Goal: Transaction & Acquisition: Purchase product/service

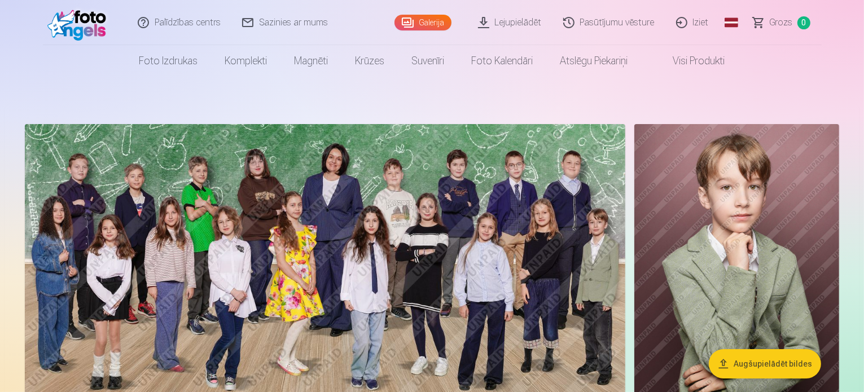
click at [430, 24] on link "Galerija" at bounding box center [423, 23] width 57 height 16
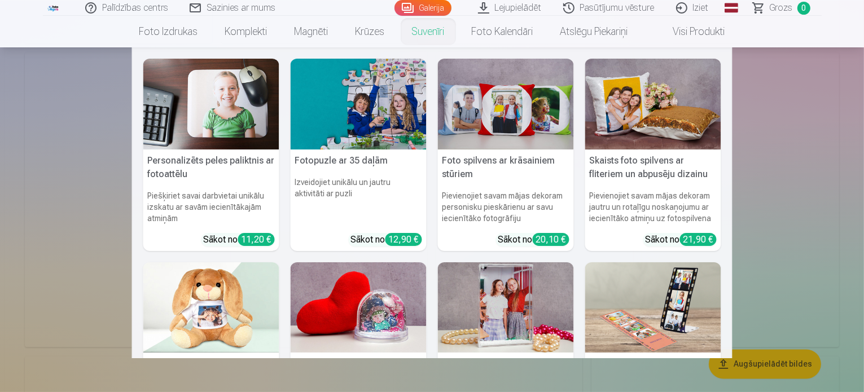
scroll to position [6718, 0]
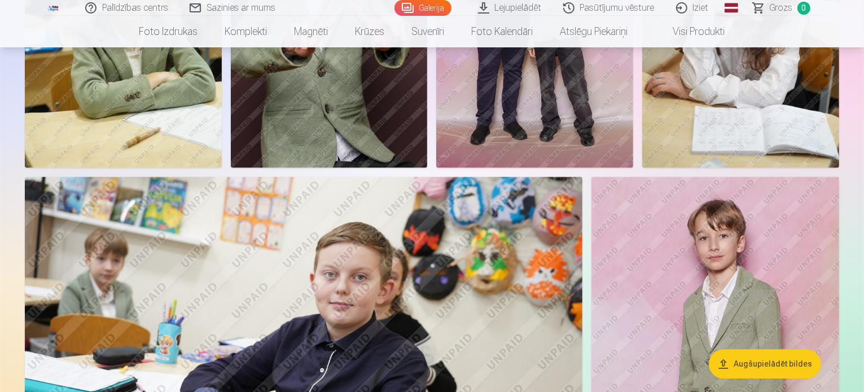
click at [771, 370] on button "Augšupielādēt bildes" at bounding box center [765, 363] width 112 height 29
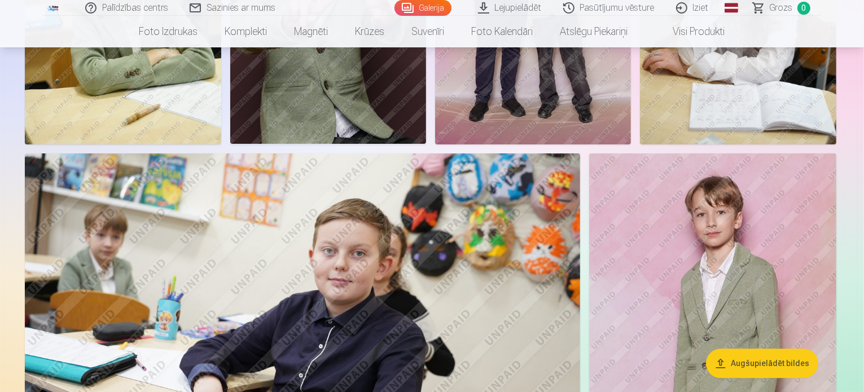
scroll to position [6739, 0]
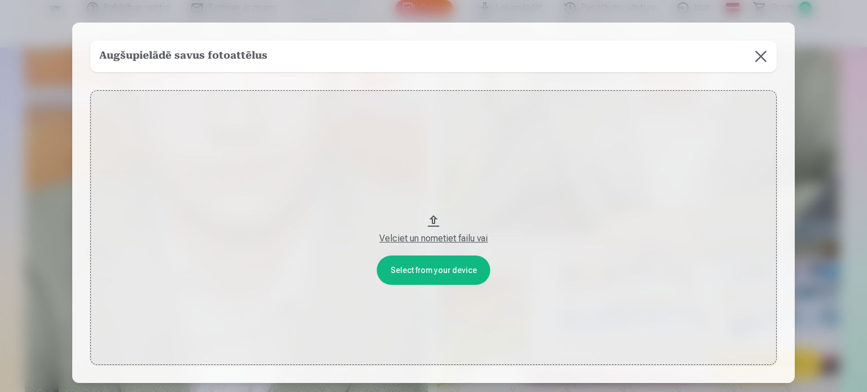
click at [765, 58] on button at bounding box center [761, 57] width 32 height 32
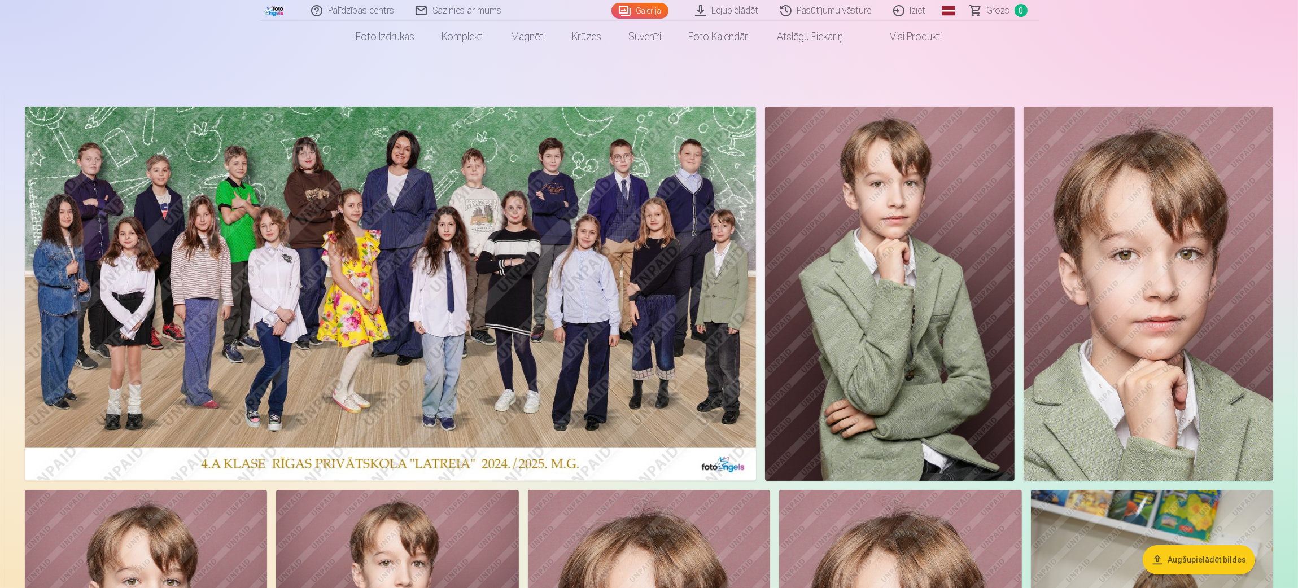
scroll to position [0, 0]
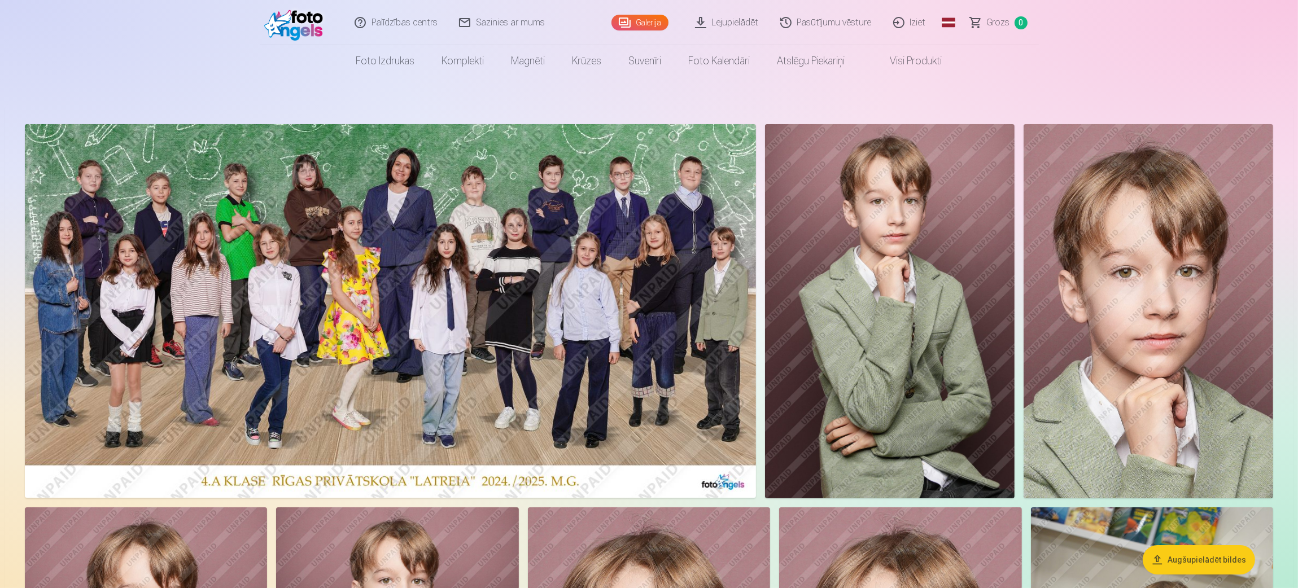
click at [622, 316] on img at bounding box center [390, 311] width 731 height 374
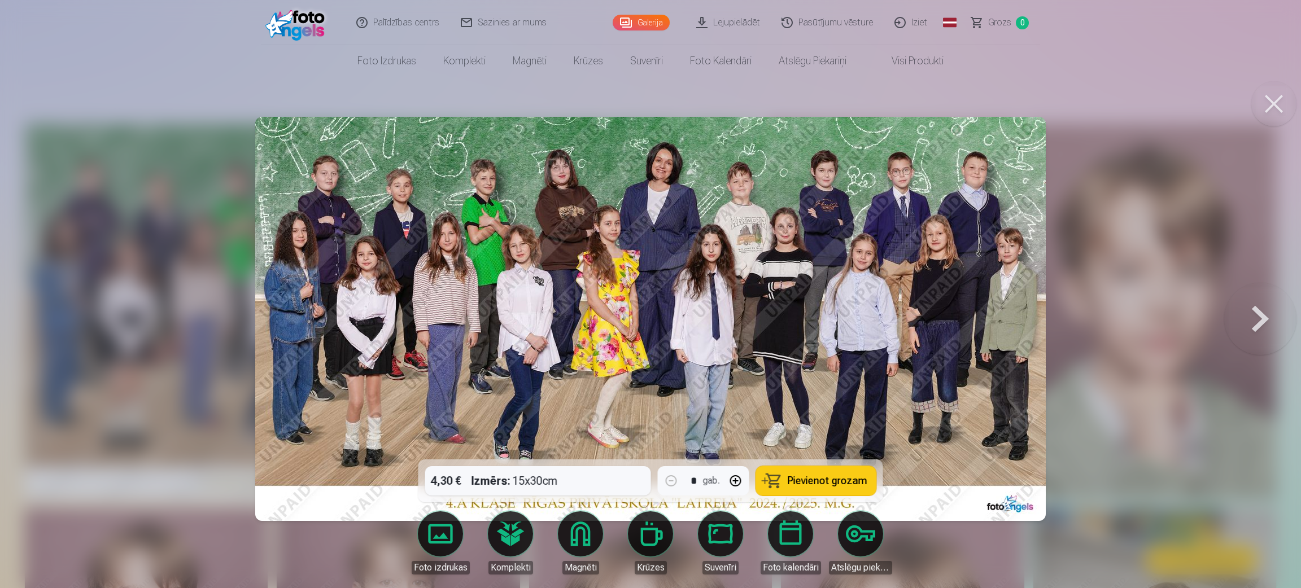
click at [807, 392] on span "Pievienot grozam" at bounding box center [828, 481] width 80 height 10
click at [864, 323] on button at bounding box center [1260, 319] width 72 height 259
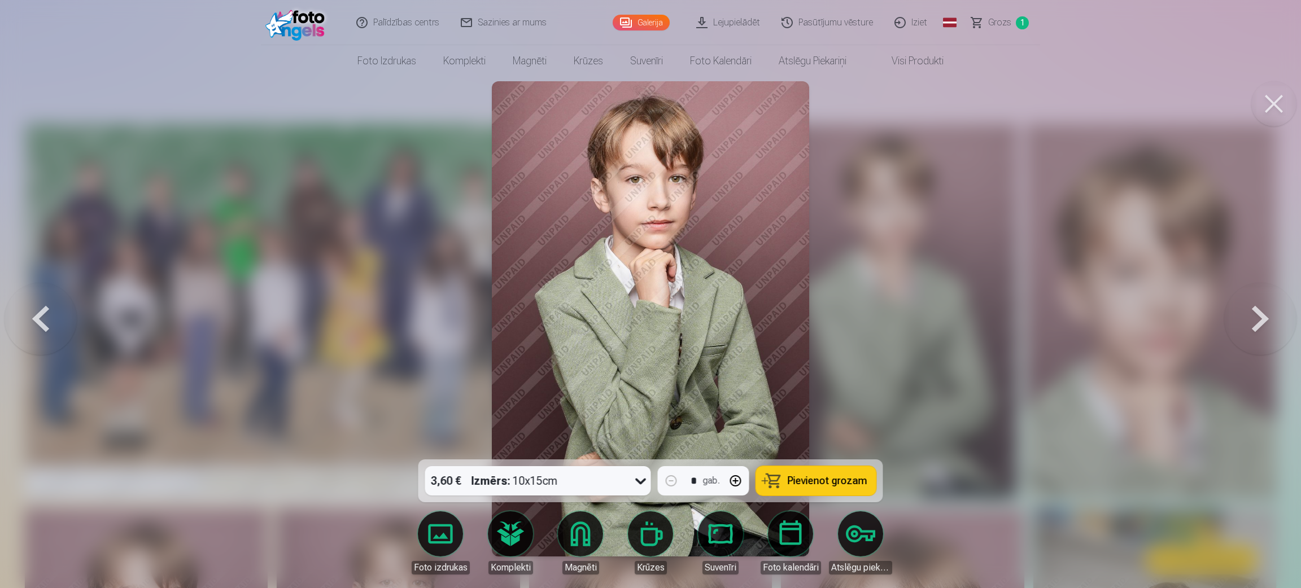
click at [809, 392] on span "Pievienot grozam" at bounding box center [828, 481] width 80 height 10
click at [864, 324] on button at bounding box center [1260, 319] width 72 height 259
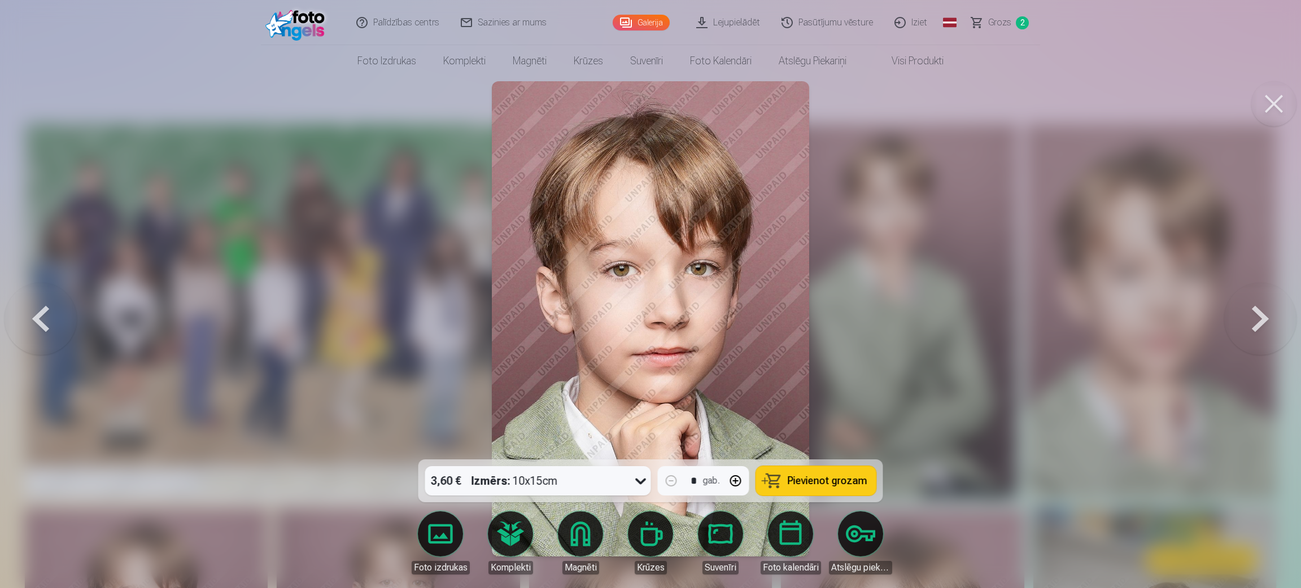
click at [843, 392] on button "Pievienot grozam" at bounding box center [816, 480] width 120 height 29
click at [864, 317] on button at bounding box center [1260, 319] width 72 height 259
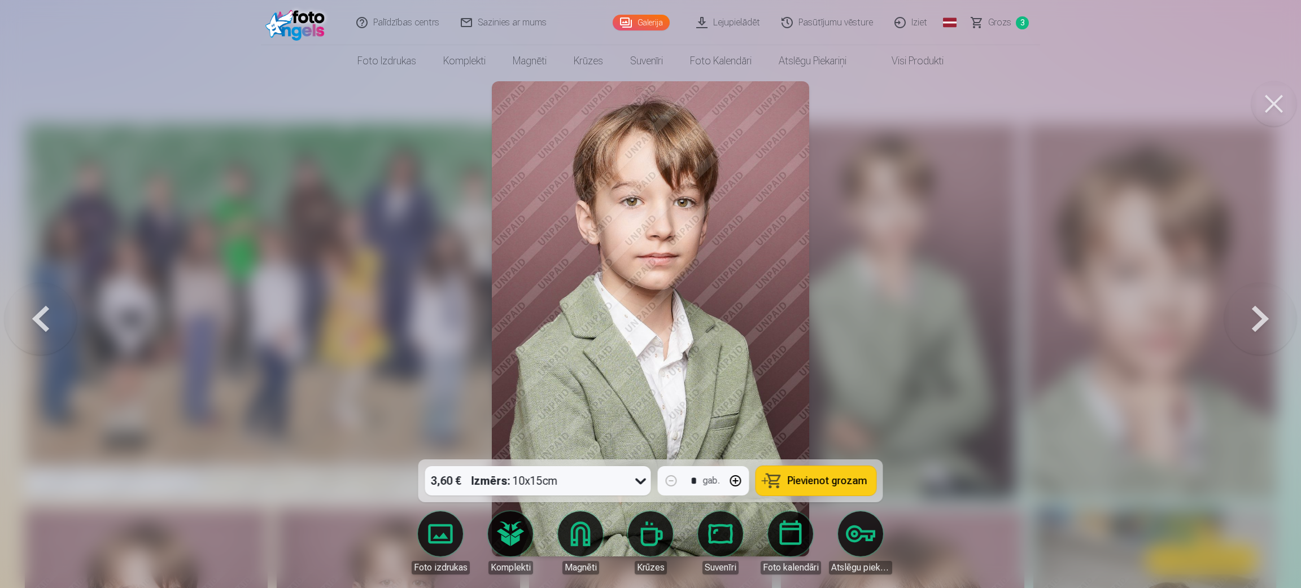
click at [842, 392] on span "Pievienot grozam" at bounding box center [828, 481] width 80 height 10
click at [864, 318] on button at bounding box center [1260, 319] width 72 height 259
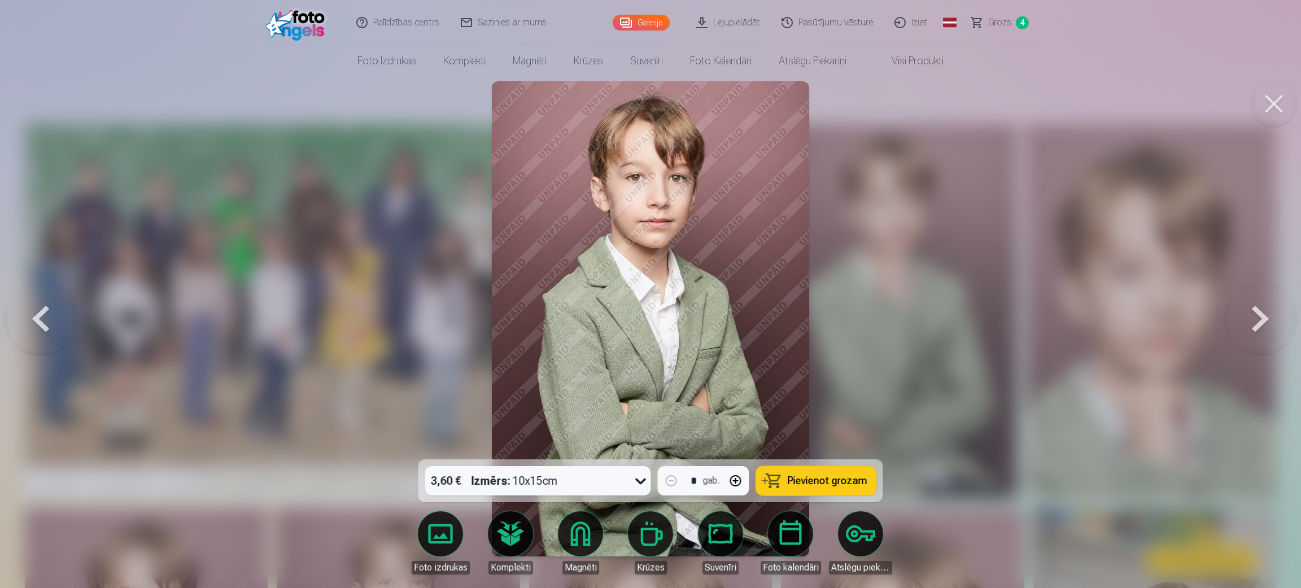
click at [844, 392] on span "Pievienot grozam" at bounding box center [828, 481] width 80 height 10
click at [864, 321] on button at bounding box center [1260, 319] width 72 height 259
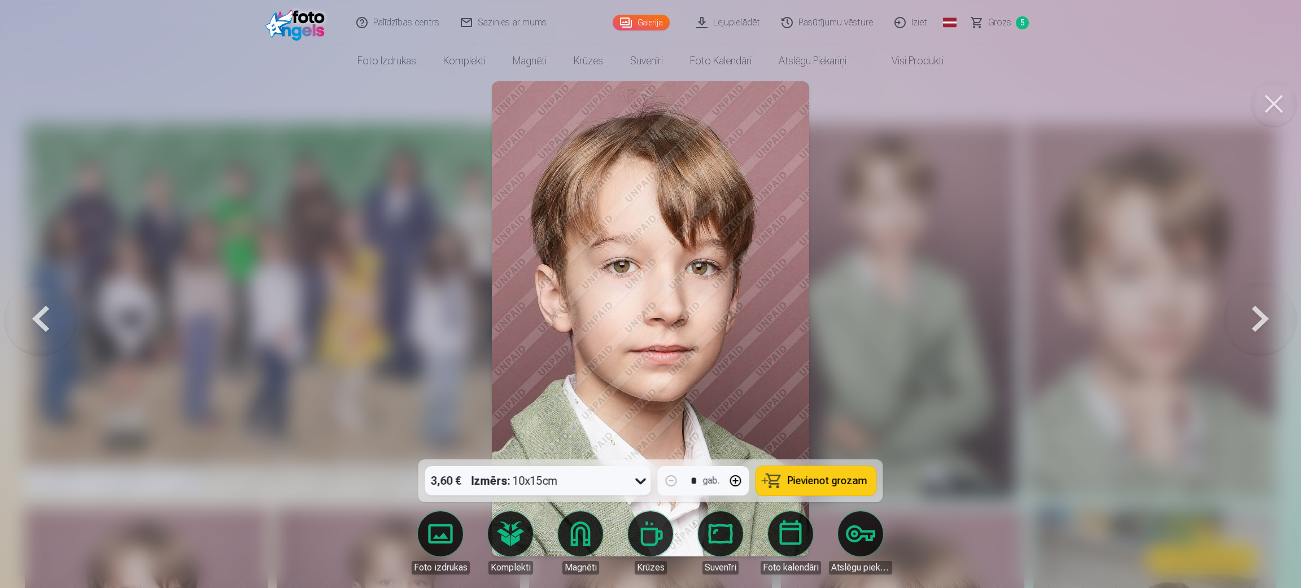
click at [848, 392] on span "Pievienot grozam" at bounding box center [828, 481] width 80 height 10
click at [864, 326] on button at bounding box center [1260, 319] width 72 height 259
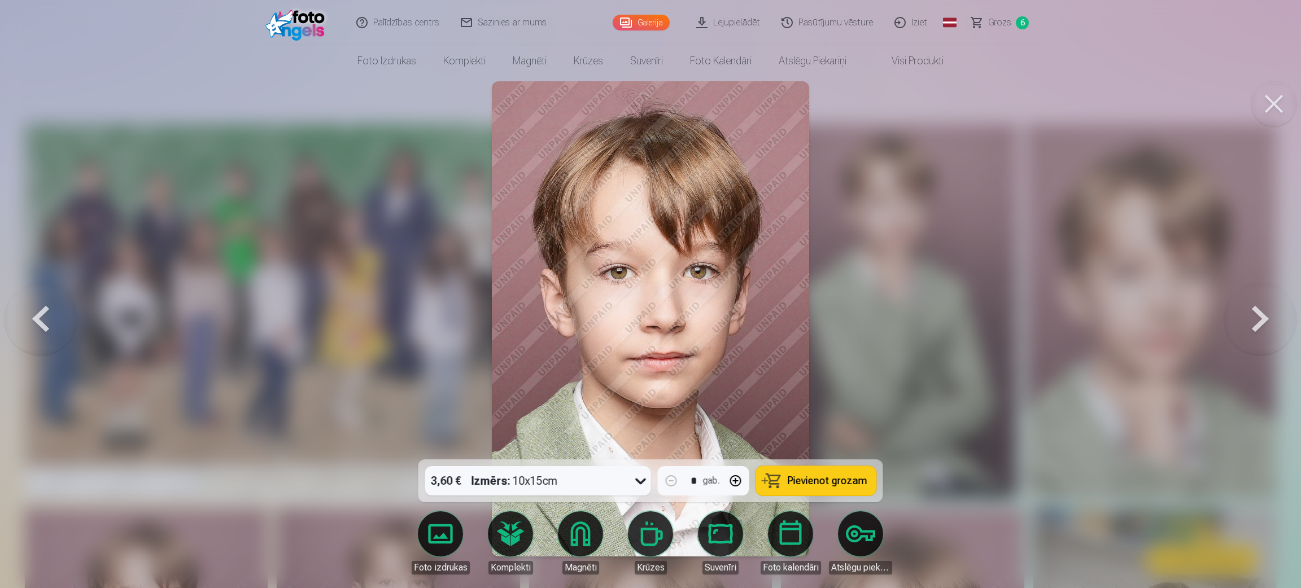
click at [805, 392] on span "Pievienot grozam" at bounding box center [828, 481] width 80 height 10
click at [864, 320] on button at bounding box center [1260, 319] width 72 height 259
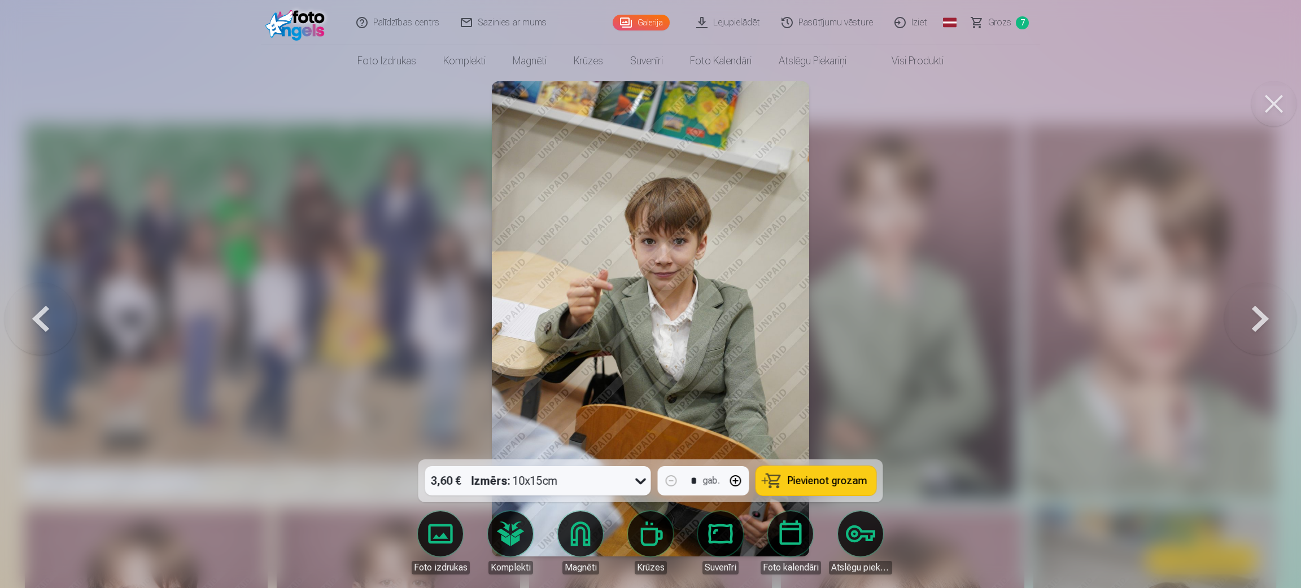
click at [842, 392] on span "Pievienot grozam" at bounding box center [828, 481] width 80 height 10
click at [864, 320] on button at bounding box center [1260, 319] width 72 height 259
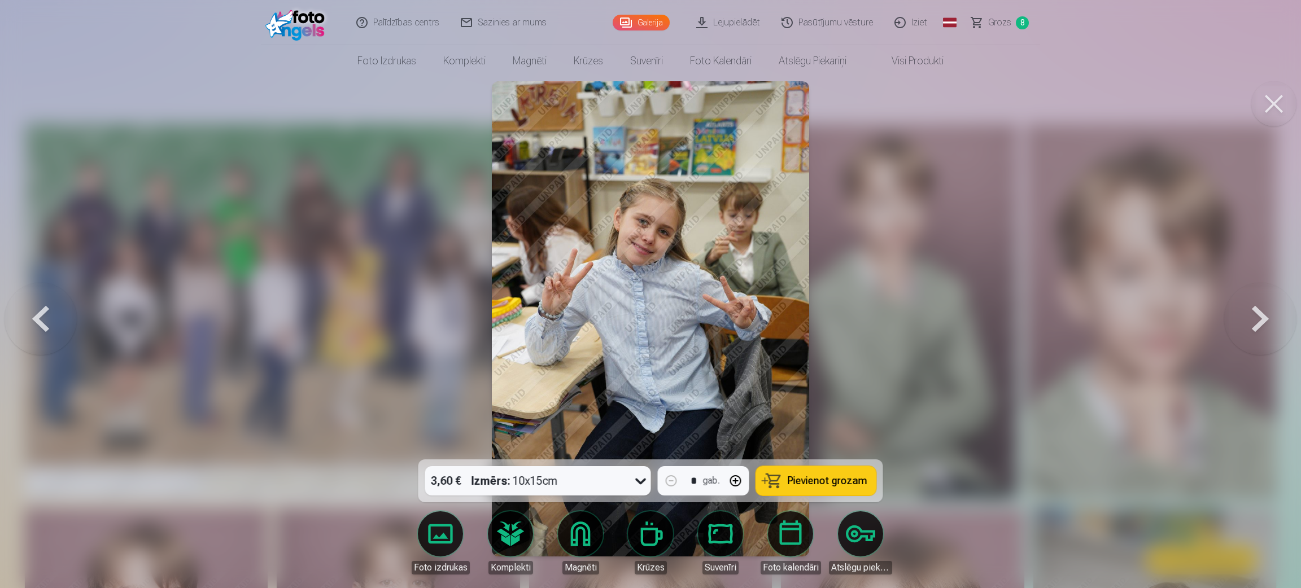
click at [864, 322] on button at bounding box center [1260, 319] width 72 height 259
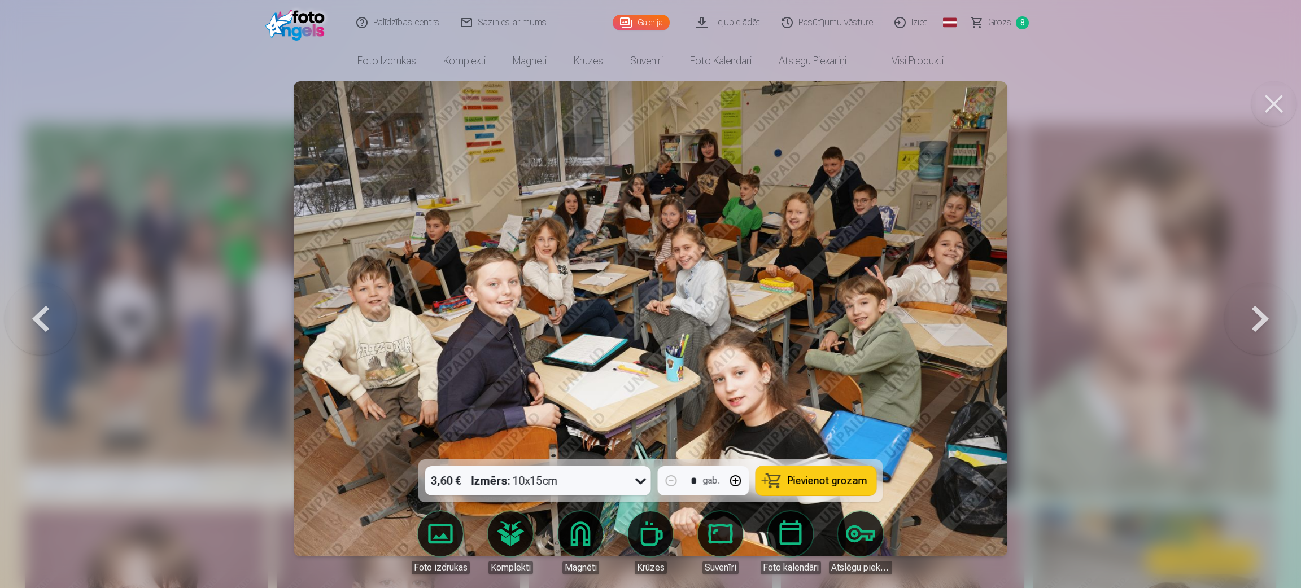
click at [840, 392] on span "Pievienot grozam" at bounding box center [828, 481] width 80 height 10
click at [864, 330] on button at bounding box center [1260, 319] width 72 height 259
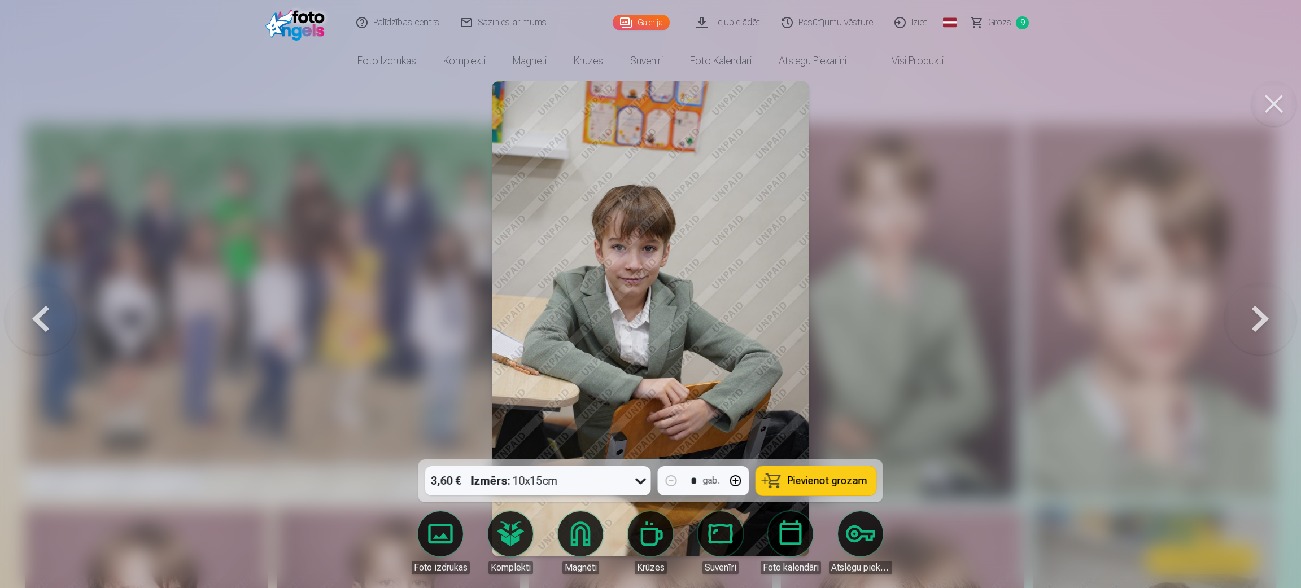
click at [836, 392] on span "Pievienot grozam" at bounding box center [828, 481] width 80 height 10
click at [864, 320] on button at bounding box center [1260, 319] width 72 height 259
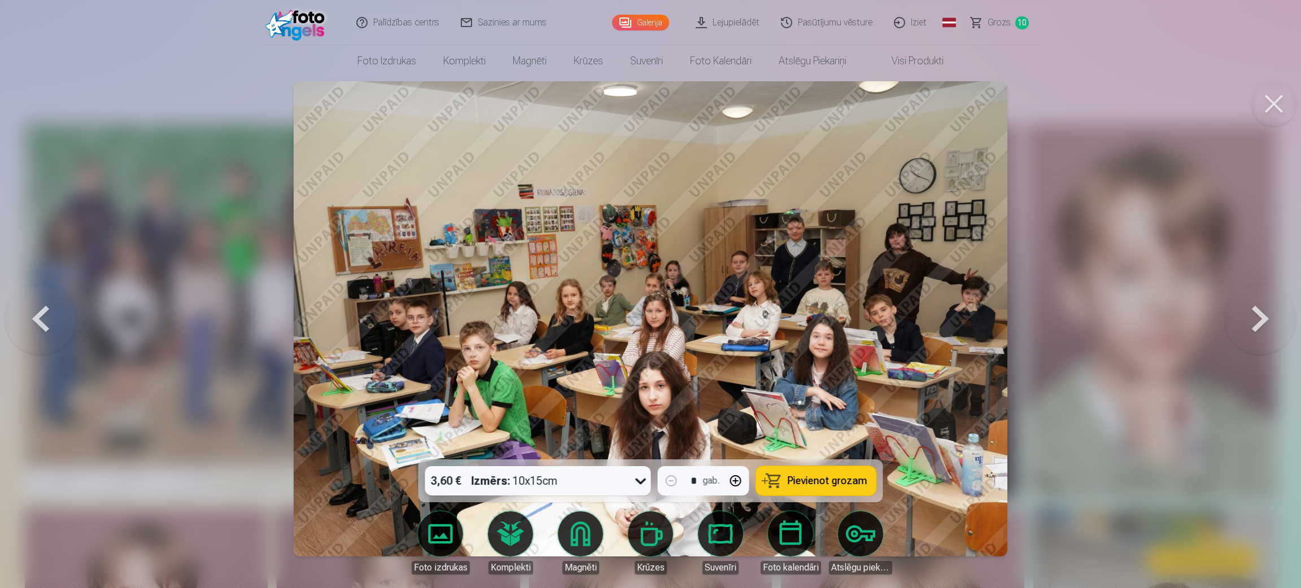
click at [864, 320] on button at bounding box center [1260, 319] width 72 height 259
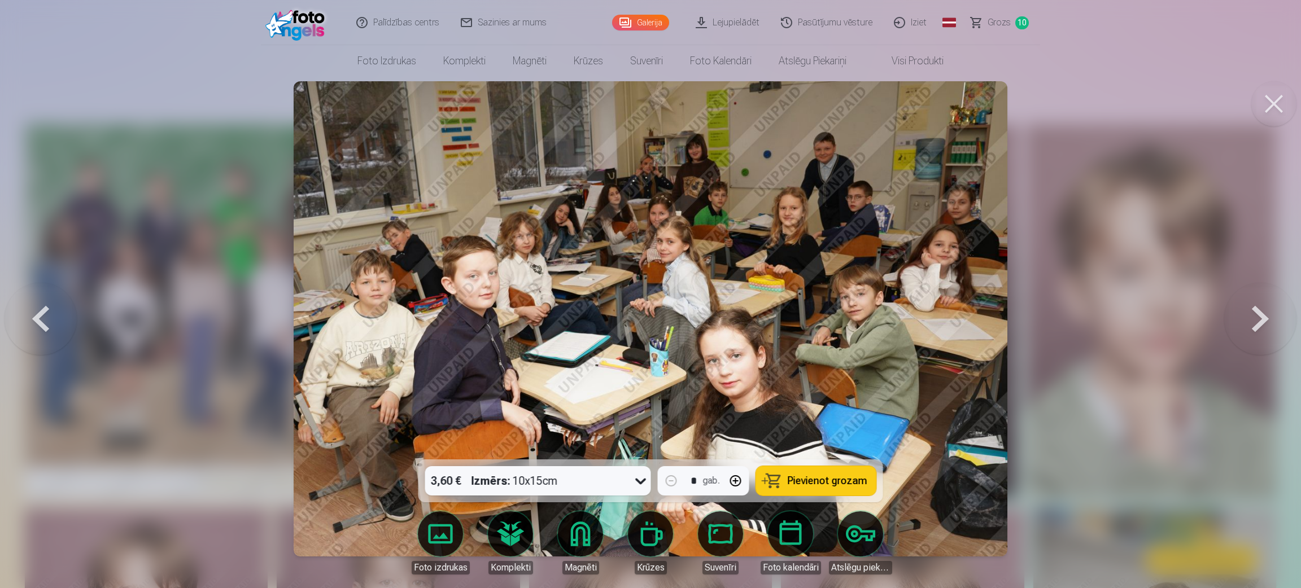
click at [864, 320] on button at bounding box center [1260, 319] width 72 height 259
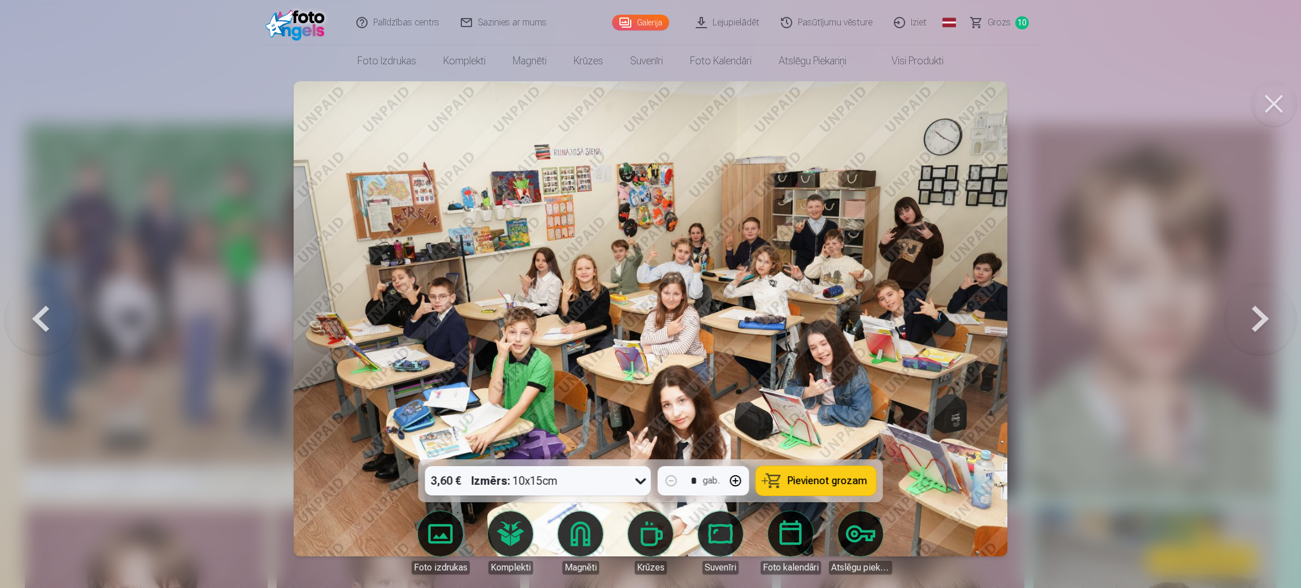
click at [864, 320] on button at bounding box center [1260, 319] width 72 height 259
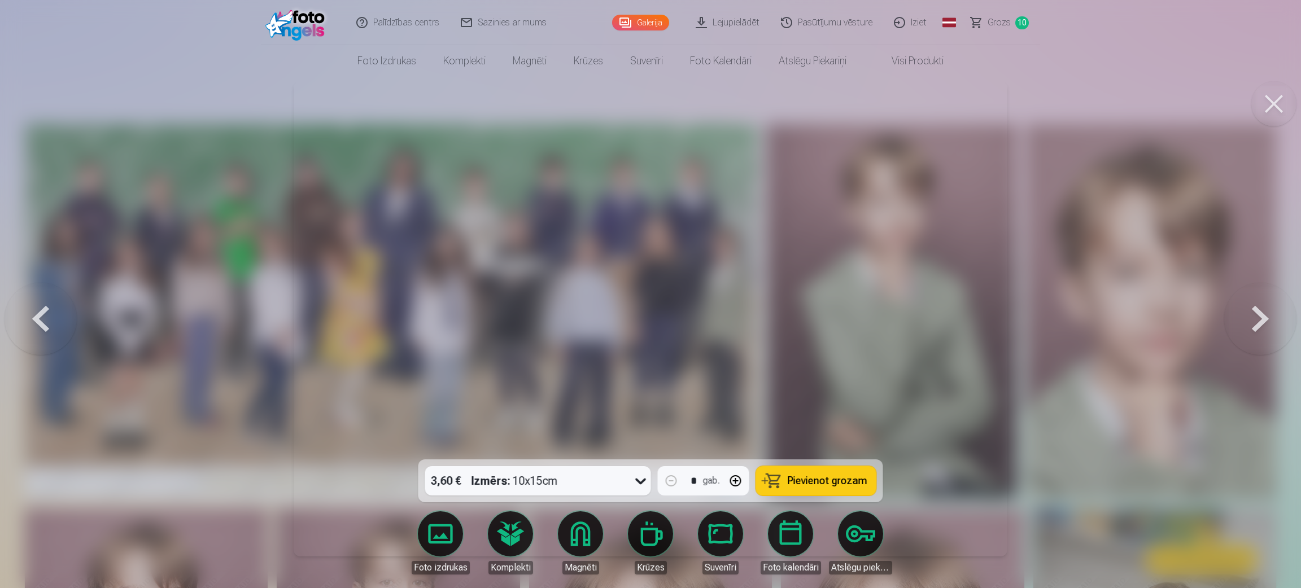
click at [864, 320] on button at bounding box center [1260, 319] width 72 height 259
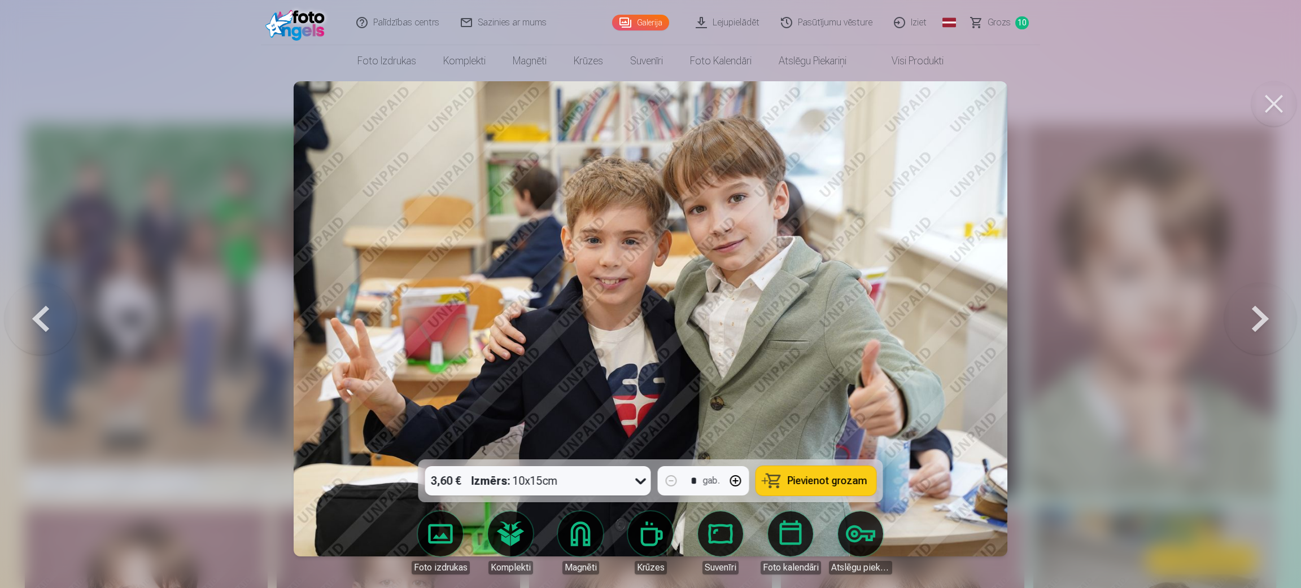
click at [807, 392] on span "Pievienot grozam" at bounding box center [828, 481] width 80 height 10
click at [864, 311] on button at bounding box center [1260, 319] width 72 height 259
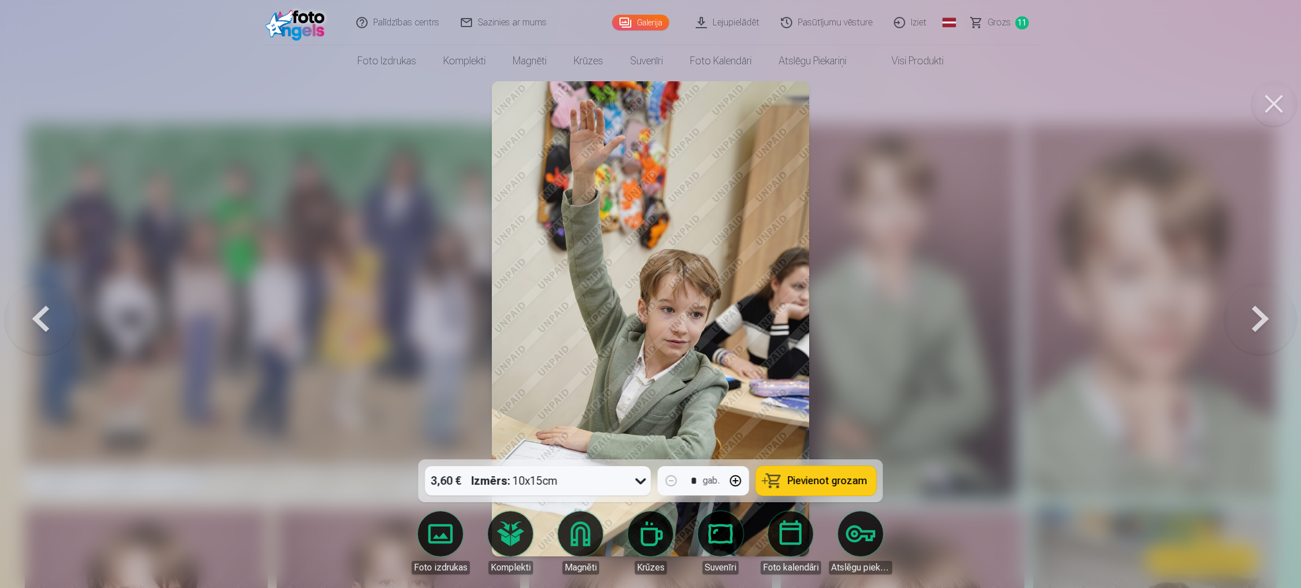
click at [841, 392] on span "Pievienot grozam" at bounding box center [828, 481] width 80 height 10
click at [864, 321] on button at bounding box center [1260, 319] width 72 height 259
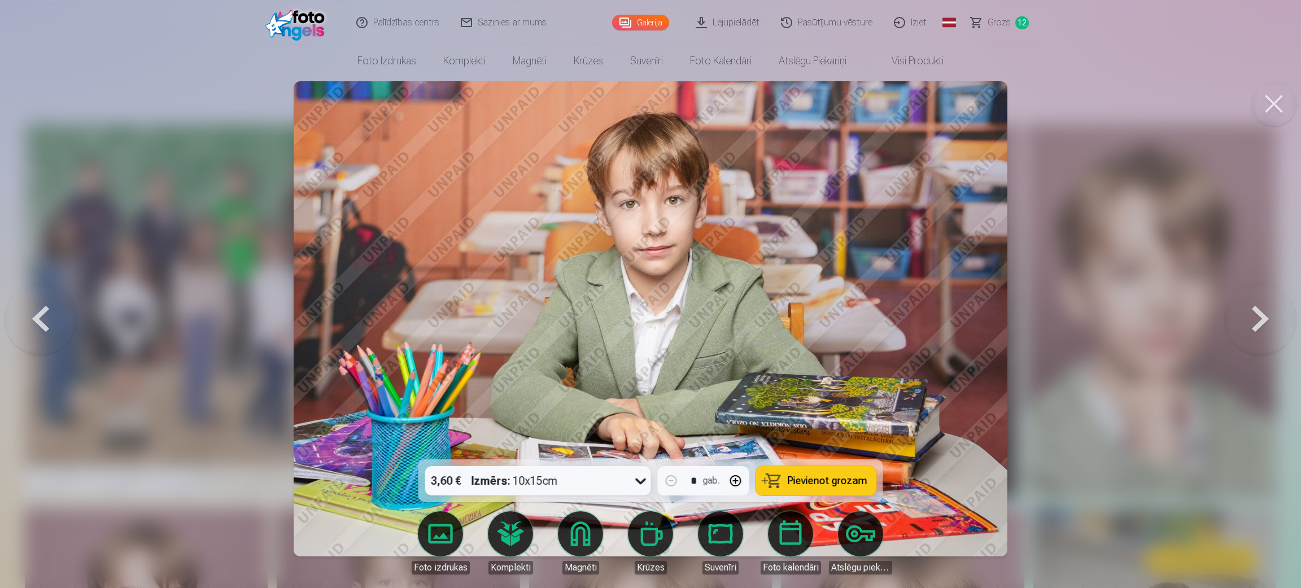
click at [821, 392] on span "Pievienot grozam" at bounding box center [828, 481] width 80 height 10
click at [864, 324] on button at bounding box center [1260, 319] width 72 height 259
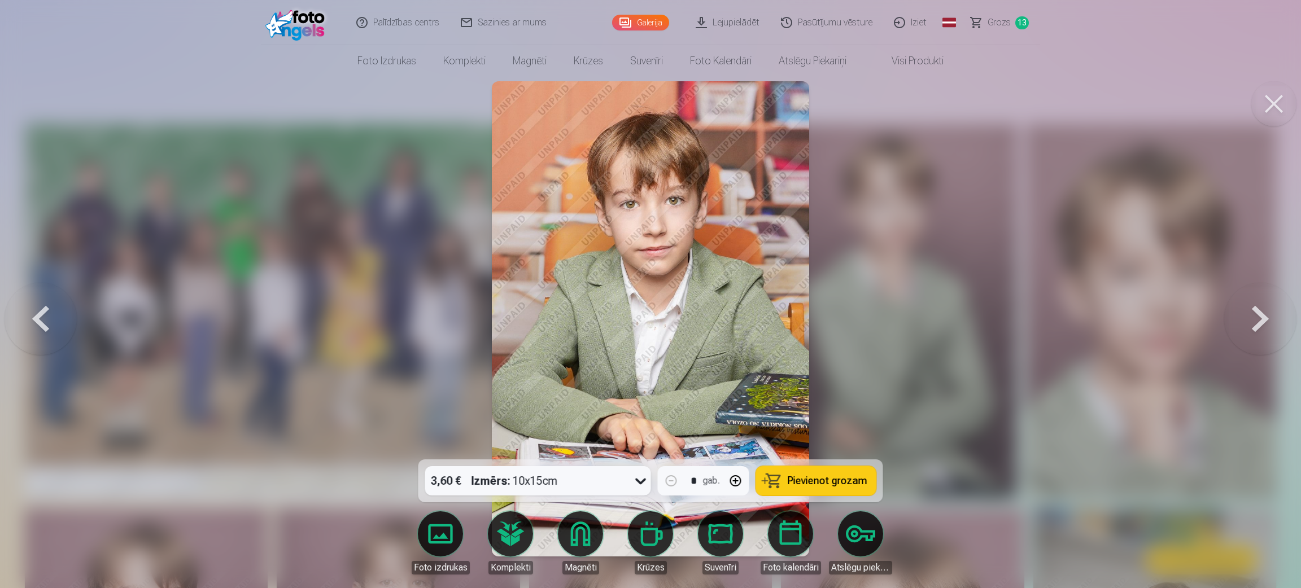
click at [824, 392] on span "Pievienot grozam" at bounding box center [828, 481] width 80 height 10
click at [864, 317] on button at bounding box center [1260, 319] width 72 height 259
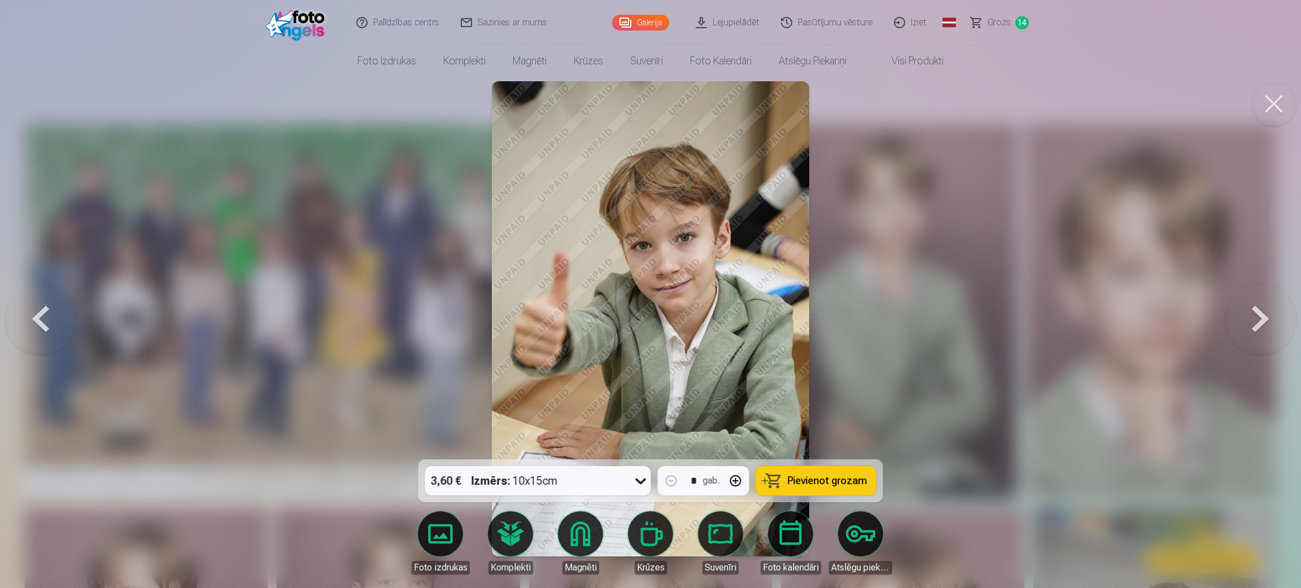
click at [829, 392] on span "Pievienot grozam" at bounding box center [828, 481] width 80 height 10
click at [864, 314] on button at bounding box center [1260, 319] width 72 height 259
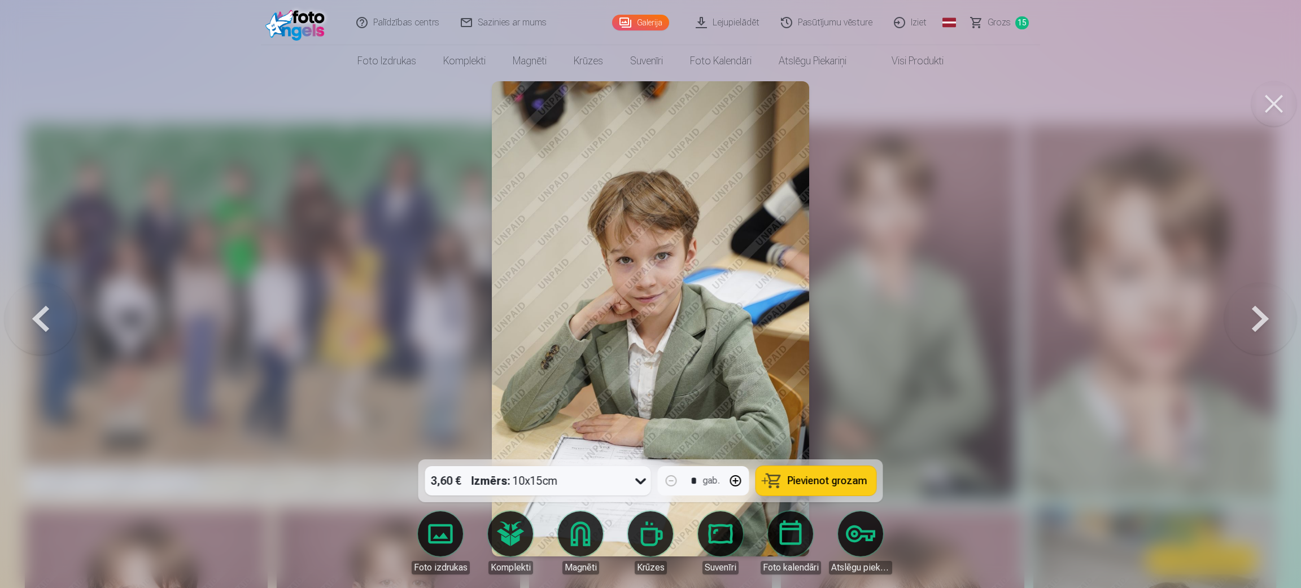
click at [814, 392] on span "Pievienot grozam" at bounding box center [828, 481] width 80 height 10
click at [864, 327] on button at bounding box center [1260, 319] width 72 height 259
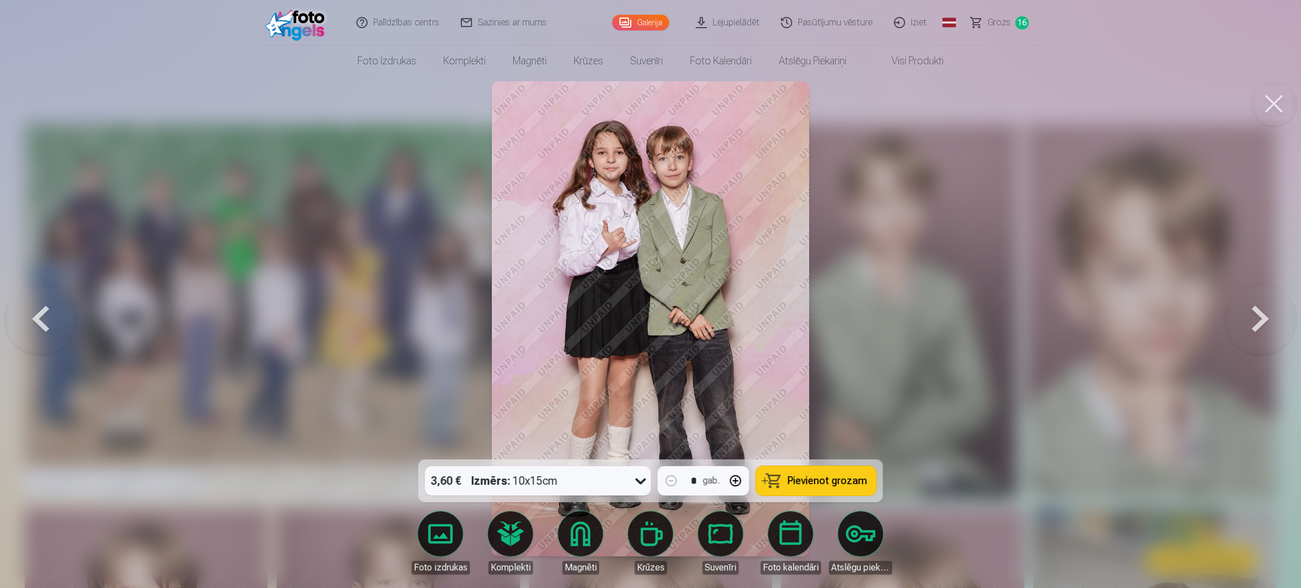
click at [829, 392] on span "Pievienot grozam" at bounding box center [828, 481] width 80 height 10
click at [864, 318] on button at bounding box center [1260, 319] width 72 height 259
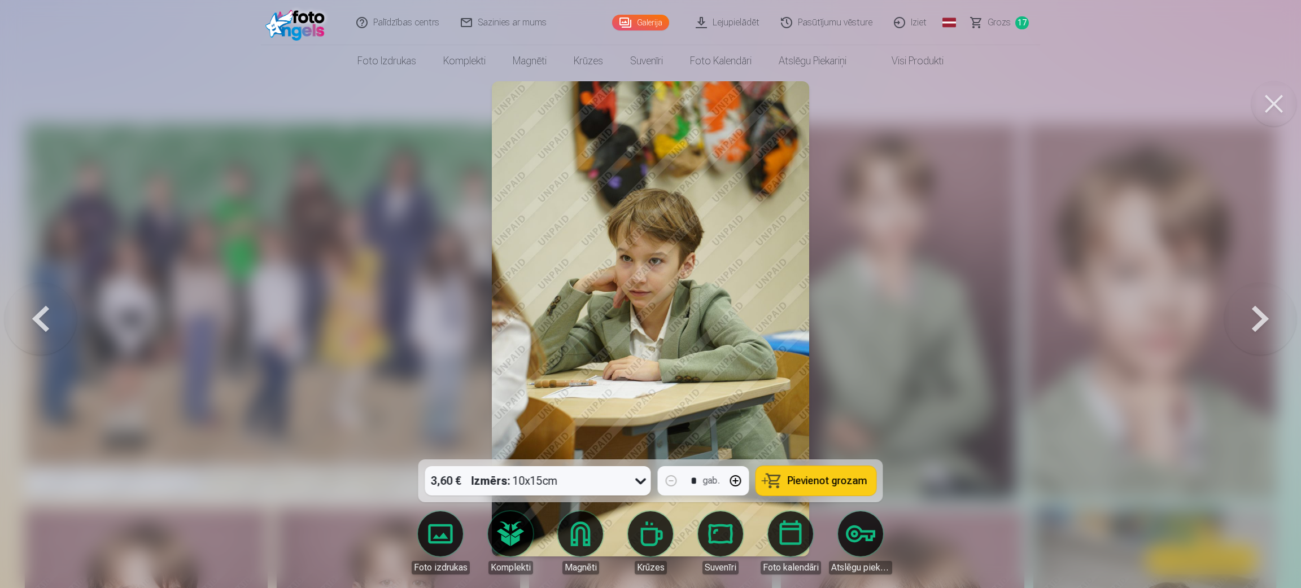
click at [829, 392] on span "Pievienot grozam" at bounding box center [828, 481] width 80 height 10
click at [864, 324] on button at bounding box center [1260, 319] width 72 height 259
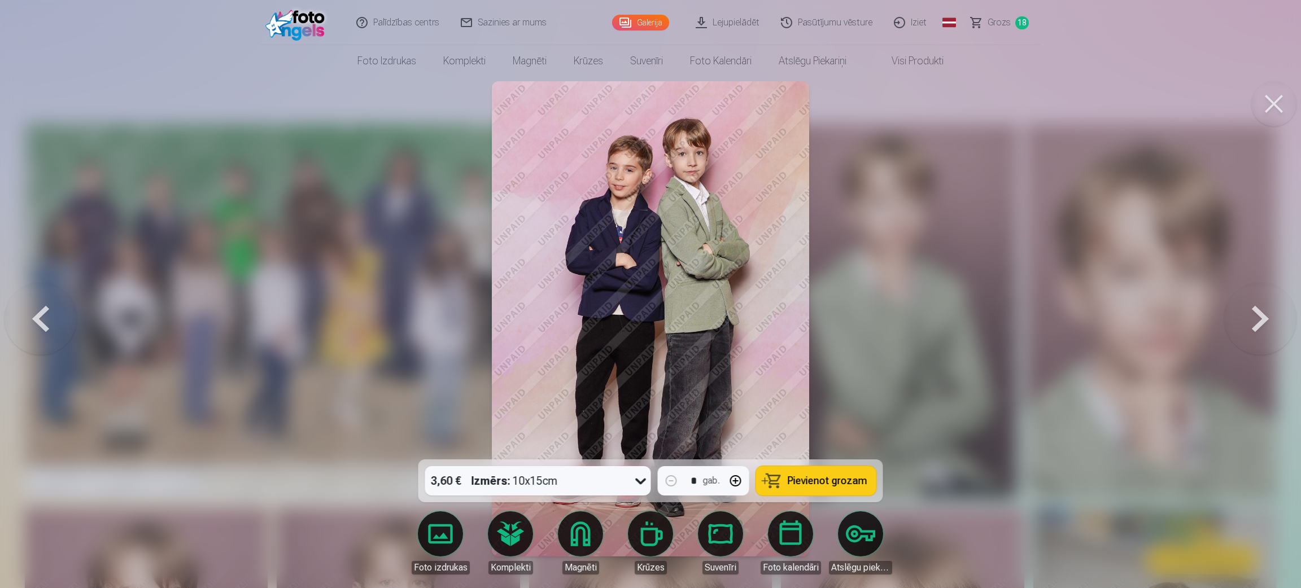
click at [808, 392] on span "Pievienot grozam" at bounding box center [828, 481] width 80 height 10
click at [864, 317] on button at bounding box center [1260, 319] width 72 height 259
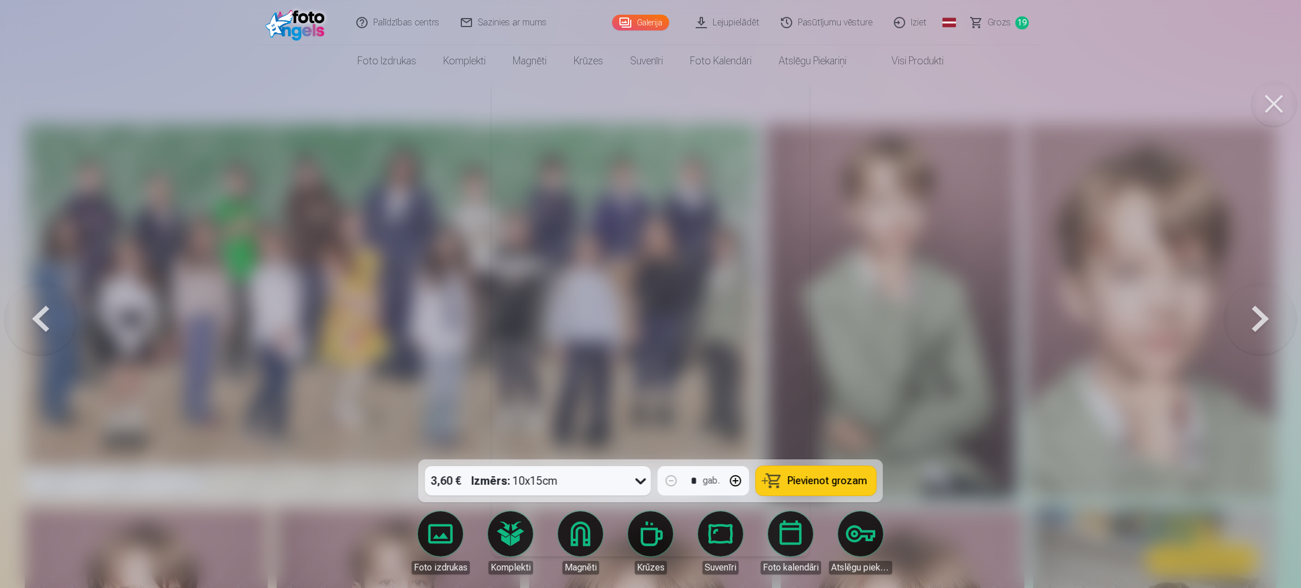
click at [864, 318] on button at bounding box center [1260, 319] width 72 height 259
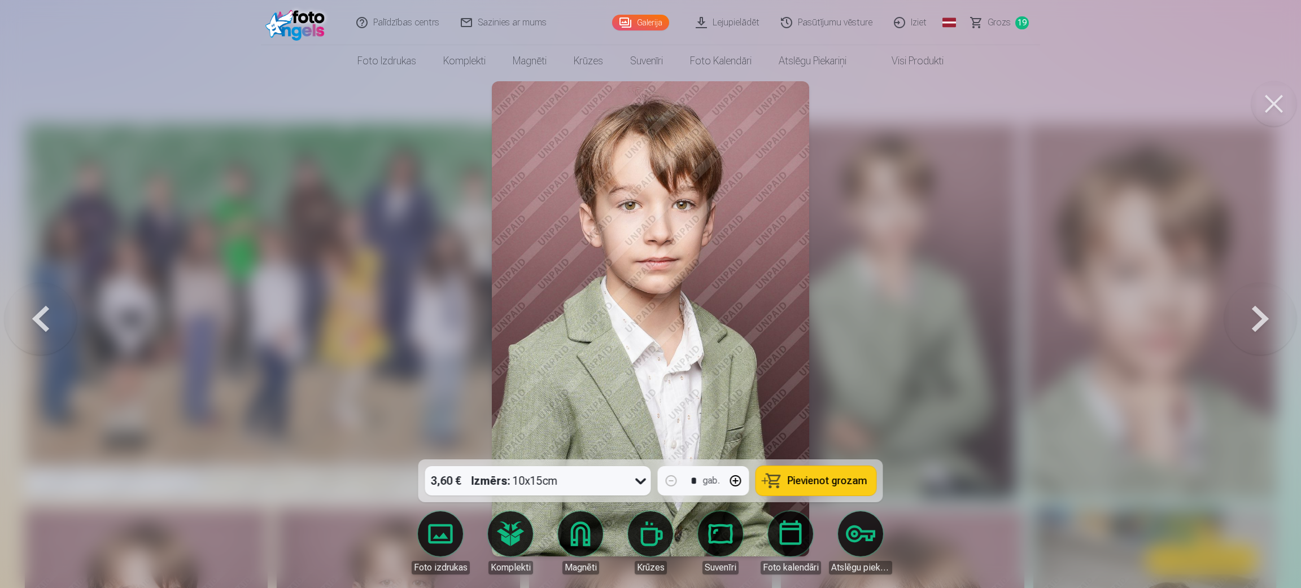
click at [809, 392] on span "Pievienot grozam" at bounding box center [828, 481] width 80 height 10
click at [864, 318] on button at bounding box center [1260, 319] width 72 height 259
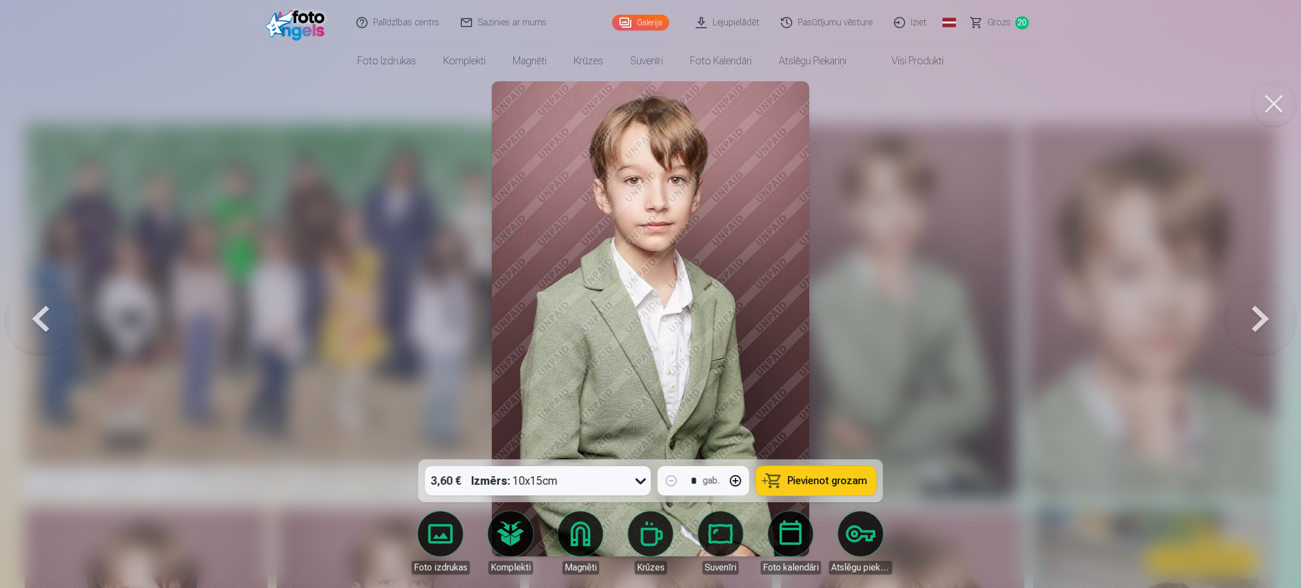
click at [833, 392] on span "Pievienot grozam" at bounding box center [828, 481] width 80 height 10
click at [864, 313] on button at bounding box center [1260, 319] width 72 height 259
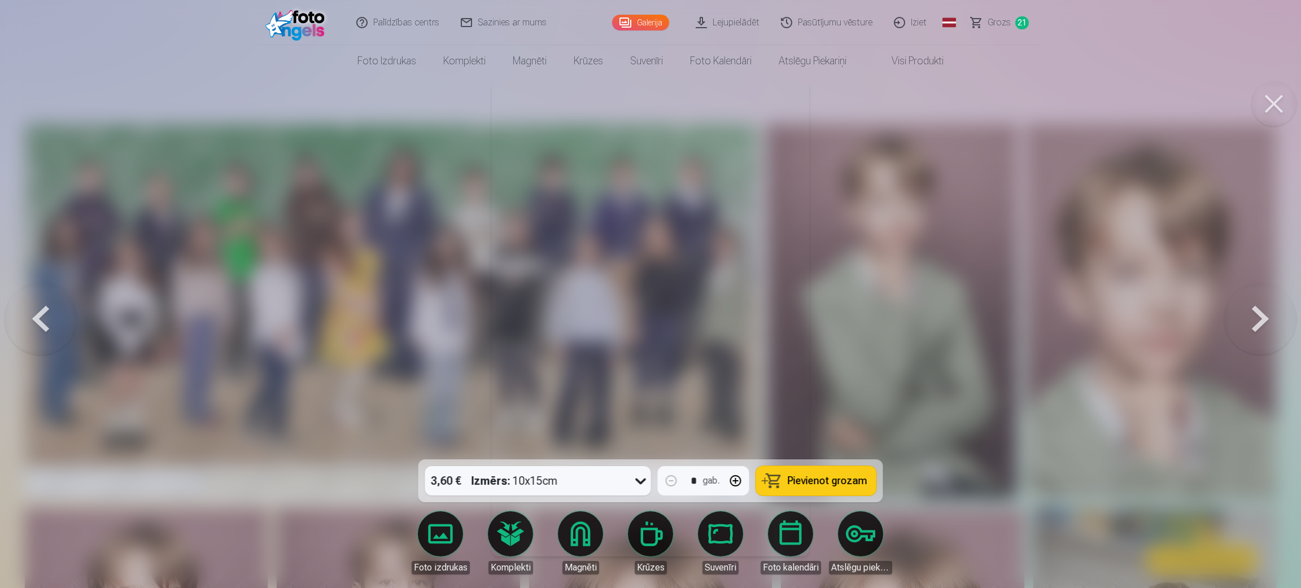
click at [838, 392] on span "Pievienot grozam" at bounding box center [828, 481] width 80 height 10
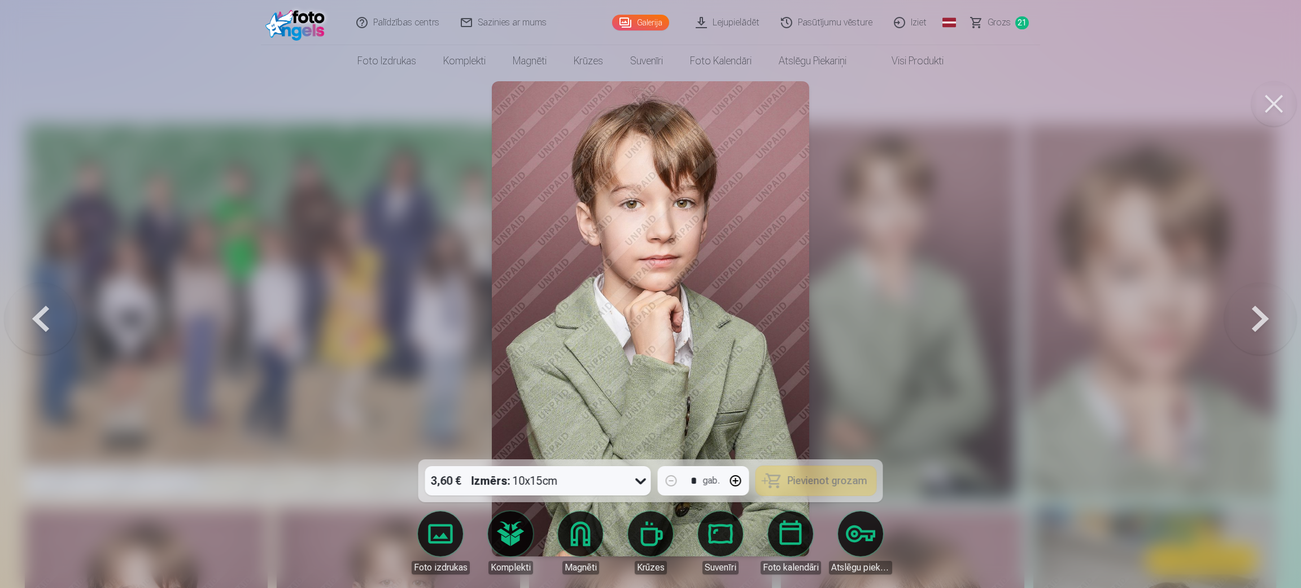
click at [864, 320] on button at bounding box center [1260, 319] width 72 height 259
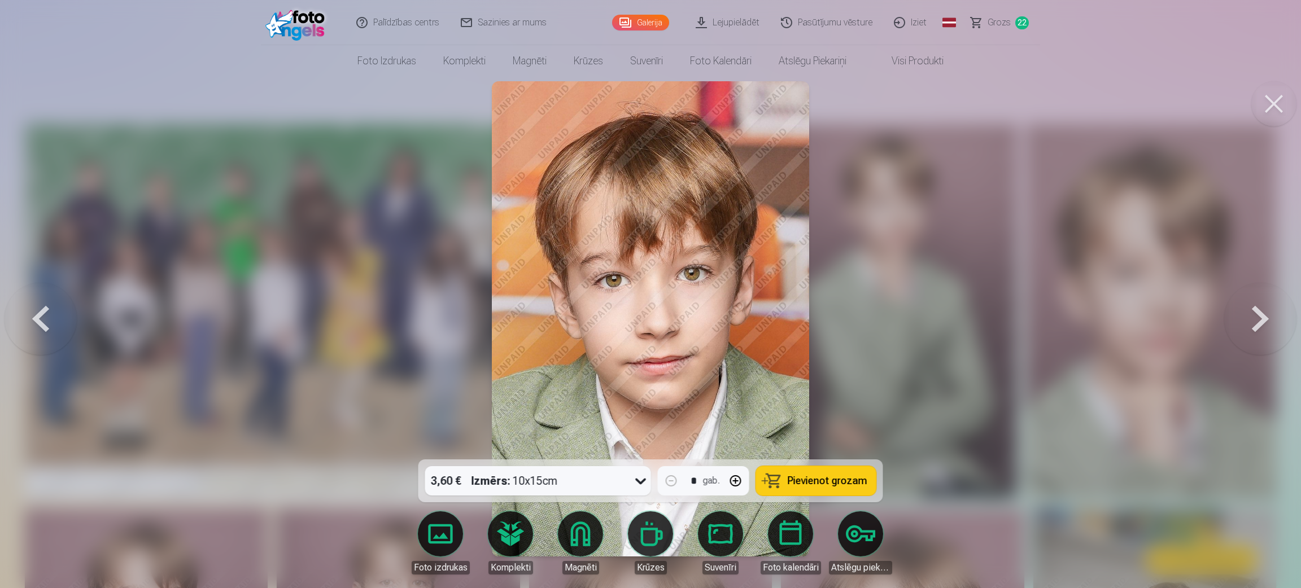
click at [831, 392] on span "Pievienot grozam" at bounding box center [828, 481] width 80 height 10
click at [864, 313] on button at bounding box center [1260, 319] width 72 height 259
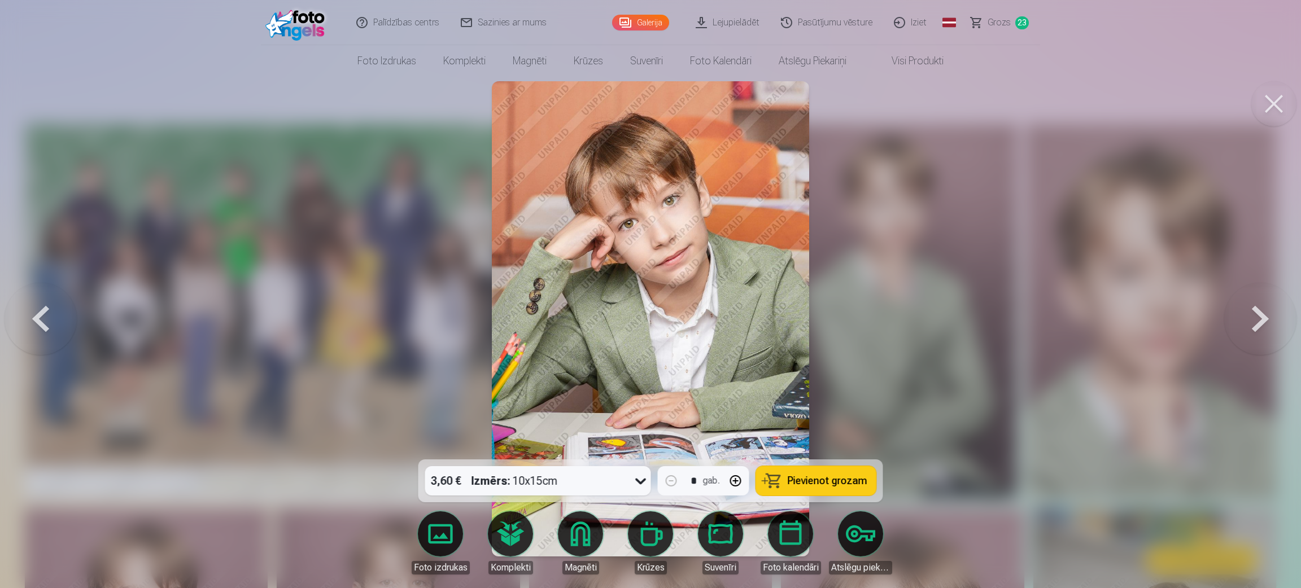
click at [827, 392] on span "Pievienot grozam" at bounding box center [828, 481] width 80 height 10
click at [864, 313] on button at bounding box center [1260, 319] width 72 height 259
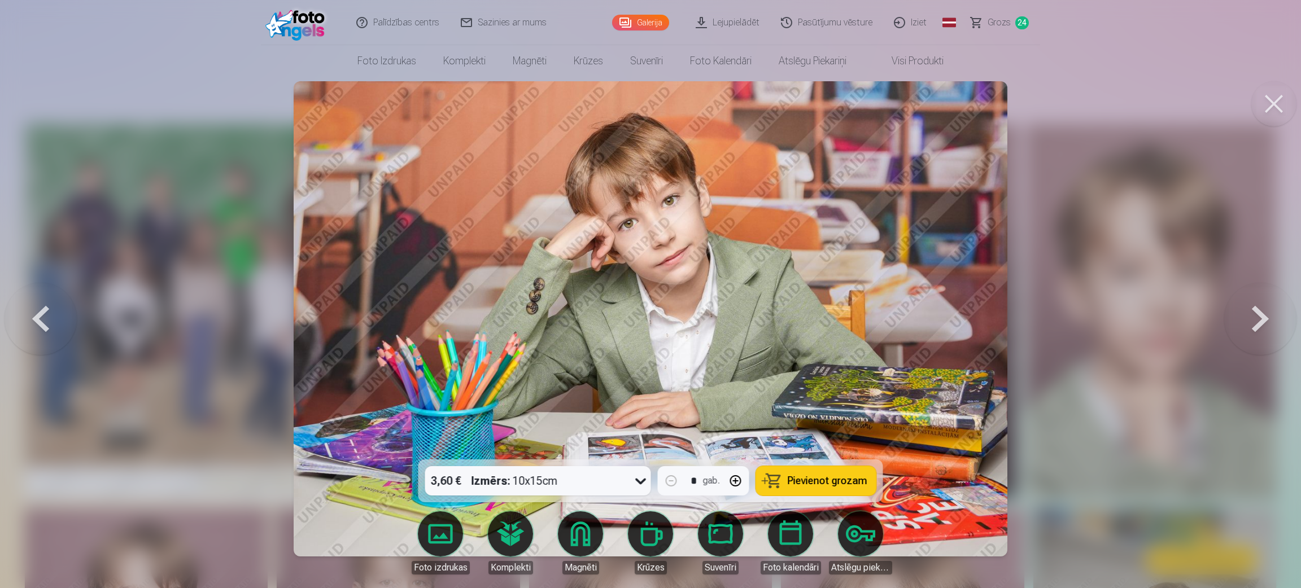
click at [824, 392] on span "Pievienot grozam" at bounding box center [828, 481] width 80 height 10
click at [864, 314] on button at bounding box center [1260, 319] width 72 height 259
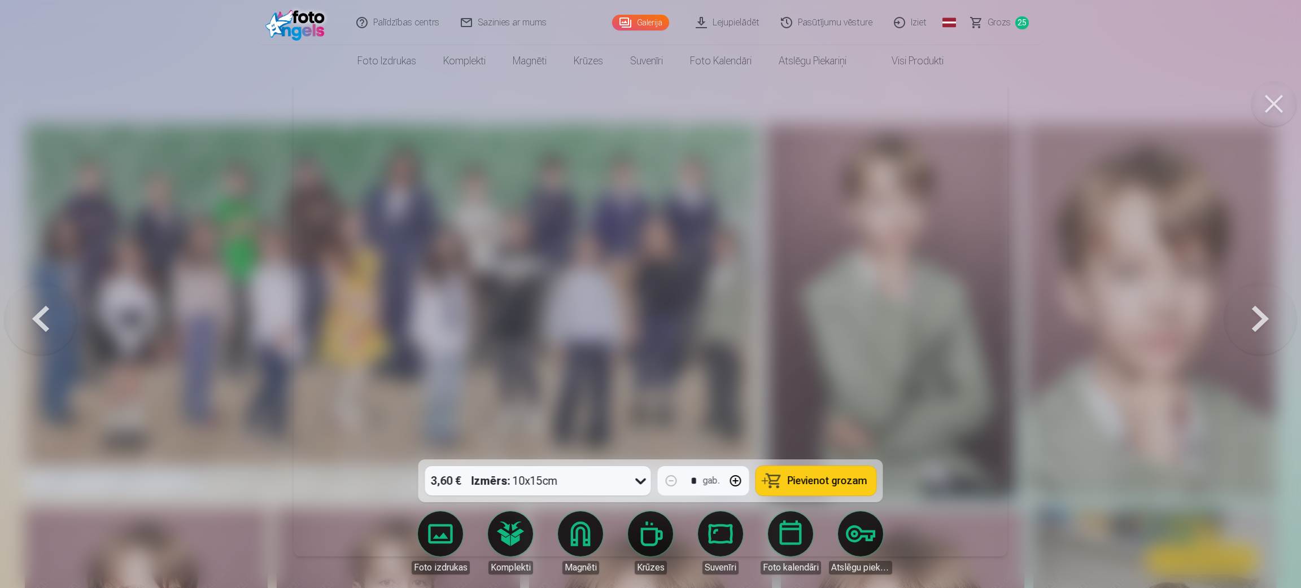
click at [821, 392] on span "Pievienot grozam" at bounding box center [828, 481] width 80 height 10
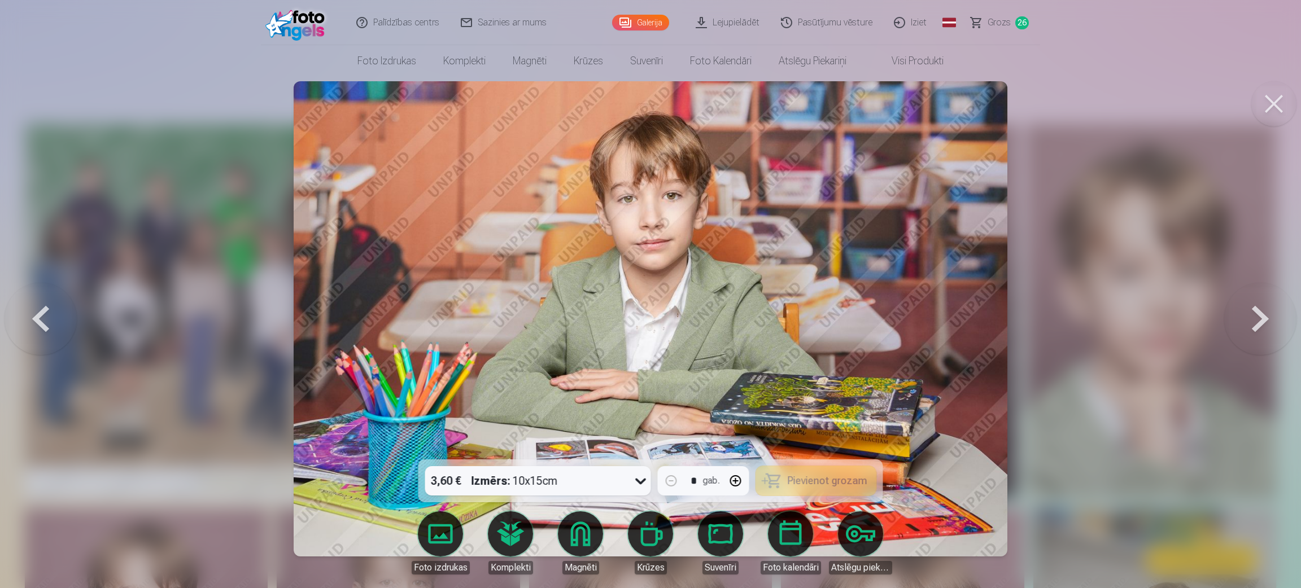
click at [864, 318] on button at bounding box center [1260, 319] width 72 height 259
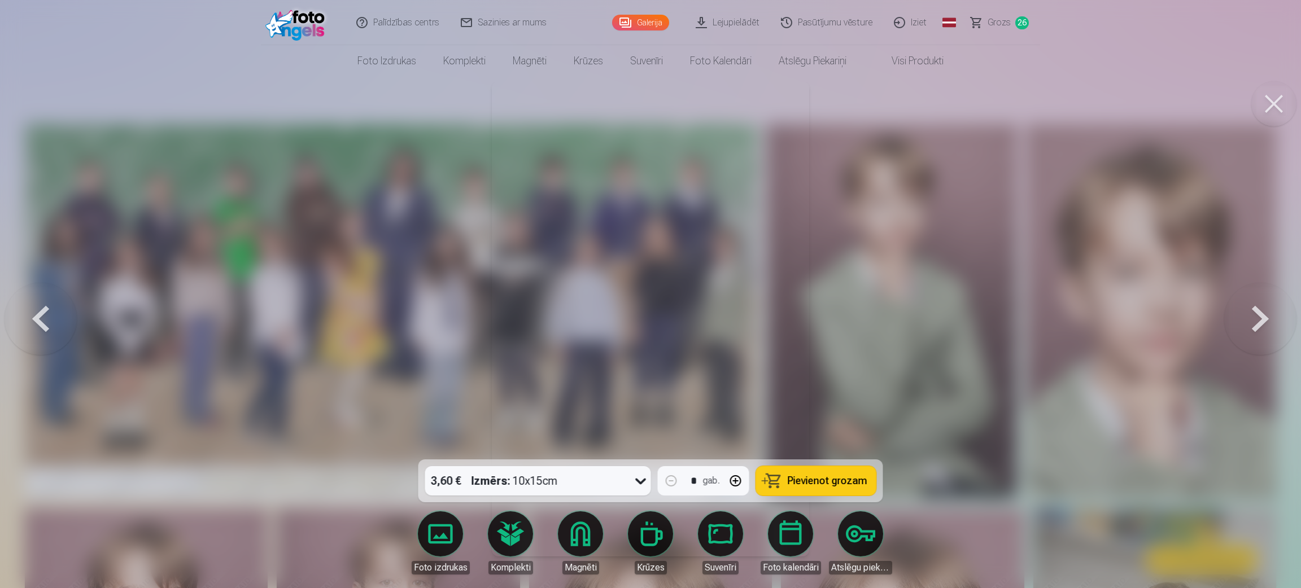
click at [864, 318] on button at bounding box center [1260, 319] width 72 height 259
click at [834, 392] on span "Pievienot grozam" at bounding box center [828, 481] width 80 height 10
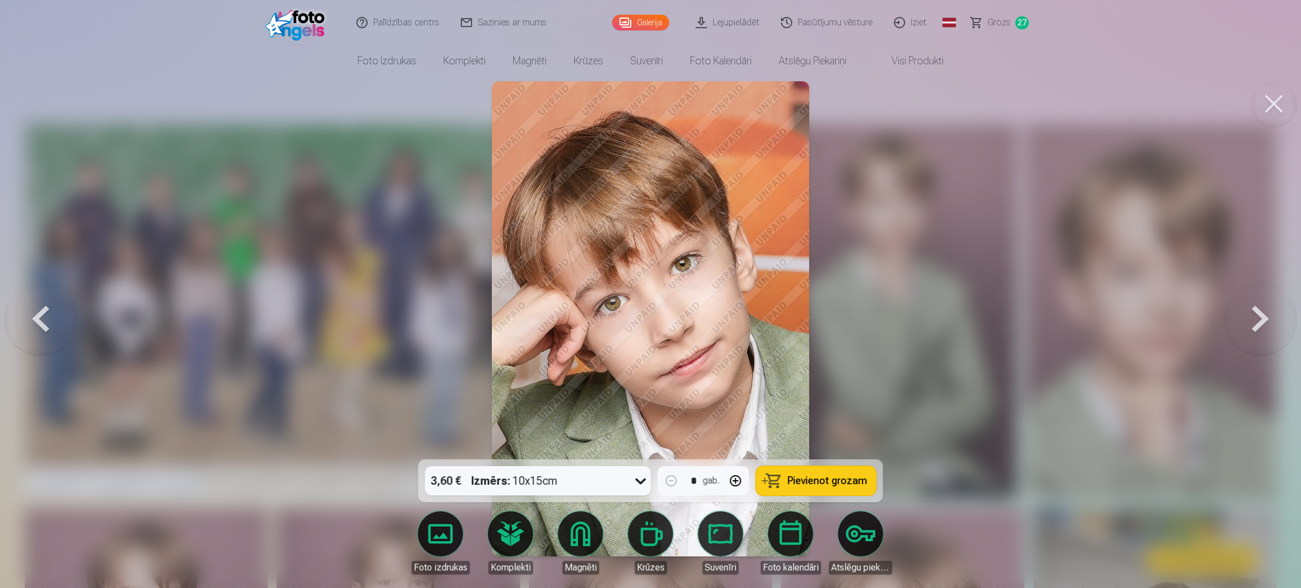
click at [864, 318] on button at bounding box center [1260, 319] width 72 height 259
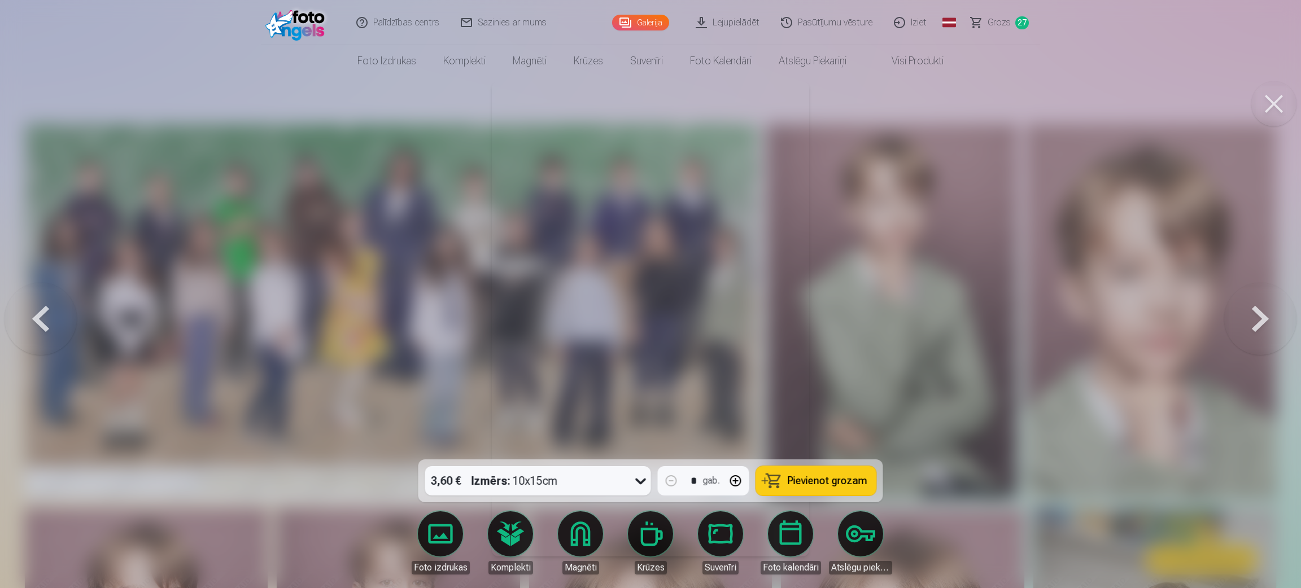
drag, startPoint x: 811, startPoint y: 479, endPoint x: 828, endPoint y: 478, distance: 16.4
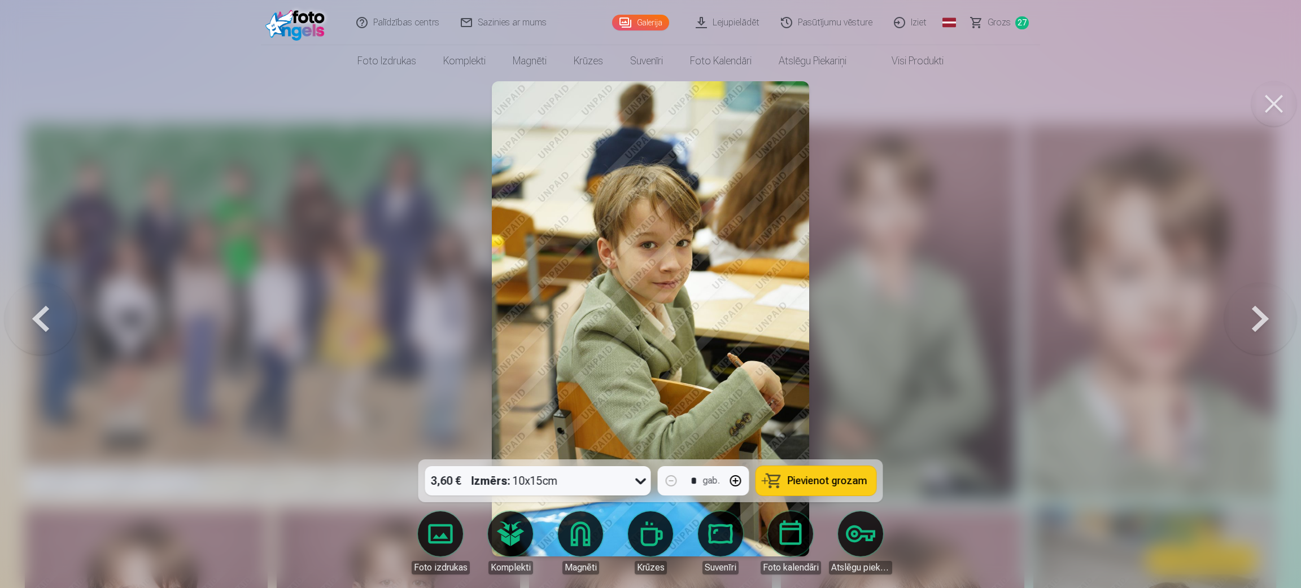
click at [812, 392] on span "Pievienot grozam" at bounding box center [828, 481] width 80 height 10
click at [864, 317] on button at bounding box center [1260, 319] width 72 height 259
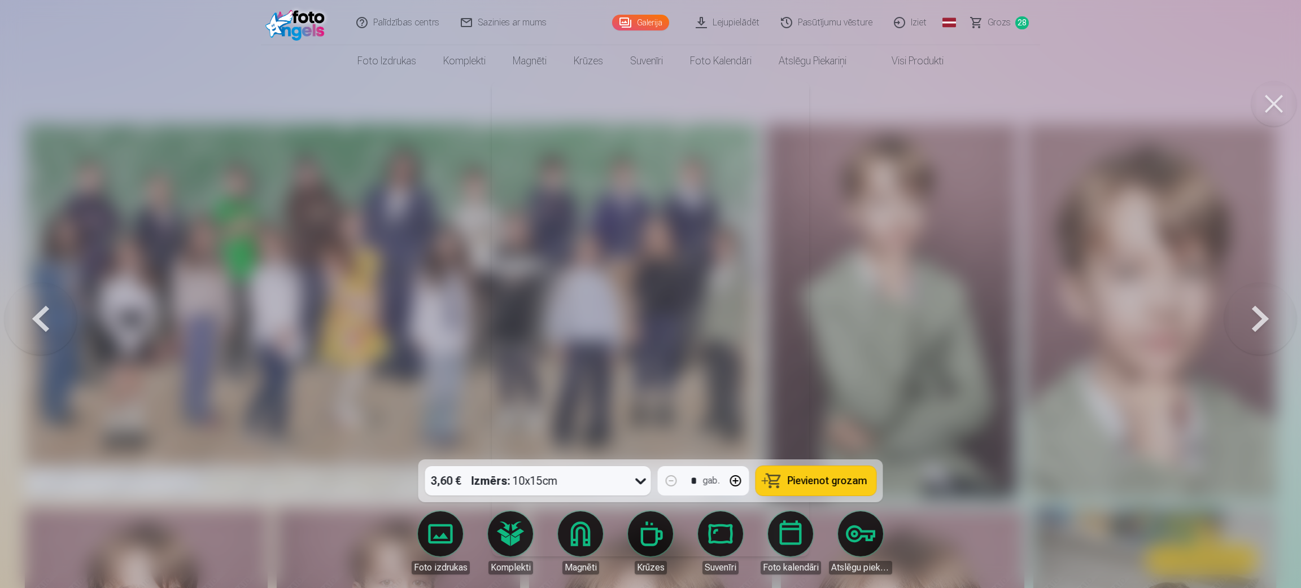
click at [828, 392] on span "Pievienot grozam" at bounding box center [828, 481] width 80 height 10
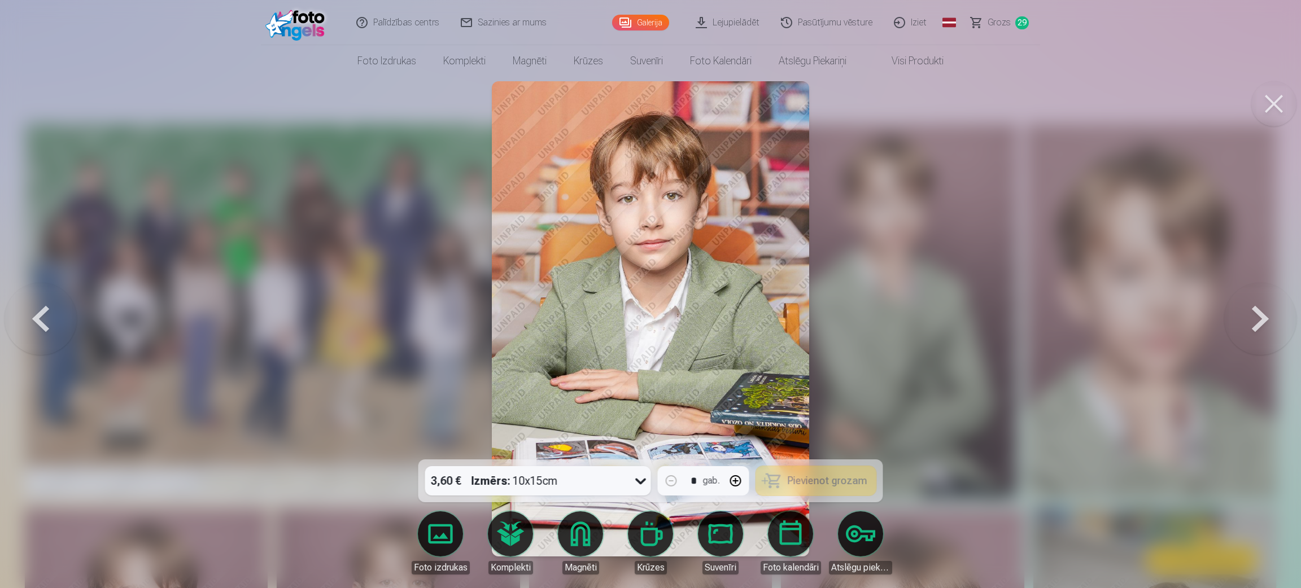
click at [864, 323] on button at bounding box center [1260, 319] width 72 height 259
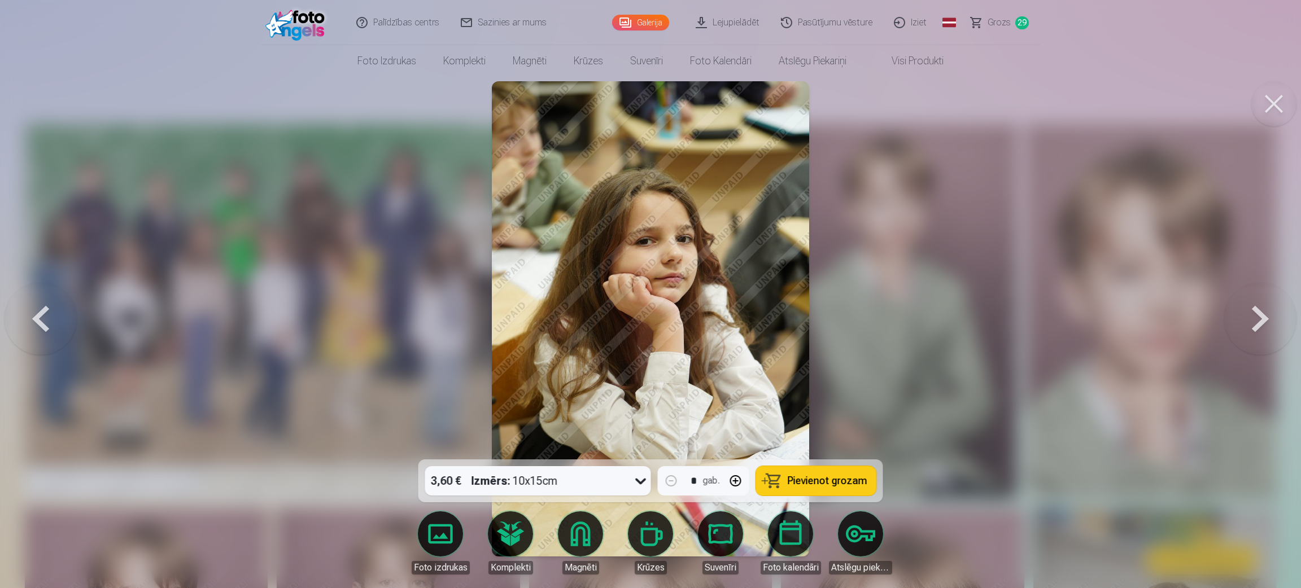
click at [864, 323] on button at bounding box center [1260, 319] width 72 height 259
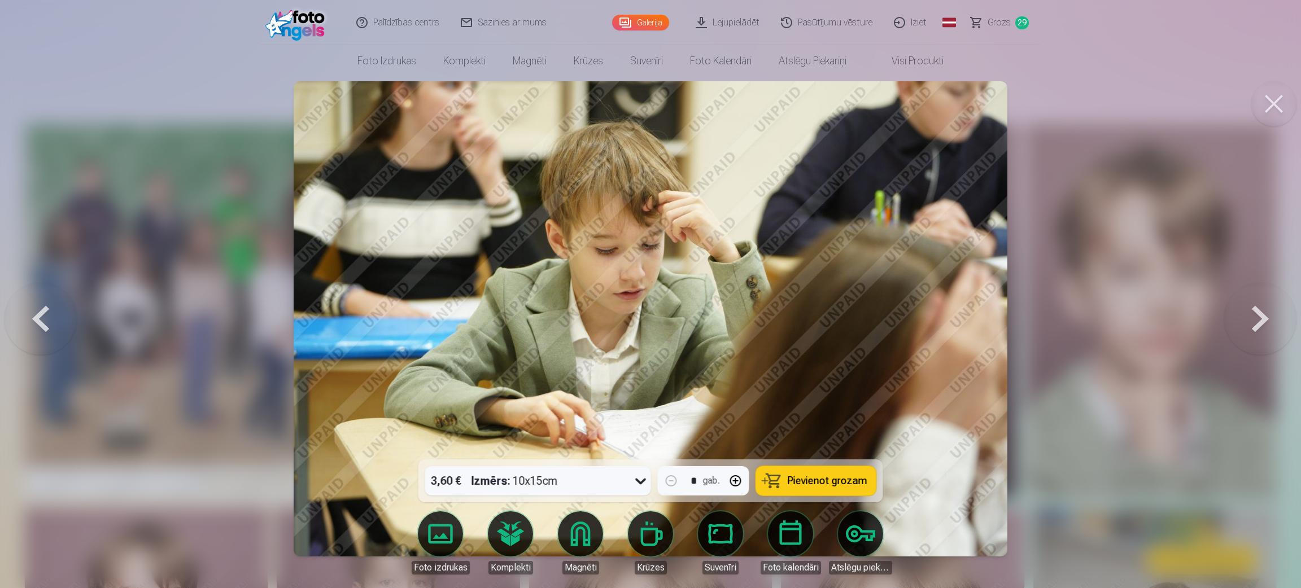
click at [864, 323] on button at bounding box center [1260, 319] width 72 height 259
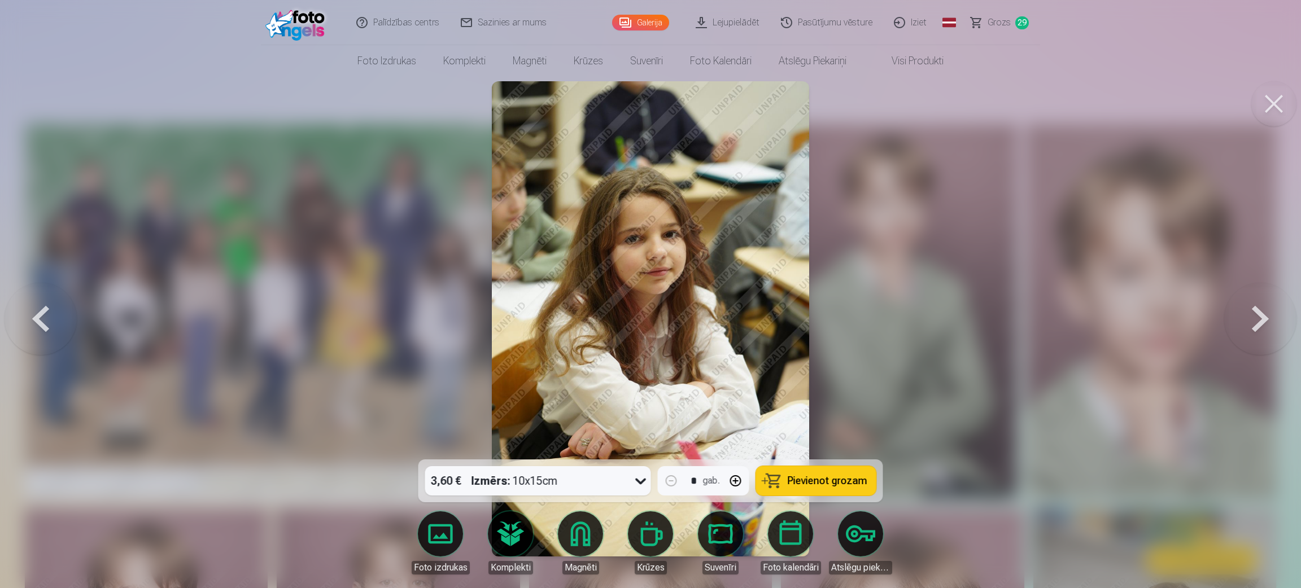
click at [864, 323] on button at bounding box center [1260, 319] width 72 height 259
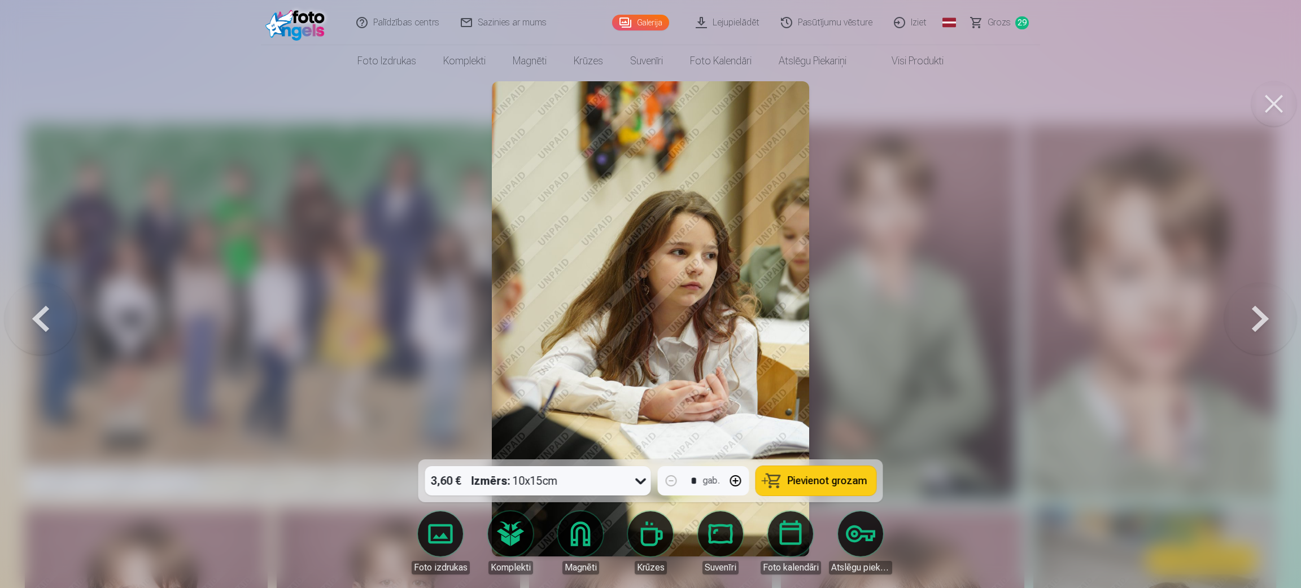
click at [864, 323] on button at bounding box center [1260, 319] width 72 height 259
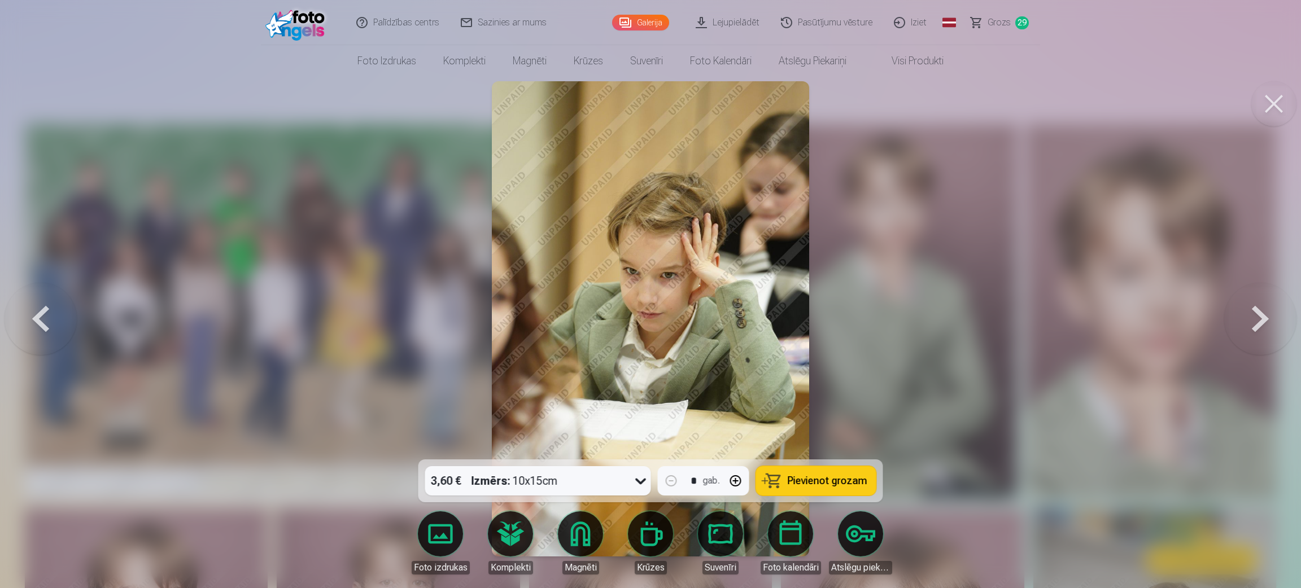
click at [819, 392] on span "Pievienot grozam" at bounding box center [828, 481] width 80 height 10
click at [864, 313] on button at bounding box center [1260, 319] width 72 height 259
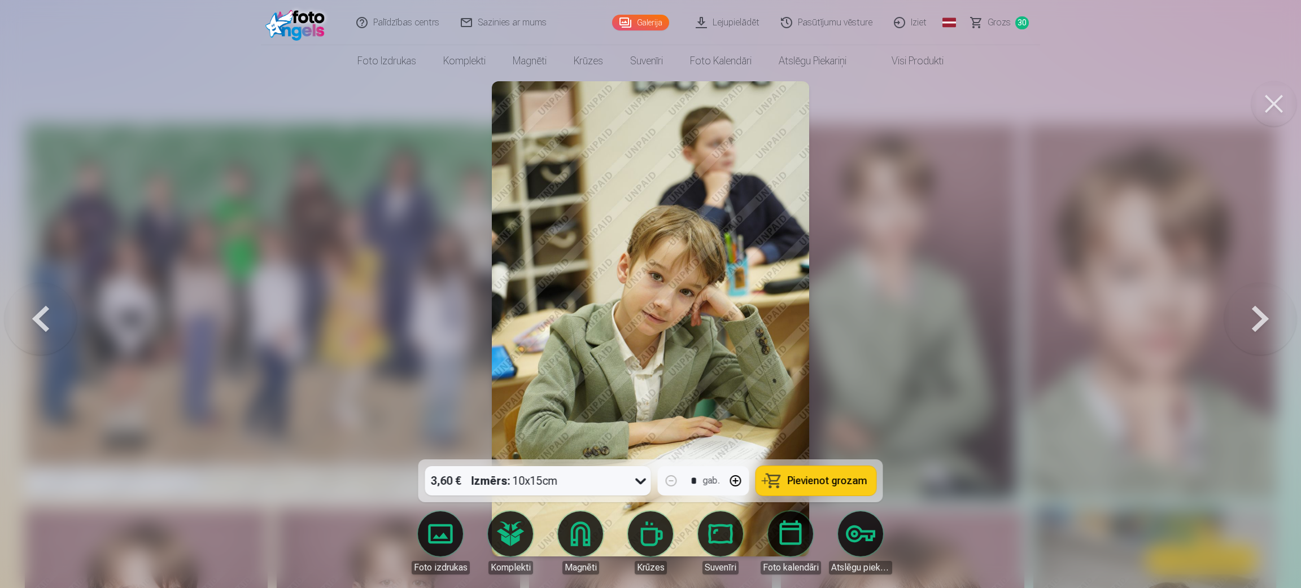
click at [802, 392] on button "Pievienot grozam" at bounding box center [816, 480] width 120 height 29
click at [864, 323] on button at bounding box center [1260, 319] width 72 height 259
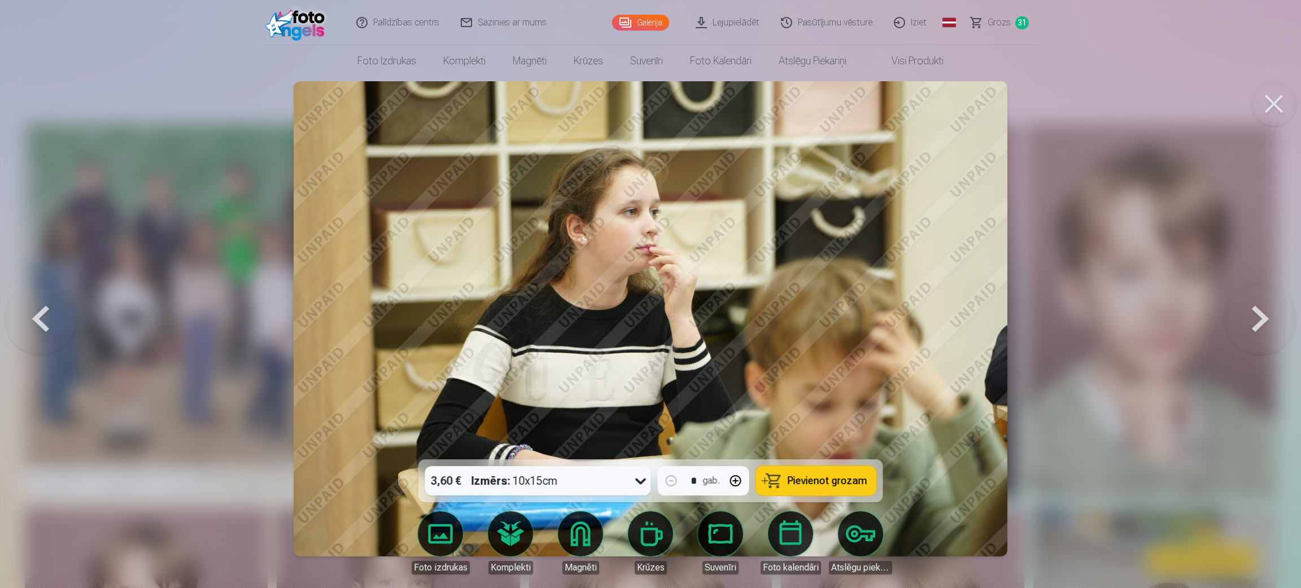
click at [864, 323] on button at bounding box center [1260, 319] width 72 height 259
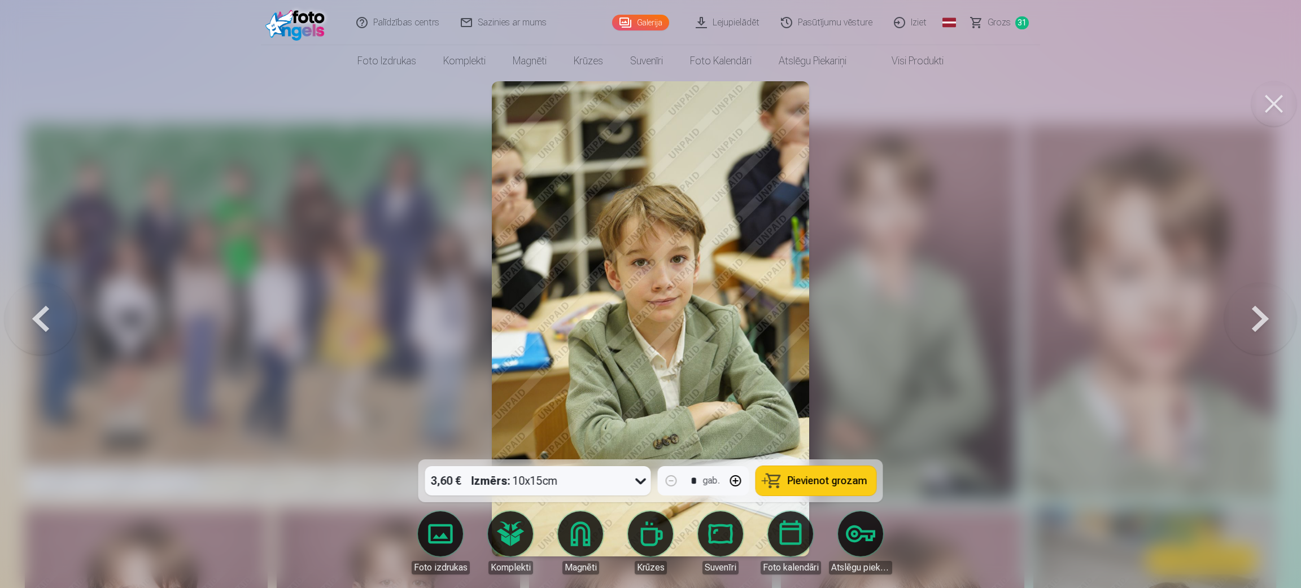
click at [864, 323] on button at bounding box center [1260, 319] width 72 height 259
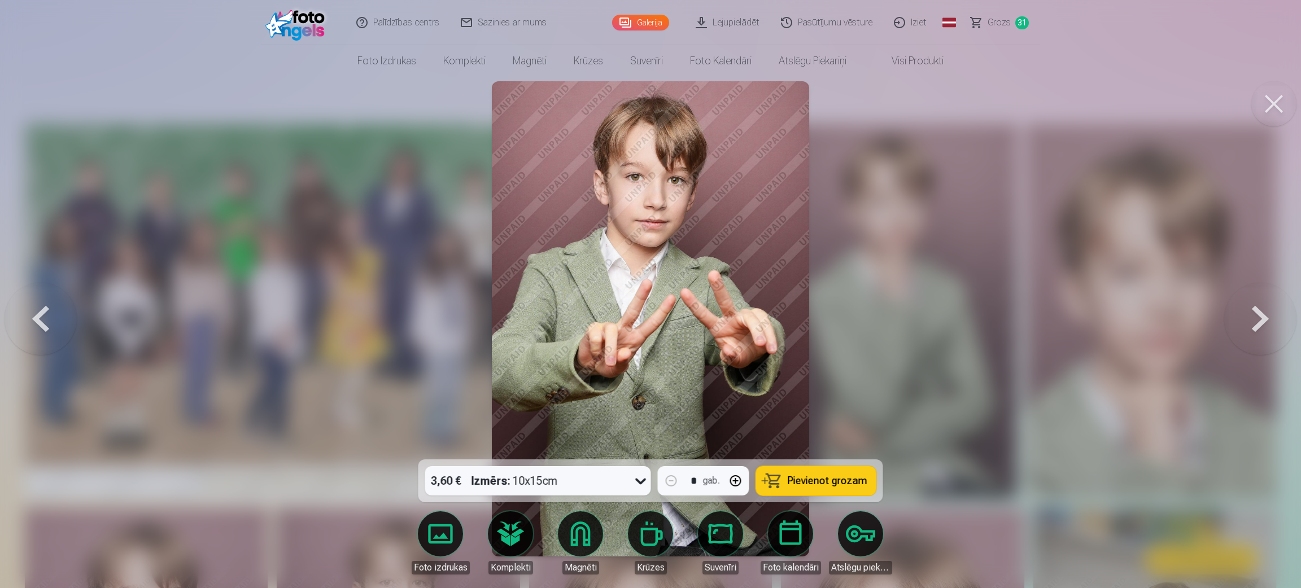
click at [834, 392] on span "Pievienot grozam" at bounding box center [828, 481] width 80 height 10
click at [864, 324] on button at bounding box center [1260, 319] width 72 height 259
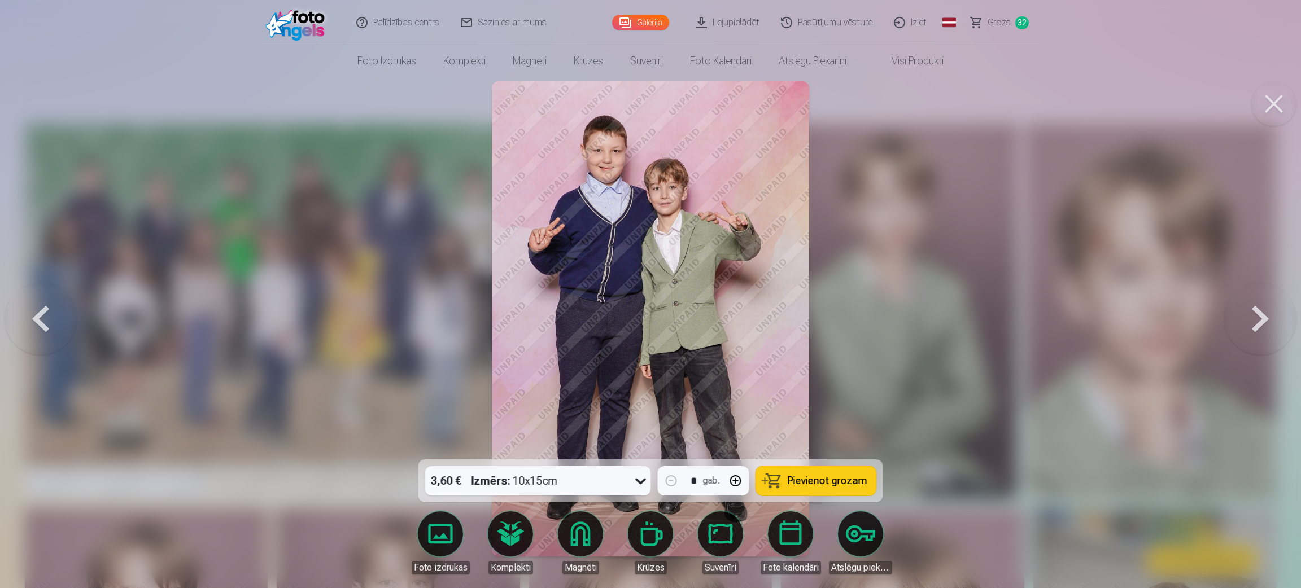
click at [838, 392] on span "Pievienot grozam" at bounding box center [828, 481] width 80 height 10
click at [864, 327] on button at bounding box center [1260, 319] width 72 height 259
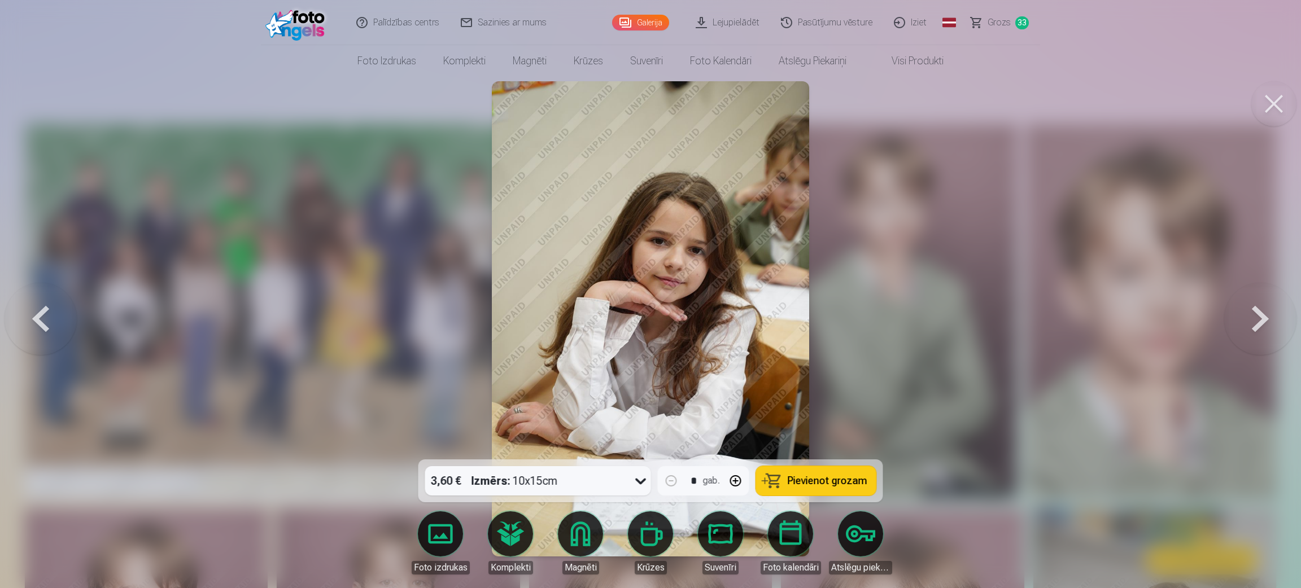
click at [864, 314] on button at bounding box center [1260, 319] width 72 height 259
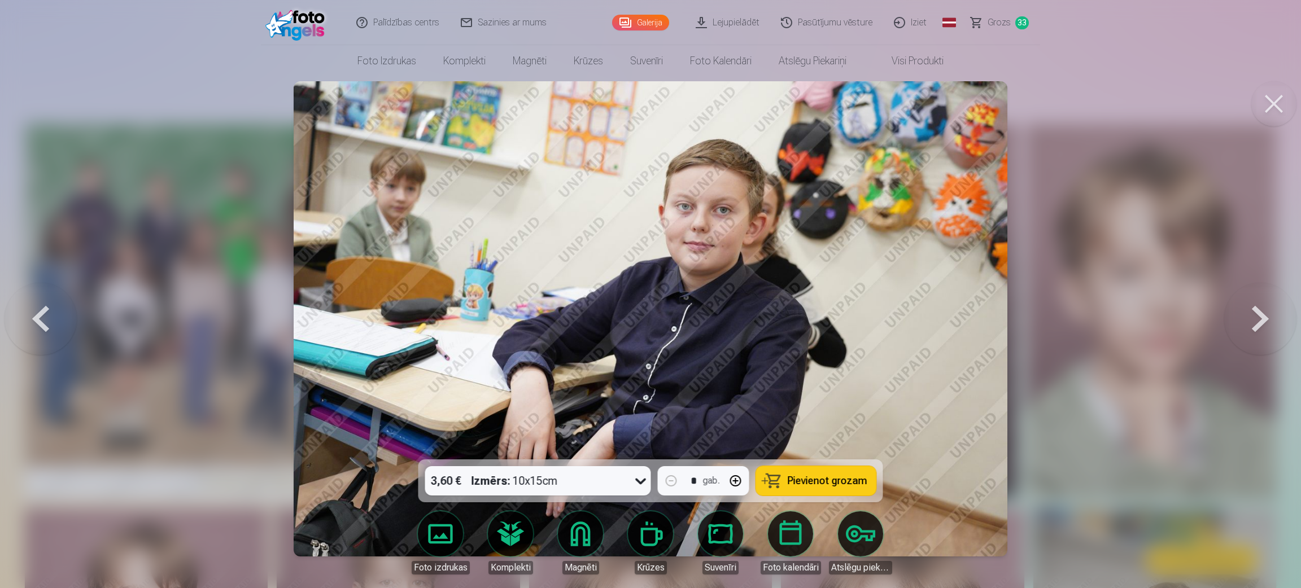
click at [864, 314] on button at bounding box center [1260, 319] width 72 height 259
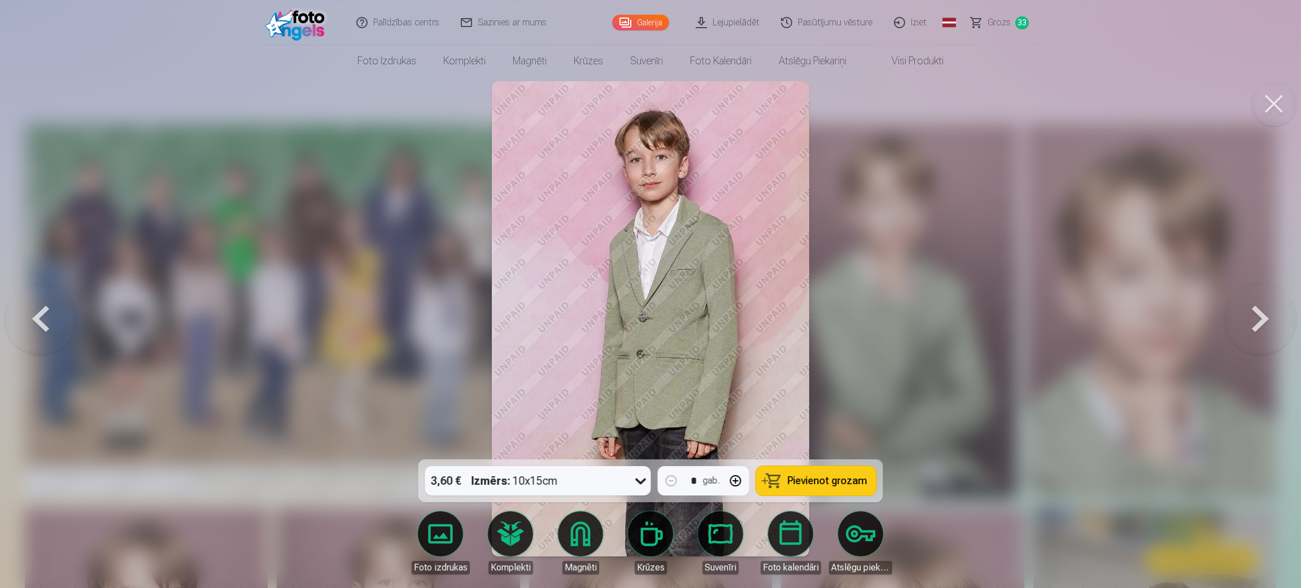
click at [864, 314] on button at bounding box center [1260, 319] width 72 height 259
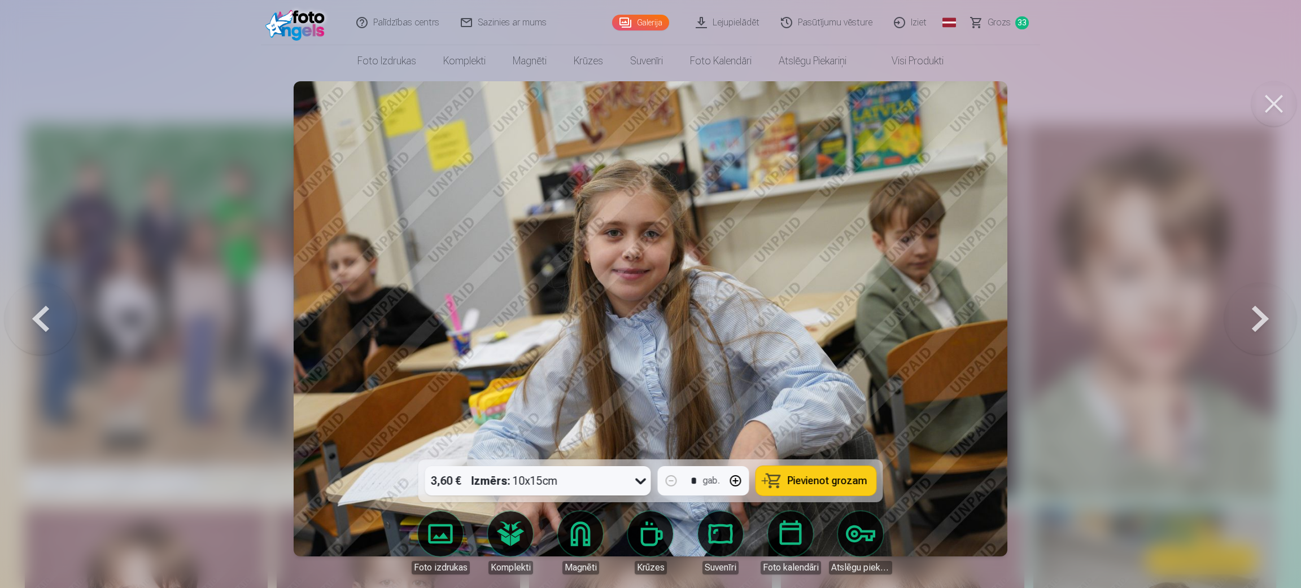
click at [864, 314] on button at bounding box center [1260, 319] width 72 height 259
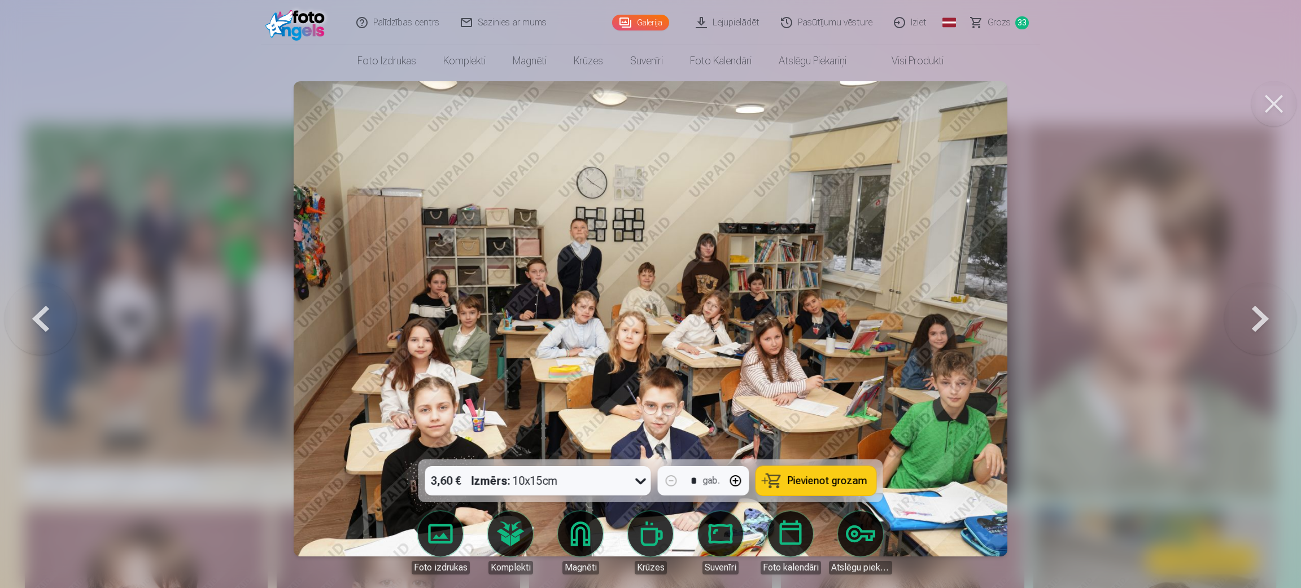
click at [864, 314] on button at bounding box center [1260, 319] width 72 height 259
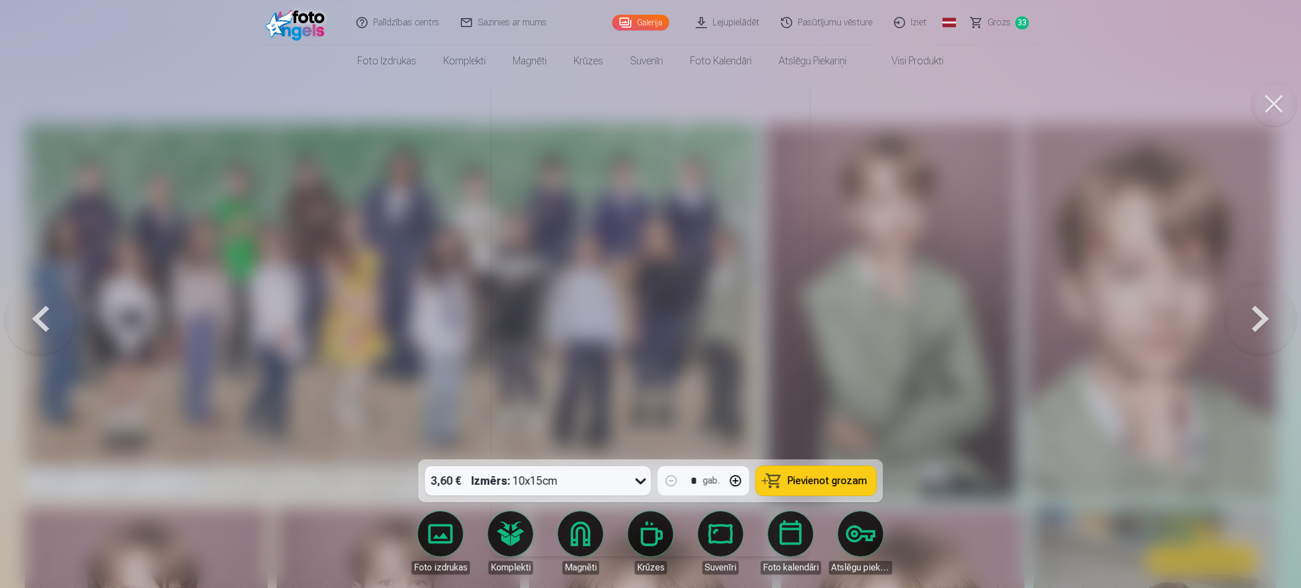
click at [864, 317] on button at bounding box center [1260, 319] width 72 height 259
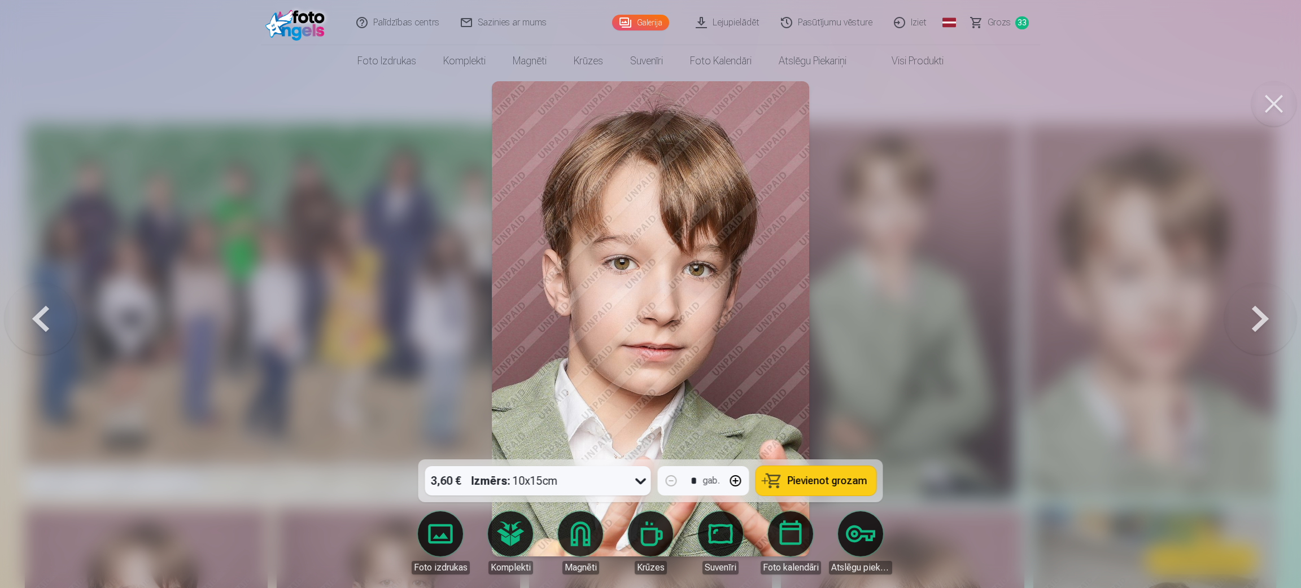
click at [843, 392] on span "Pievienot grozam" at bounding box center [828, 481] width 80 height 10
click at [864, 321] on button at bounding box center [1260, 319] width 72 height 259
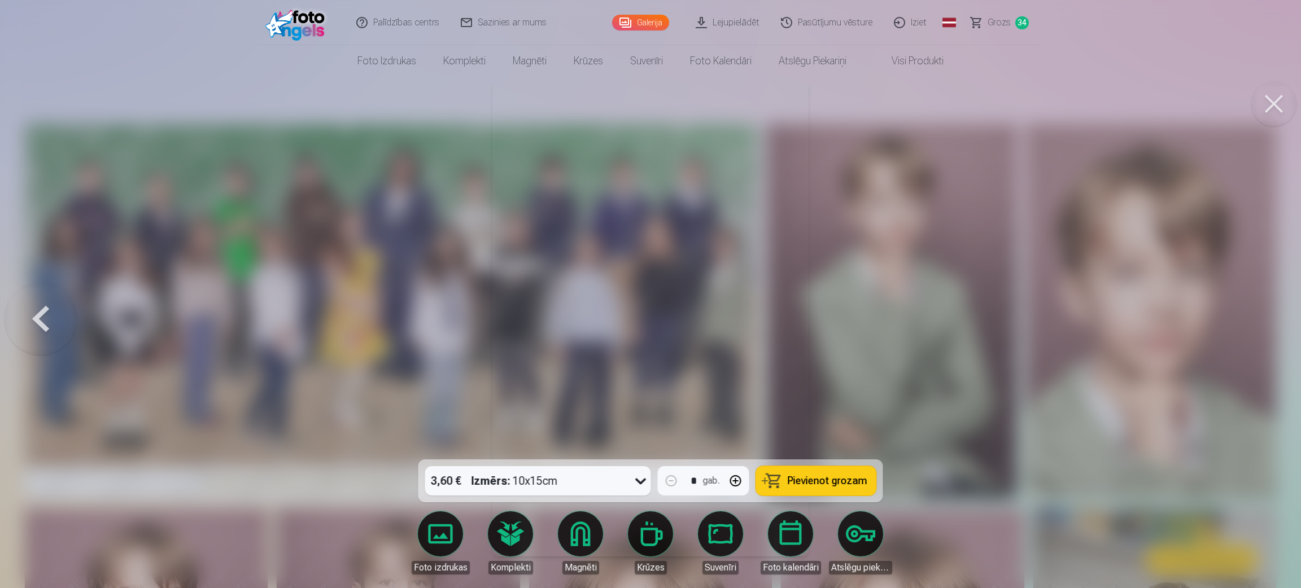
click at [816, 392] on span "Pievienot grozam" at bounding box center [828, 481] width 80 height 10
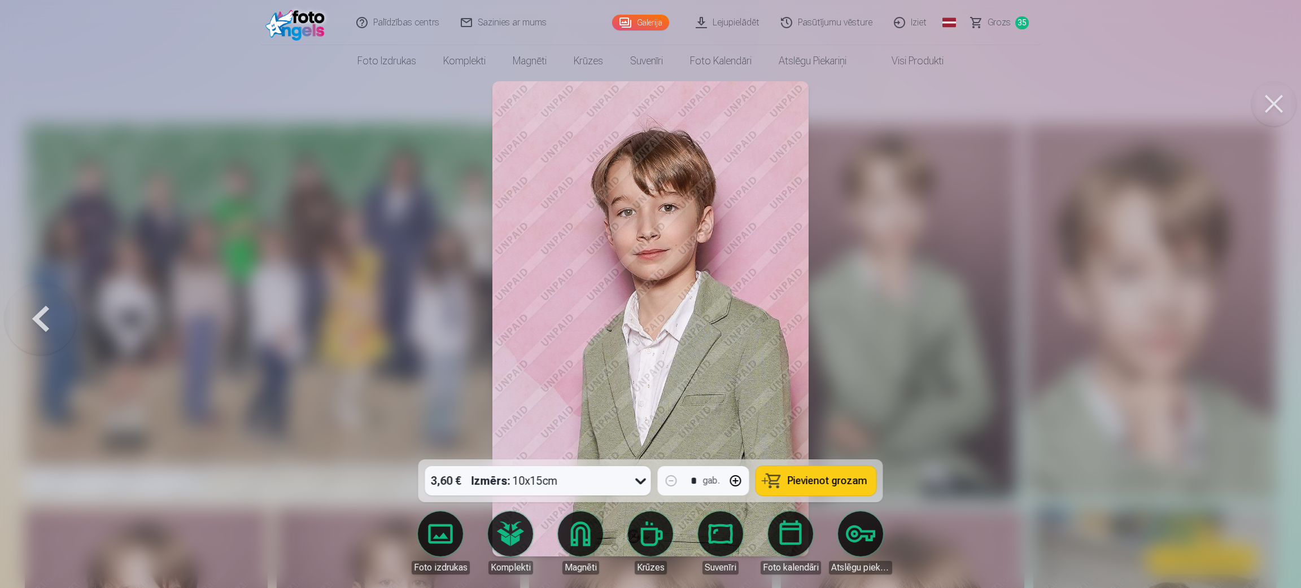
click at [864, 100] on button at bounding box center [1273, 103] width 45 height 45
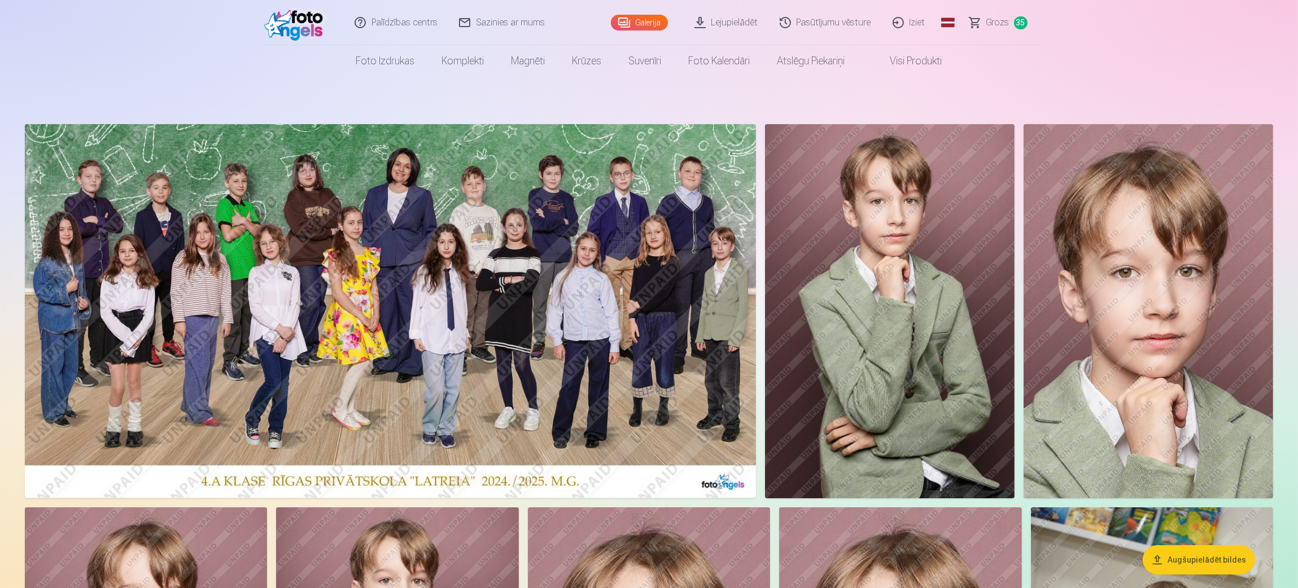
click at [864, 23] on link "Grozs 35" at bounding box center [999, 22] width 80 height 45
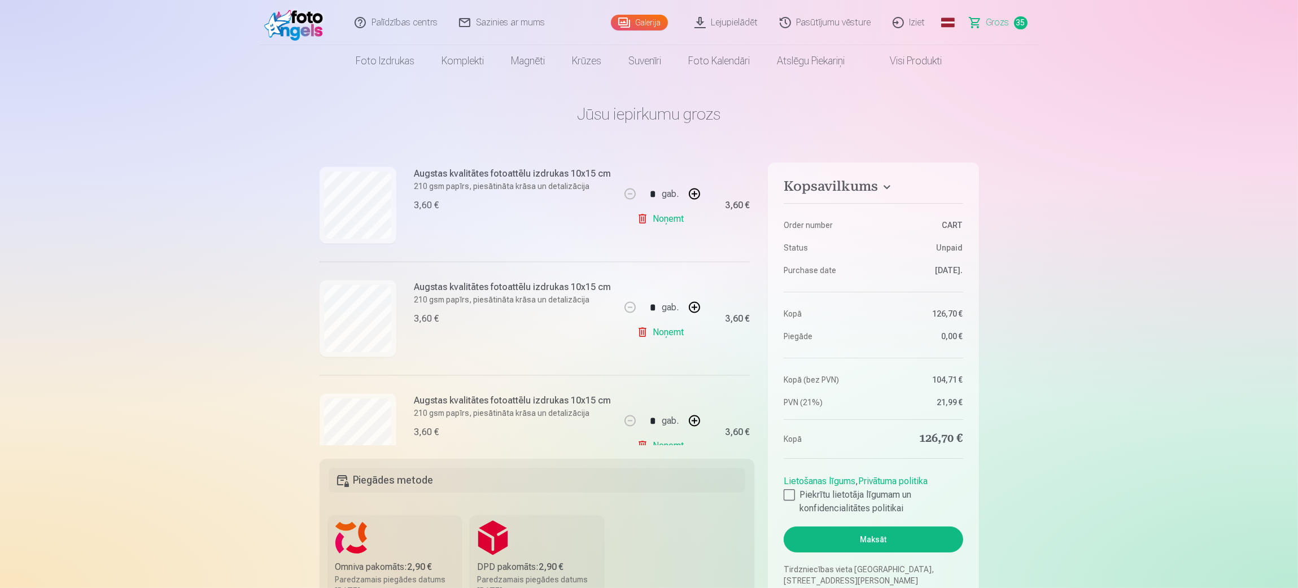
scroll to position [2710, 0]
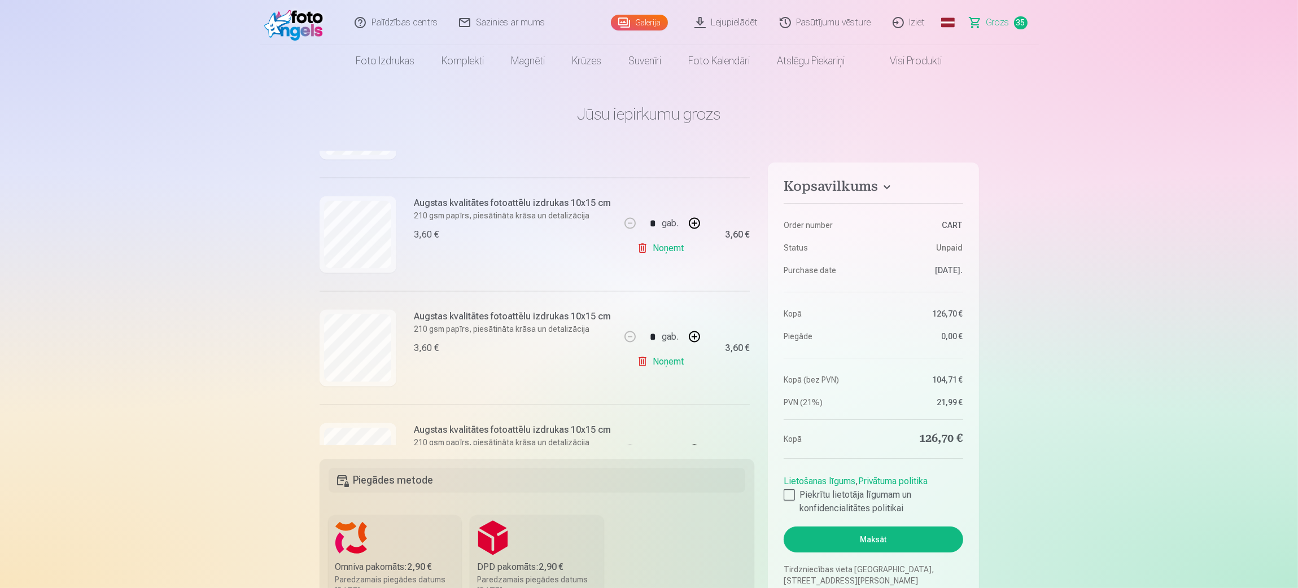
click at [674, 249] on link "Noņemt" at bounding box center [662, 248] width 51 height 23
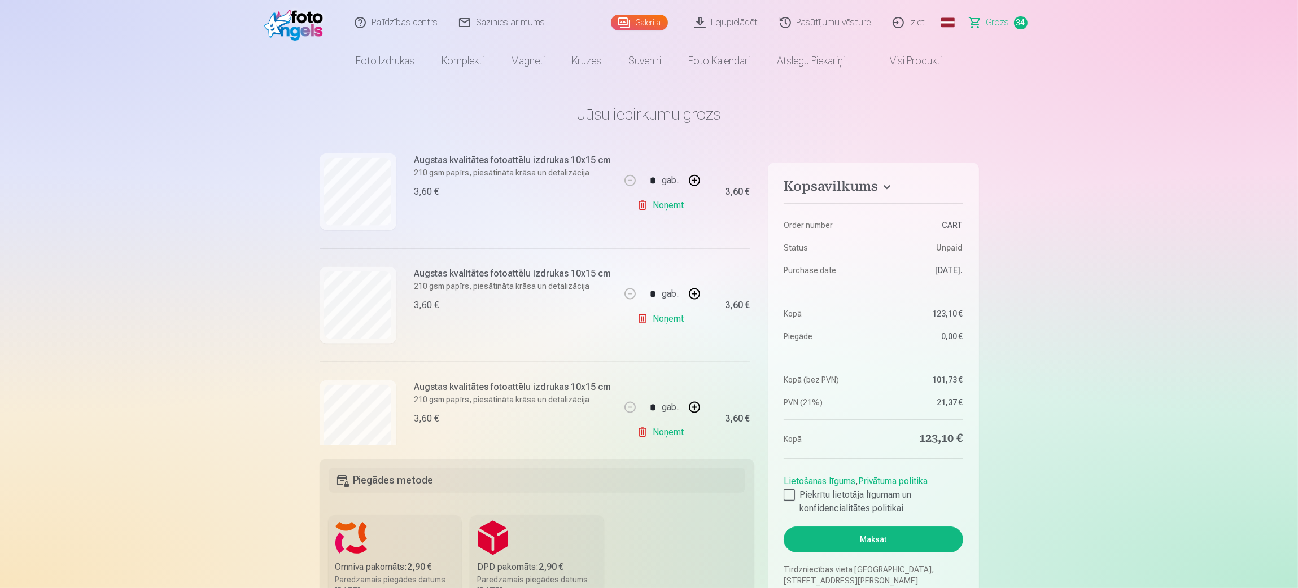
scroll to position [2201, 0]
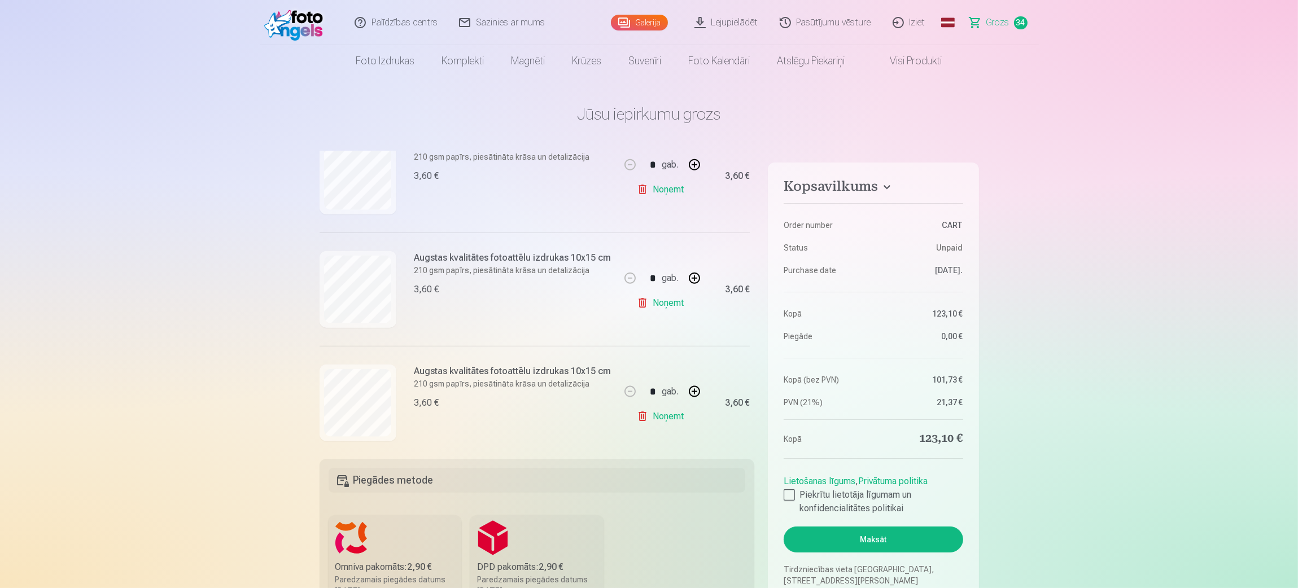
click at [660, 392] on link "Noņemt" at bounding box center [662, 416] width 51 height 23
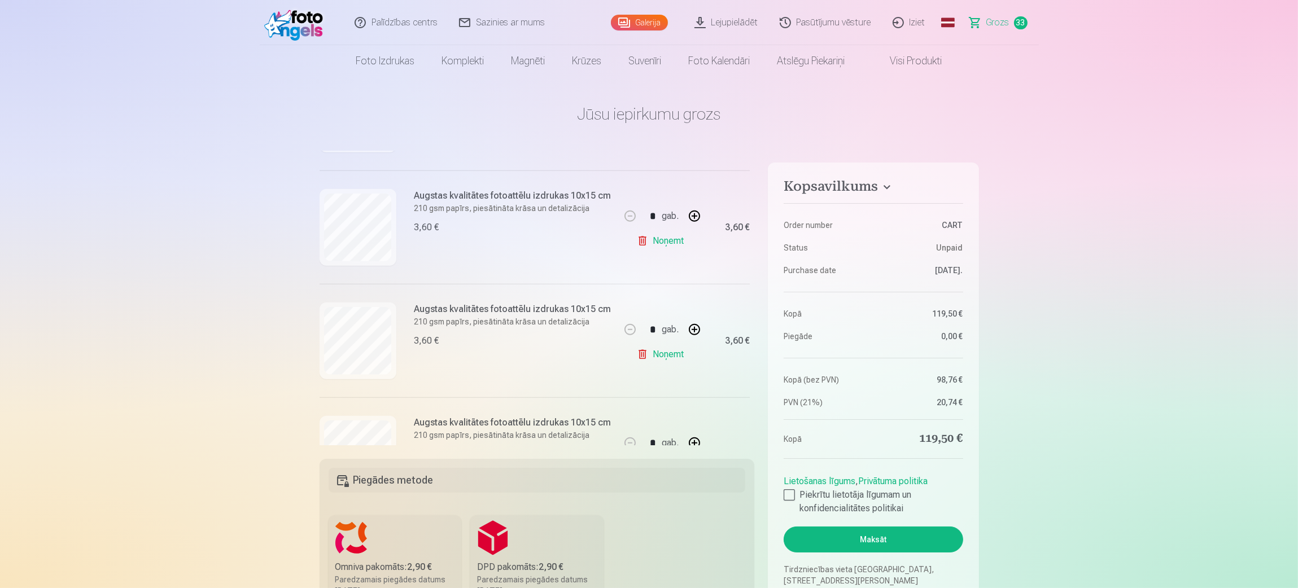
scroll to position [1440, 0]
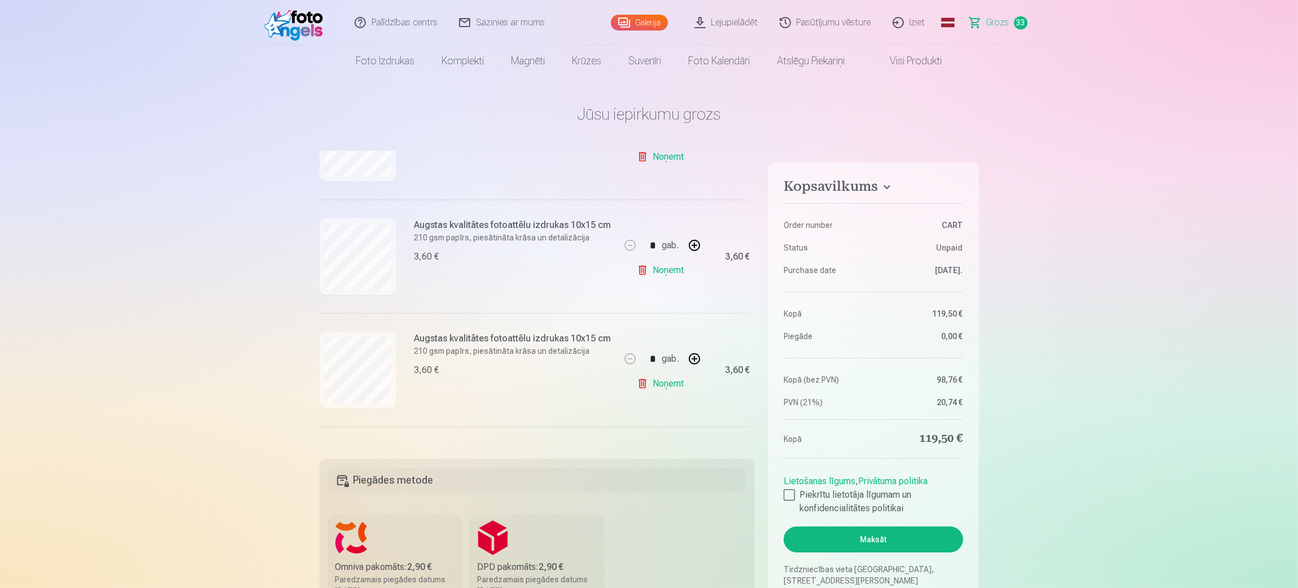
click at [663, 386] on link "Noņemt" at bounding box center [662, 384] width 51 height 23
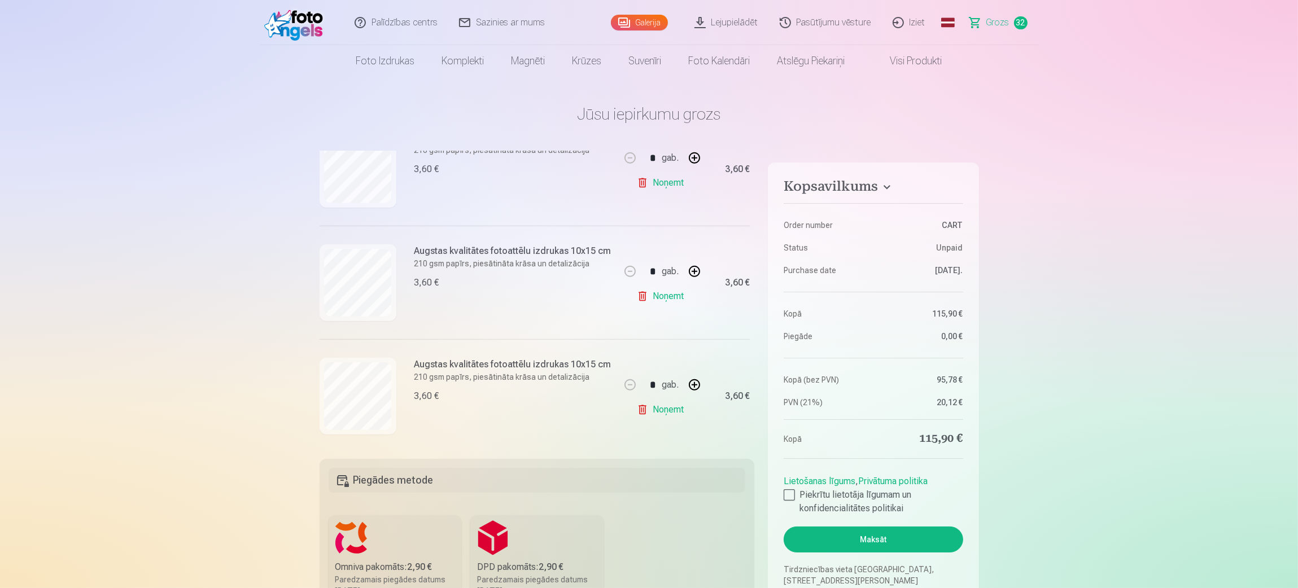
scroll to position [762, 0]
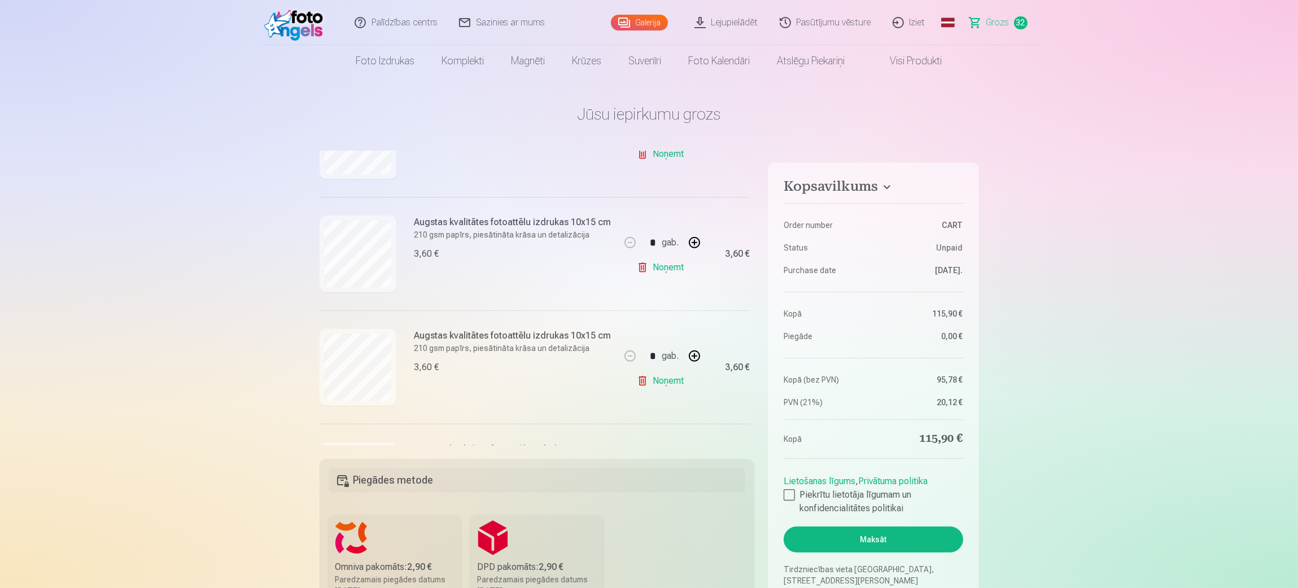
click at [661, 381] on link "Noņemt" at bounding box center [662, 381] width 51 height 23
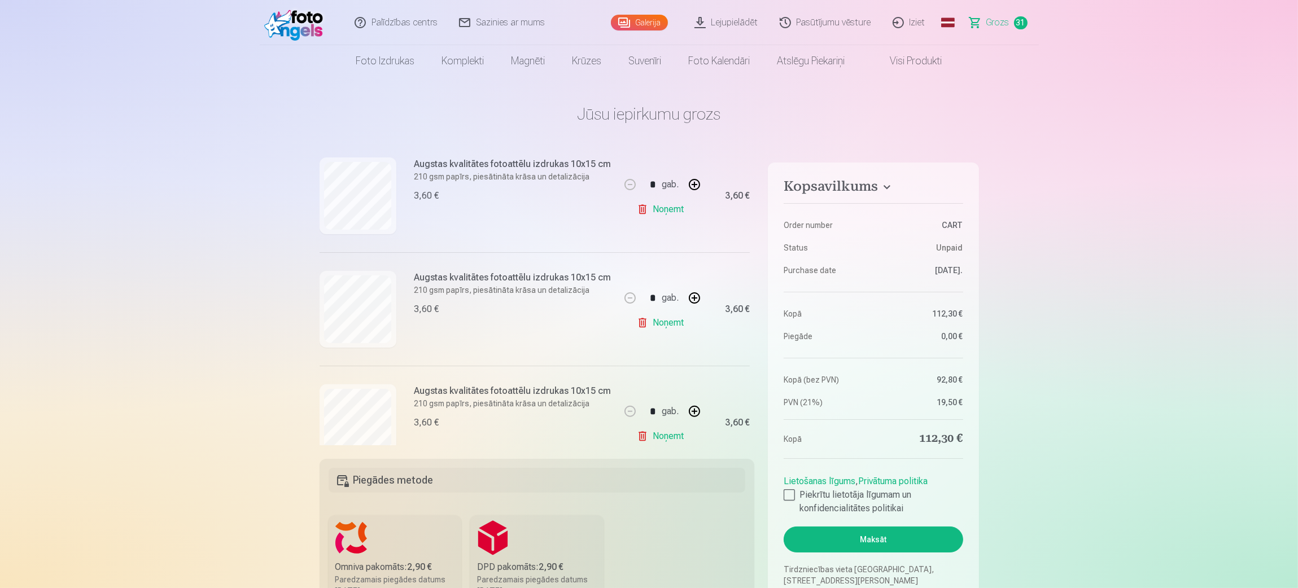
click at [655, 320] on link "Noņemt" at bounding box center [662, 323] width 51 height 23
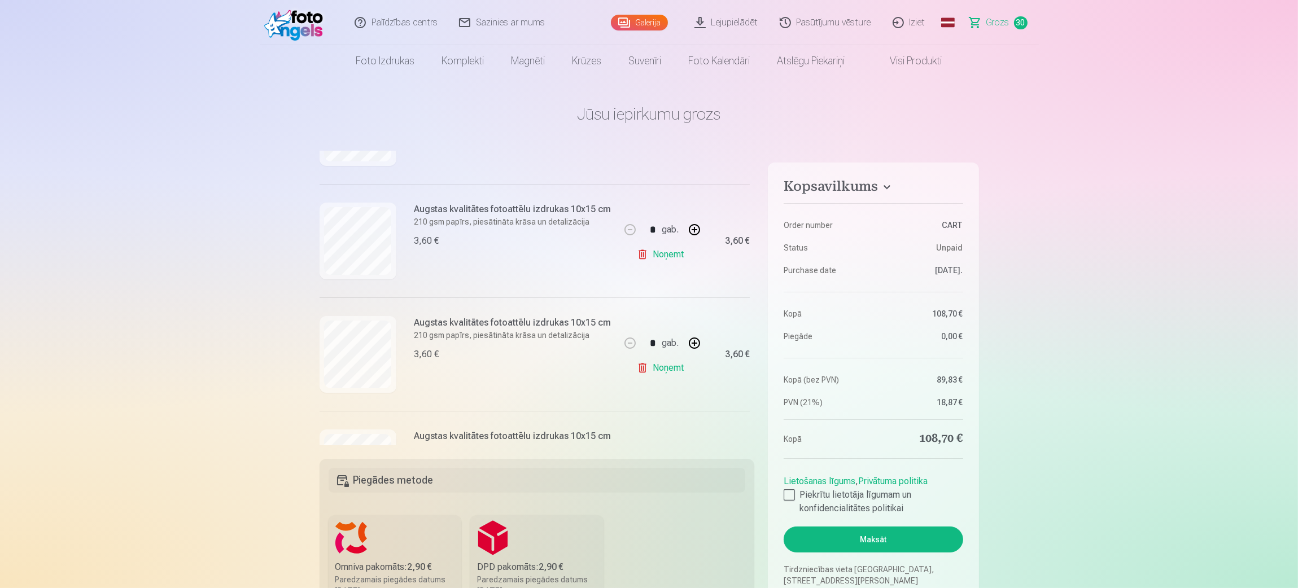
scroll to position [423, 0]
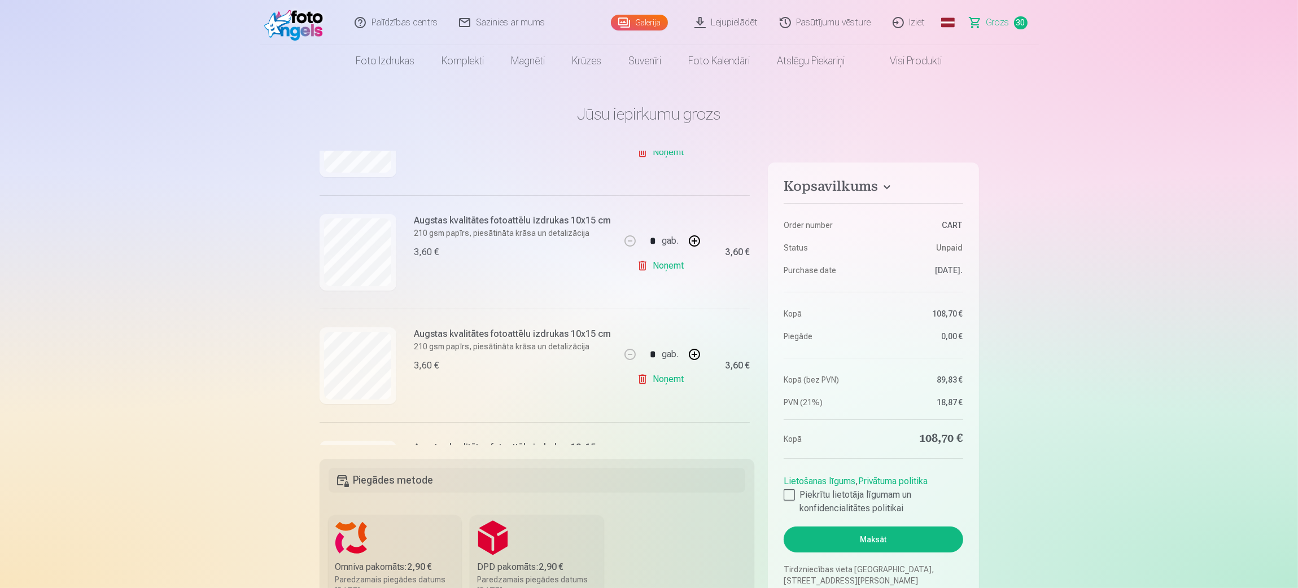
click at [663, 375] on link "Noņemt" at bounding box center [662, 379] width 51 height 23
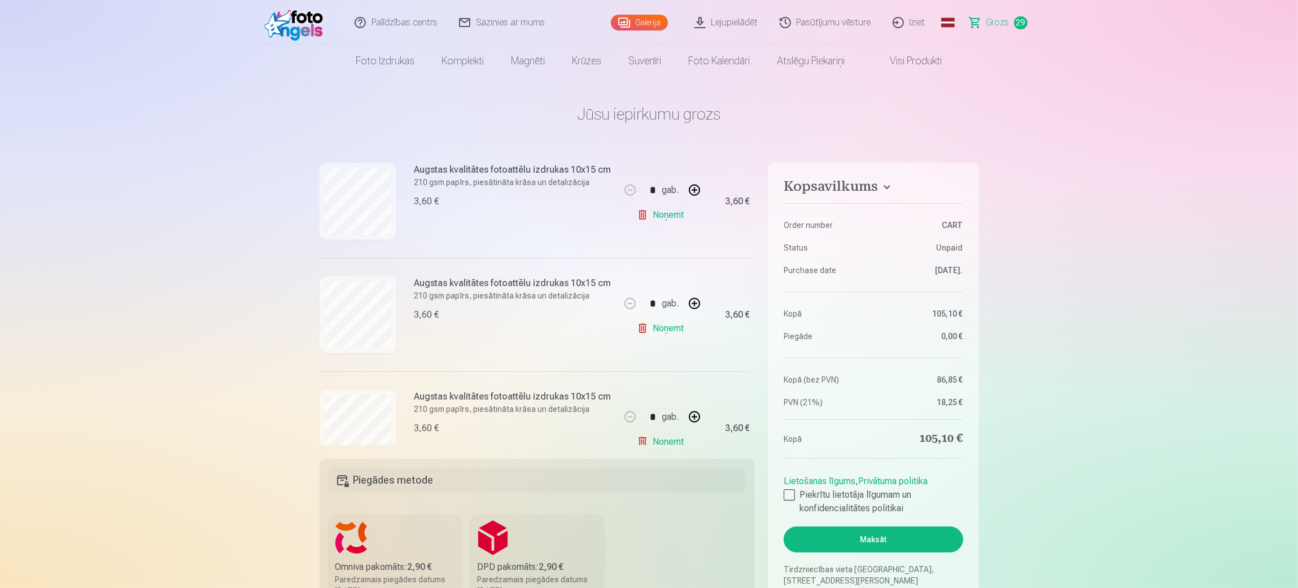
scroll to position [2201, 0]
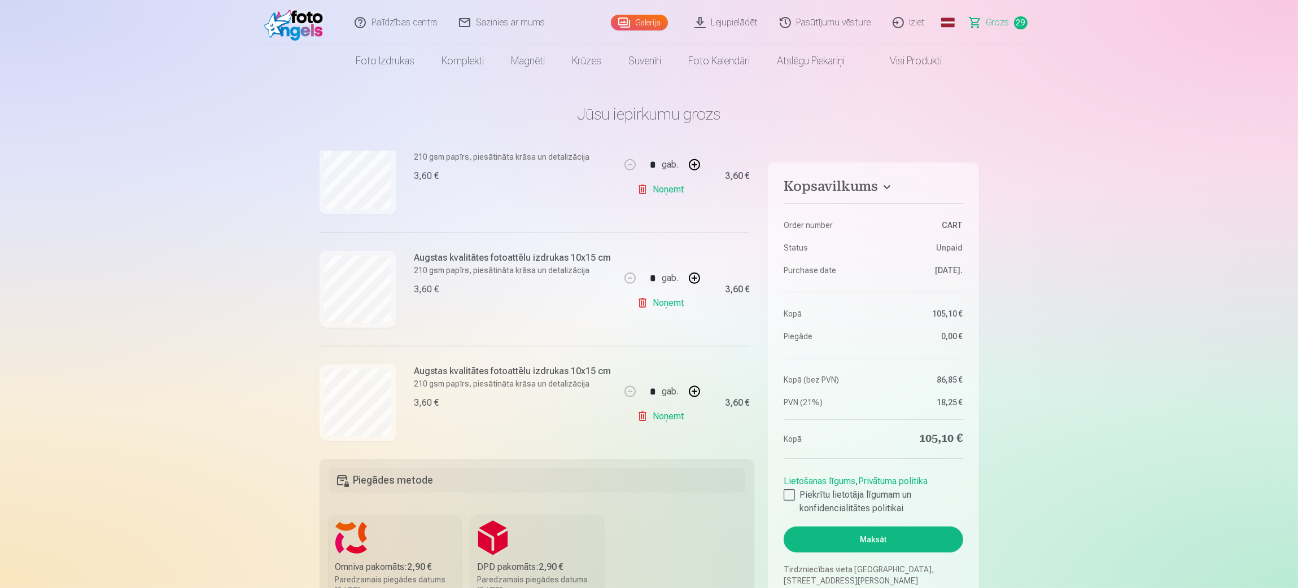
click at [655, 392] on link "Noņemt" at bounding box center [662, 416] width 51 height 23
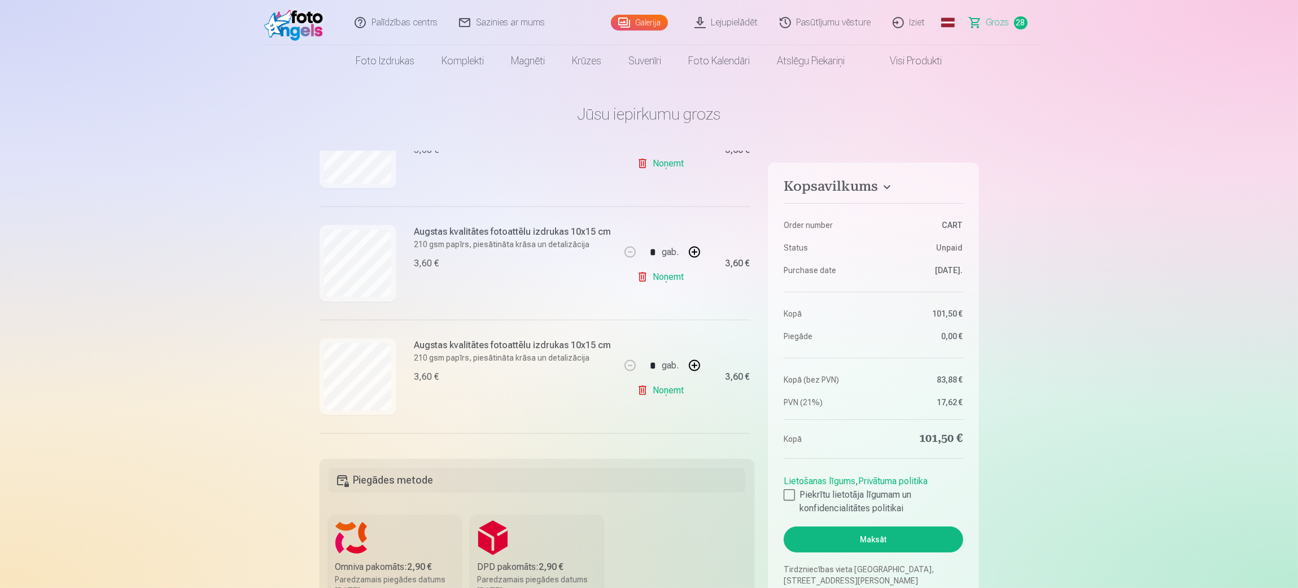
click at [662, 274] on link "Noņemt" at bounding box center [662, 277] width 51 height 23
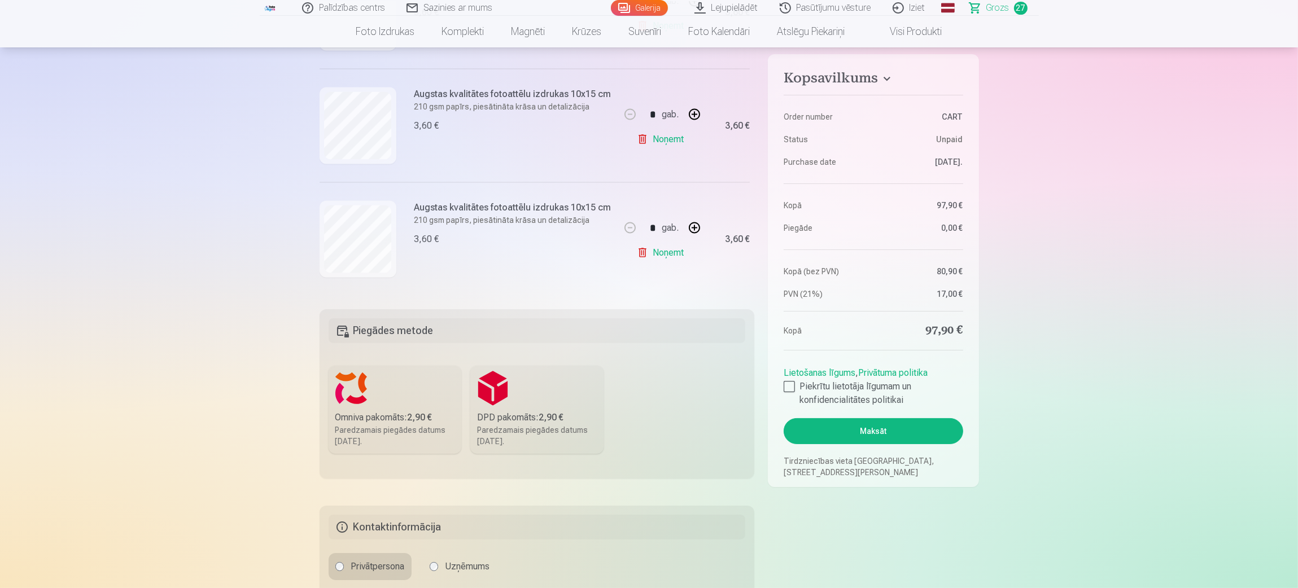
scroll to position [169, 0]
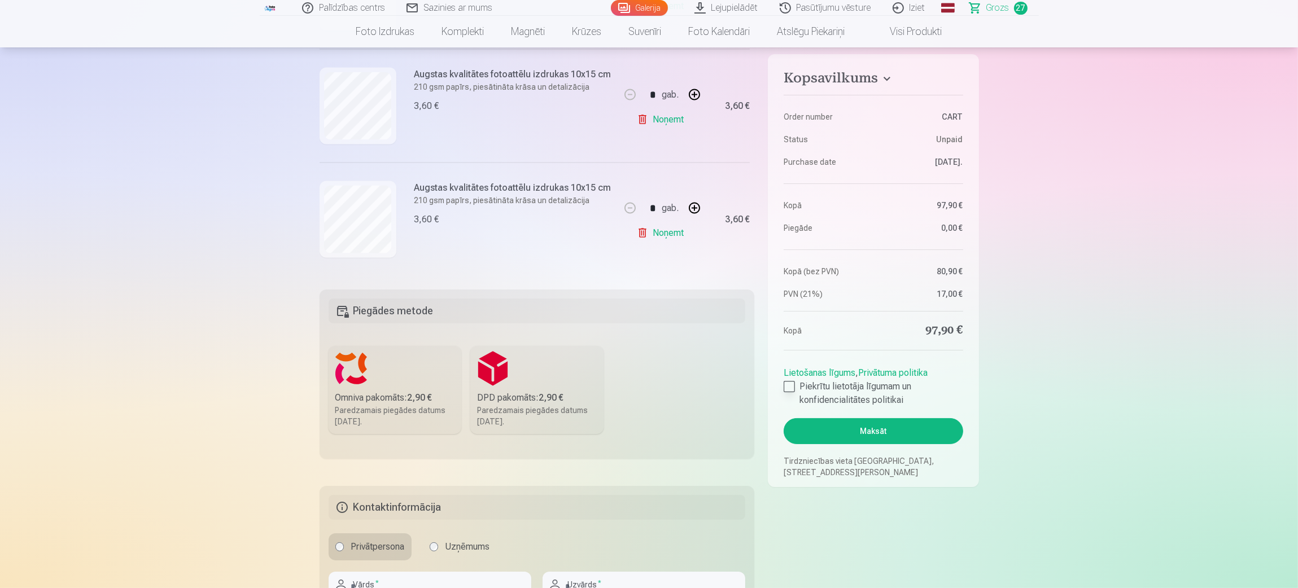
click at [791, 384] on div at bounding box center [789, 386] width 11 height 11
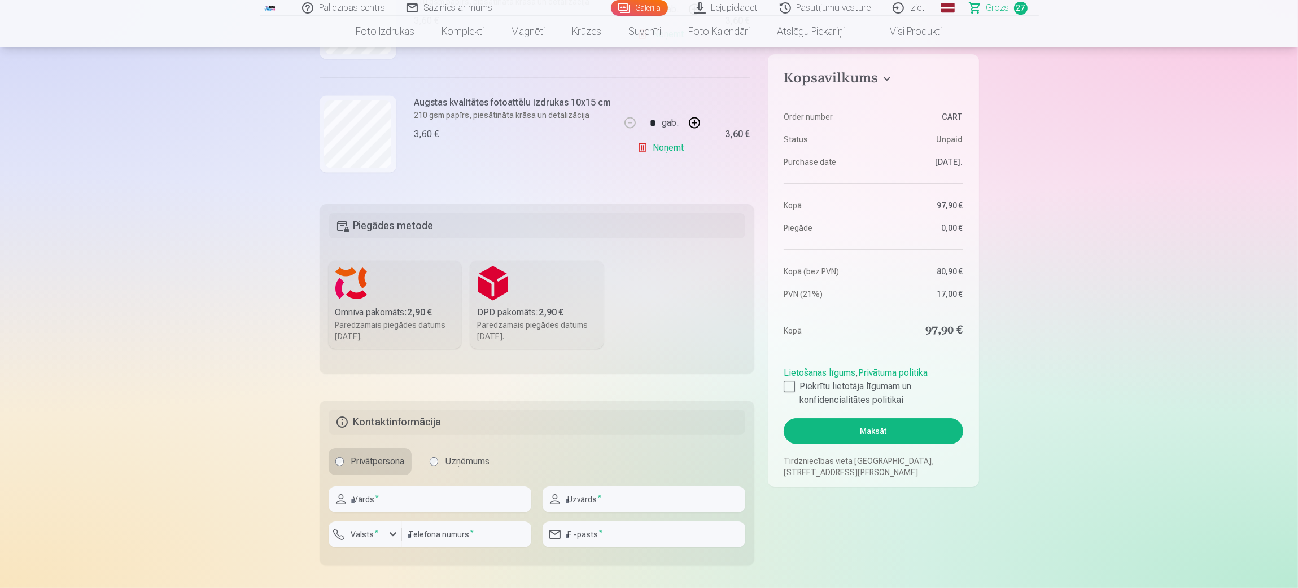
scroll to position [423, 0]
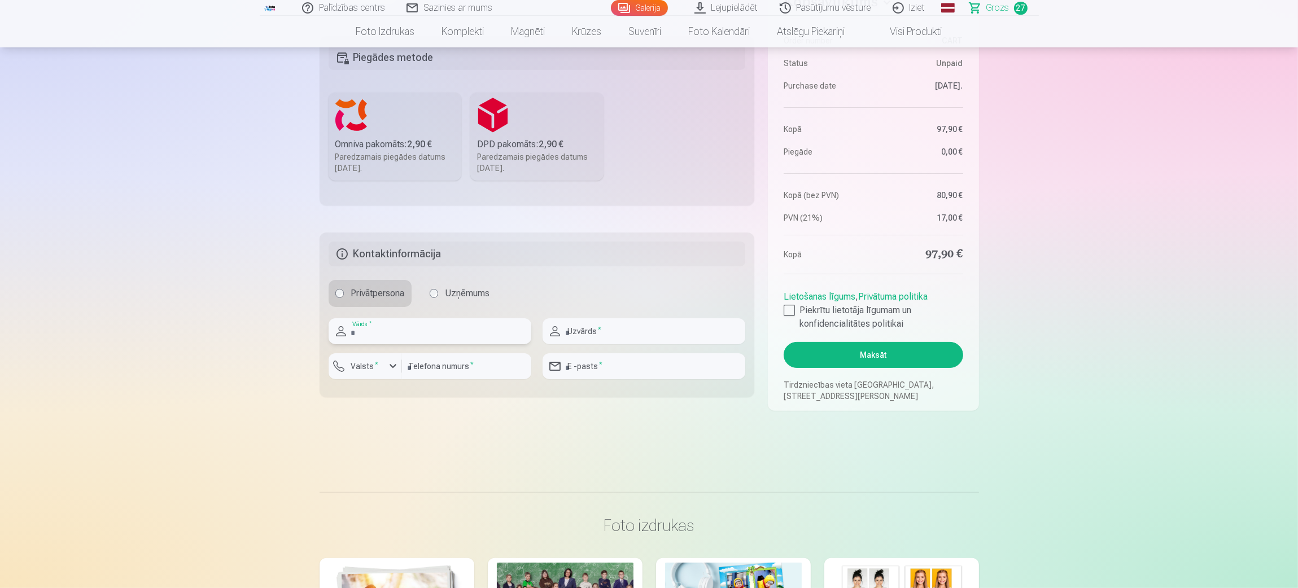
click at [510, 334] on input "text" at bounding box center [430, 331] width 203 height 26
type input "******"
type input "**********"
type input "********"
type input "**********"
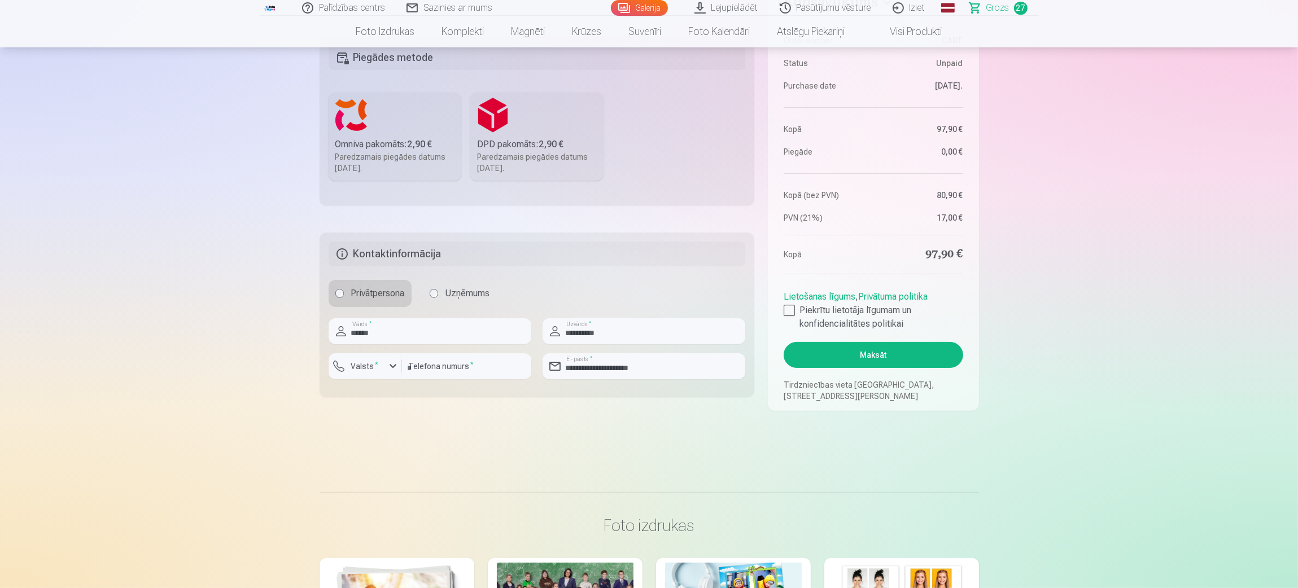
click at [864, 356] on button "Maksāt" at bounding box center [873, 355] width 179 height 26
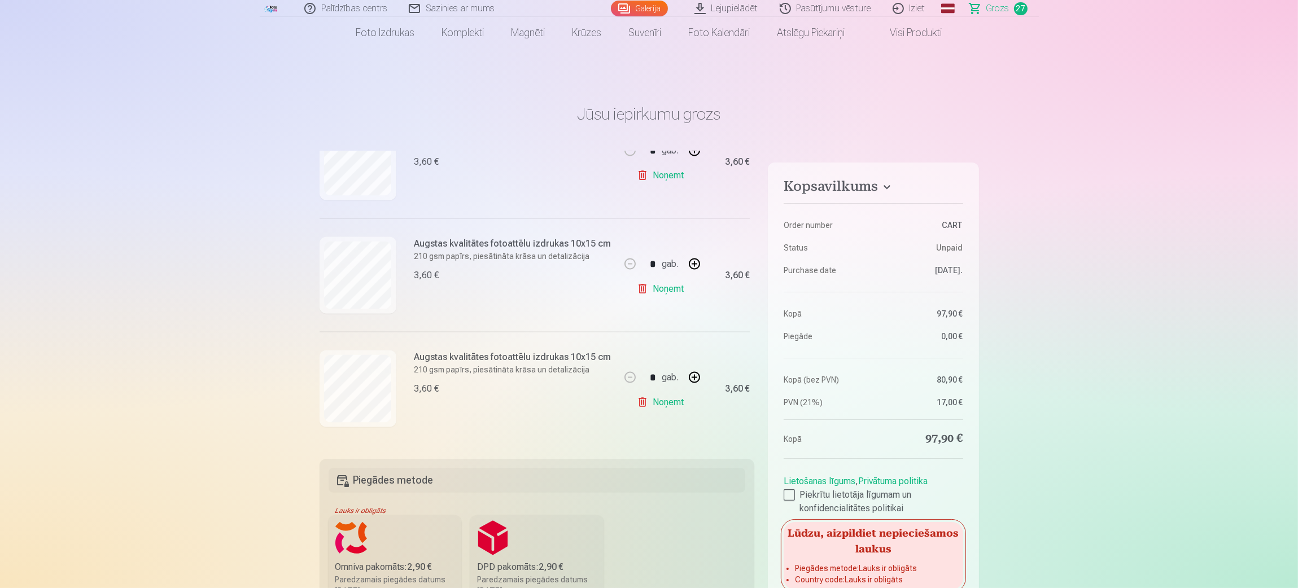
scroll to position [339, 0]
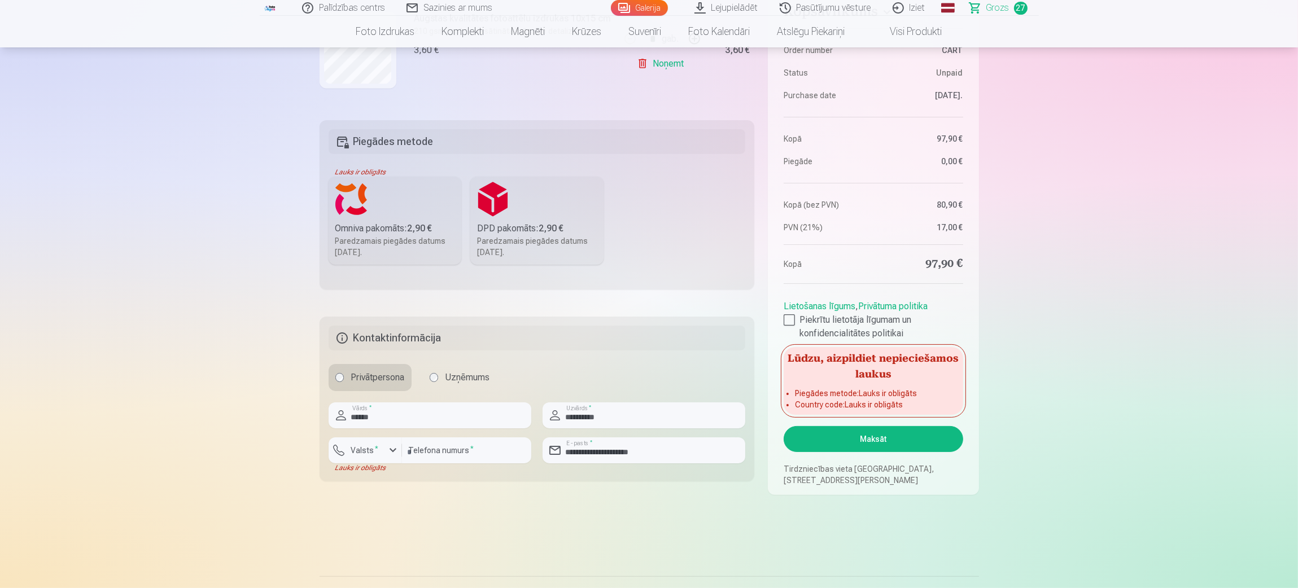
click at [405, 229] on div "Omniva pakomāts : 2,90 €" at bounding box center [395, 229] width 120 height 14
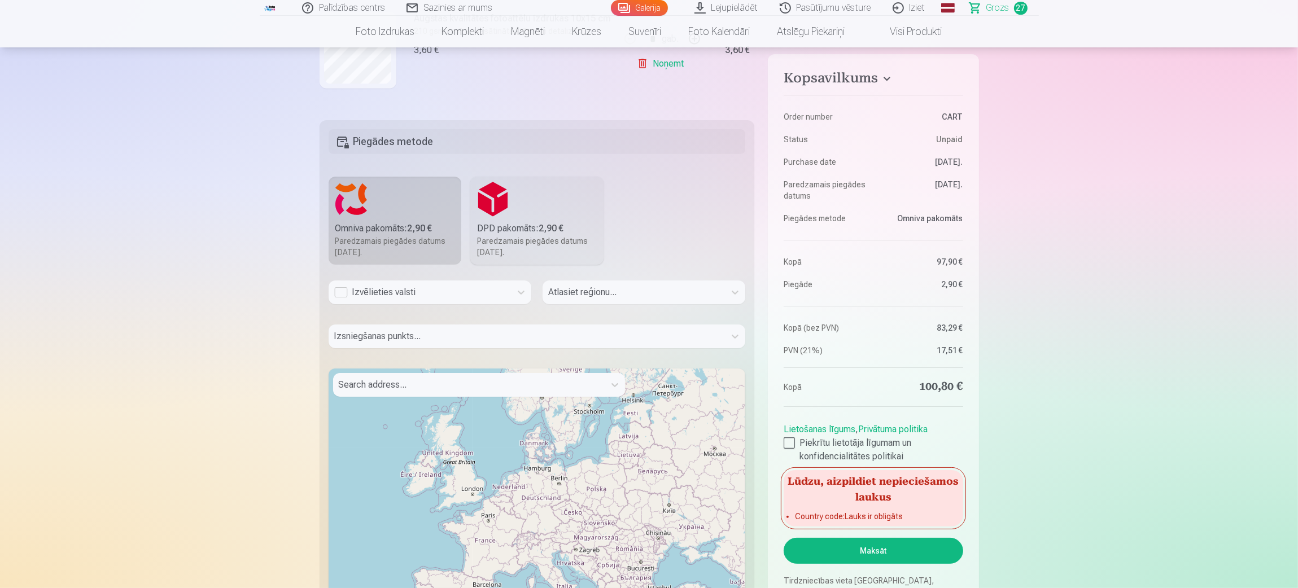
click at [340, 294] on div "Izvēlieties valsti" at bounding box center [419, 293] width 171 height 14
click at [354, 329] on div "Latvija" at bounding box center [430, 323] width 202 height 23
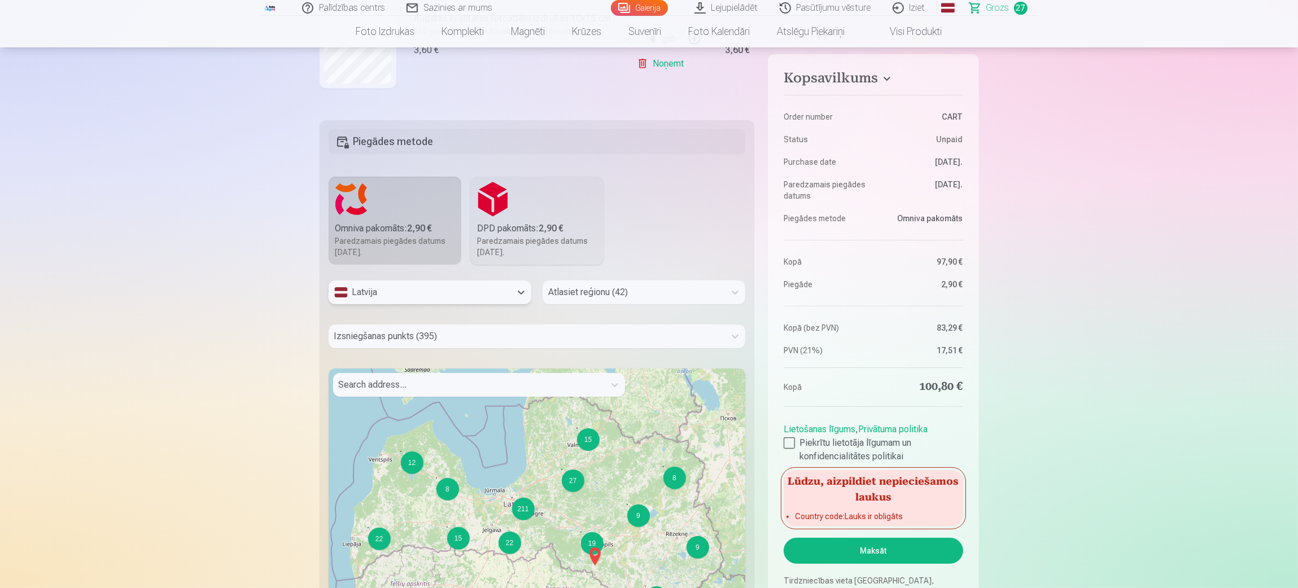
click at [567, 291] on div at bounding box center [633, 293] width 171 height 16
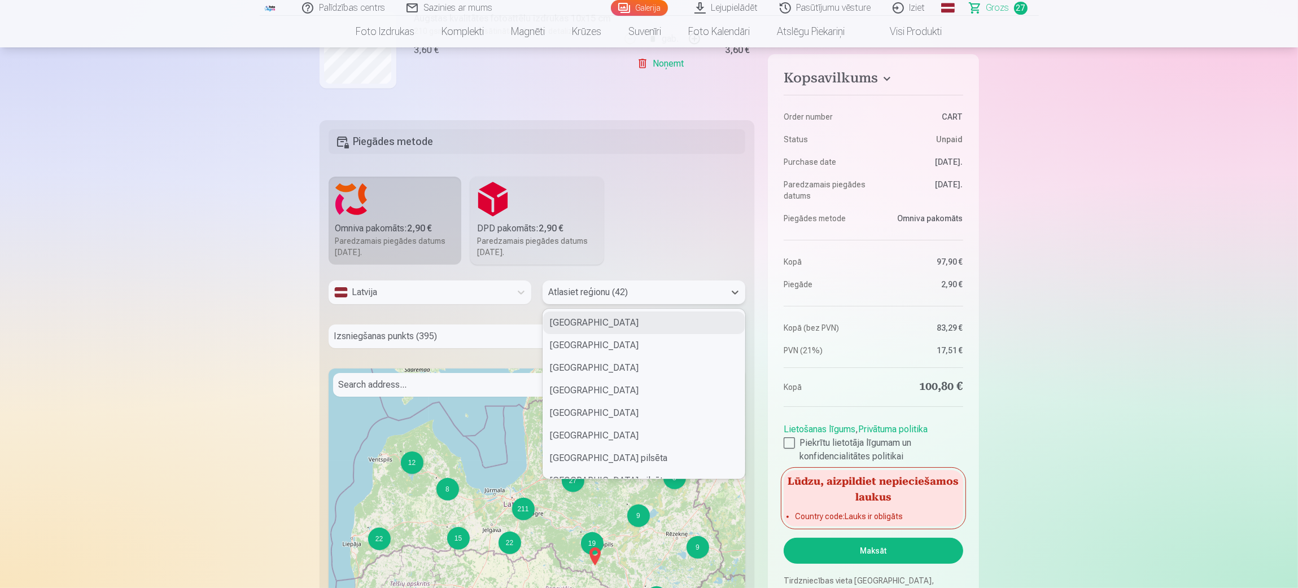
type input "*"
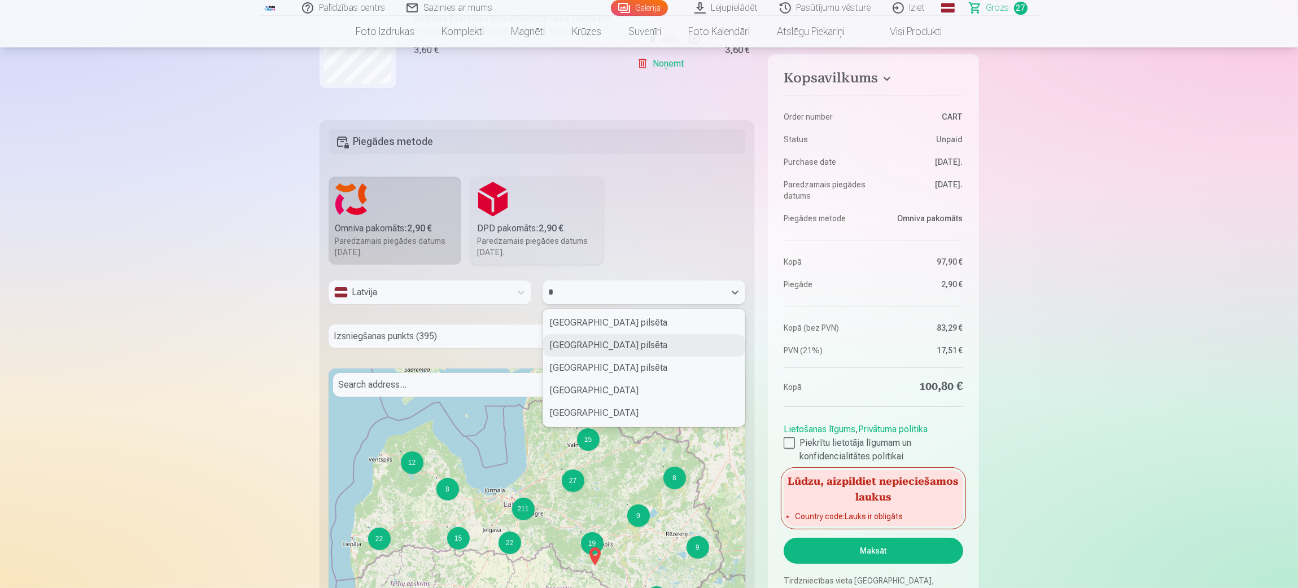
click at [572, 340] on div "Jūrmalas pilsēta" at bounding box center [644, 345] width 202 height 23
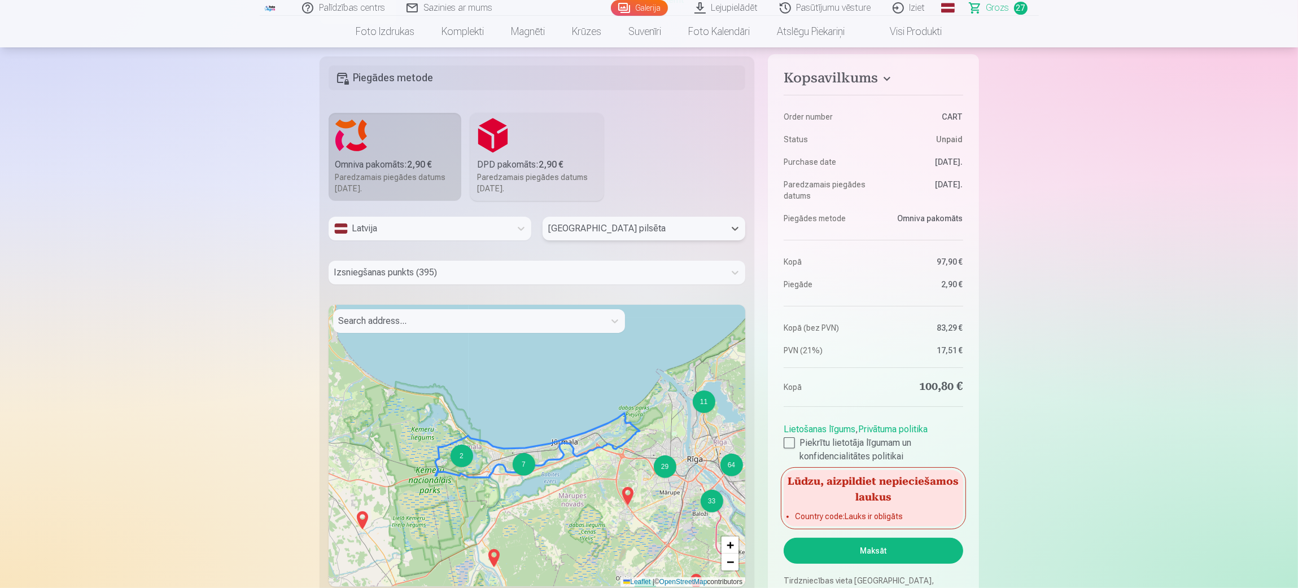
scroll to position [508, 0]
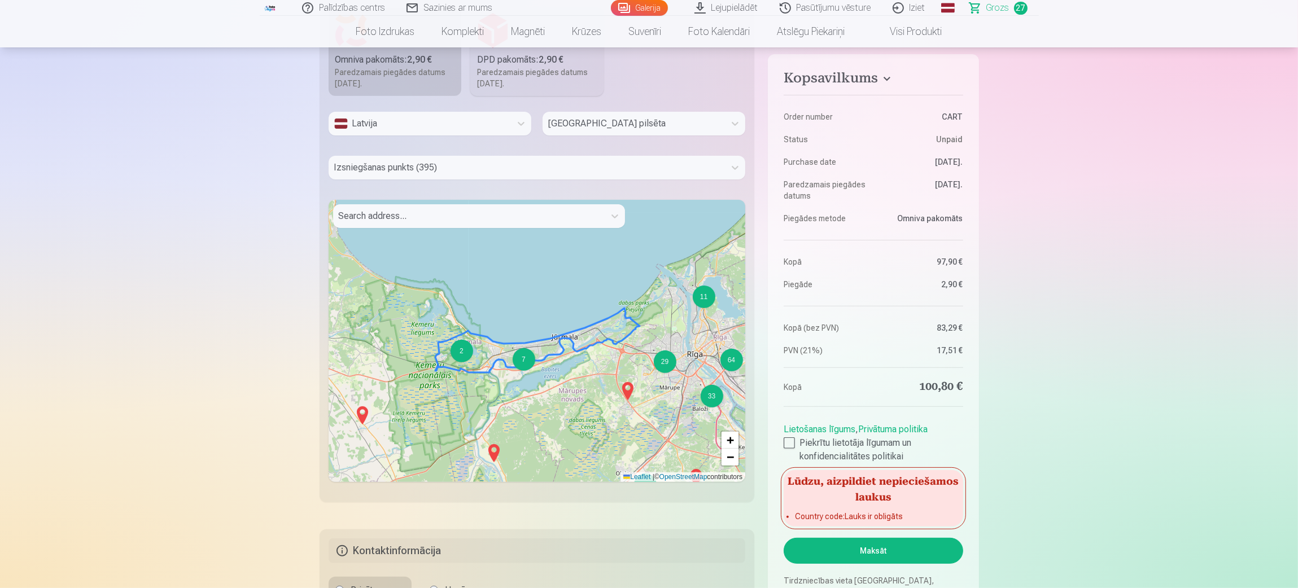
click at [571, 360] on div "4 5 4 2 5 2 15 4 6 3 11 6 3 12 2 7 29 8 3 64 3 33 2 9 2 2 2 + − Leaflet | © Ope…" at bounding box center [537, 341] width 417 height 282
click at [732, 392] on span "+" at bounding box center [730, 440] width 7 height 14
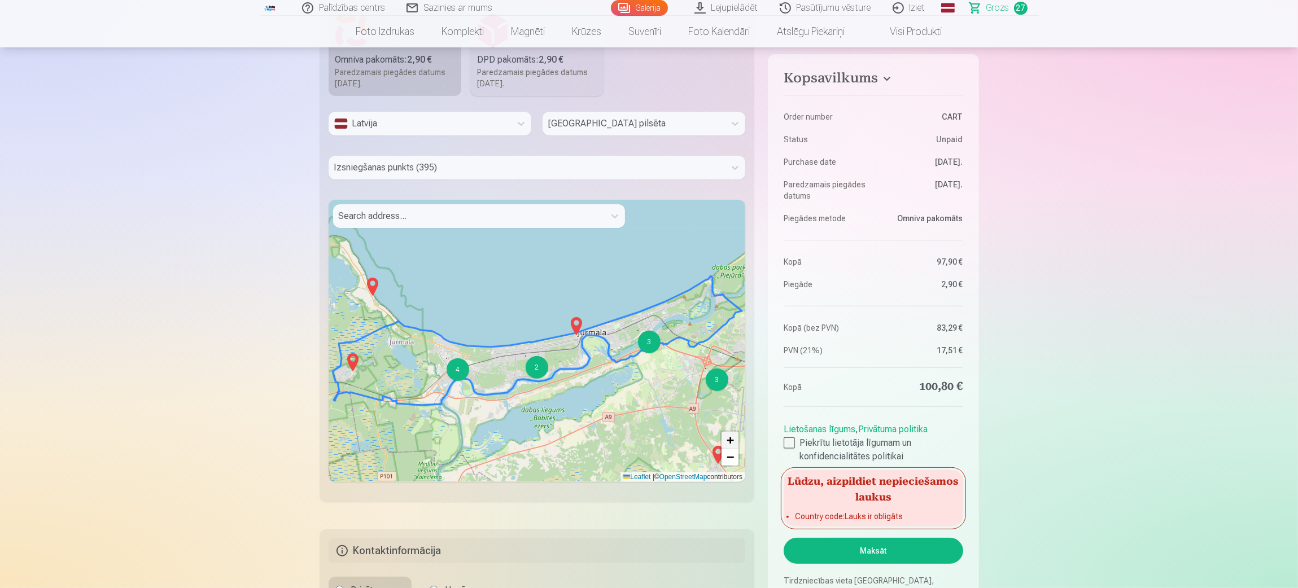
click at [732, 392] on span "+" at bounding box center [730, 440] width 7 height 14
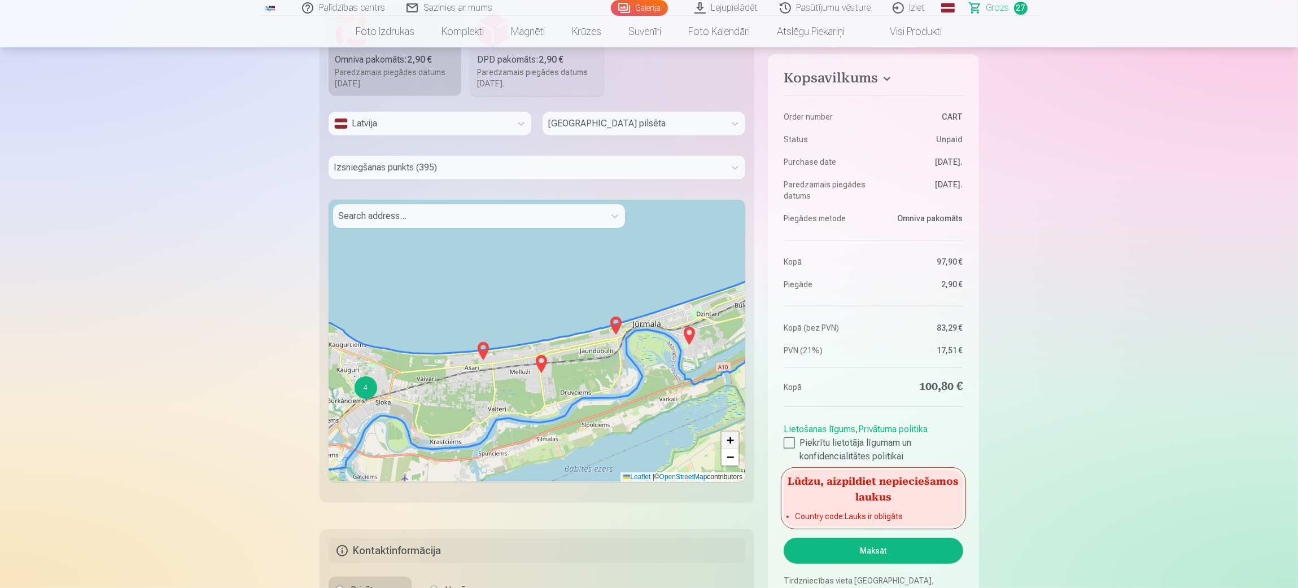
click at [732, 392] on span "+" at bounding box center [730, 440] width 7 height 14
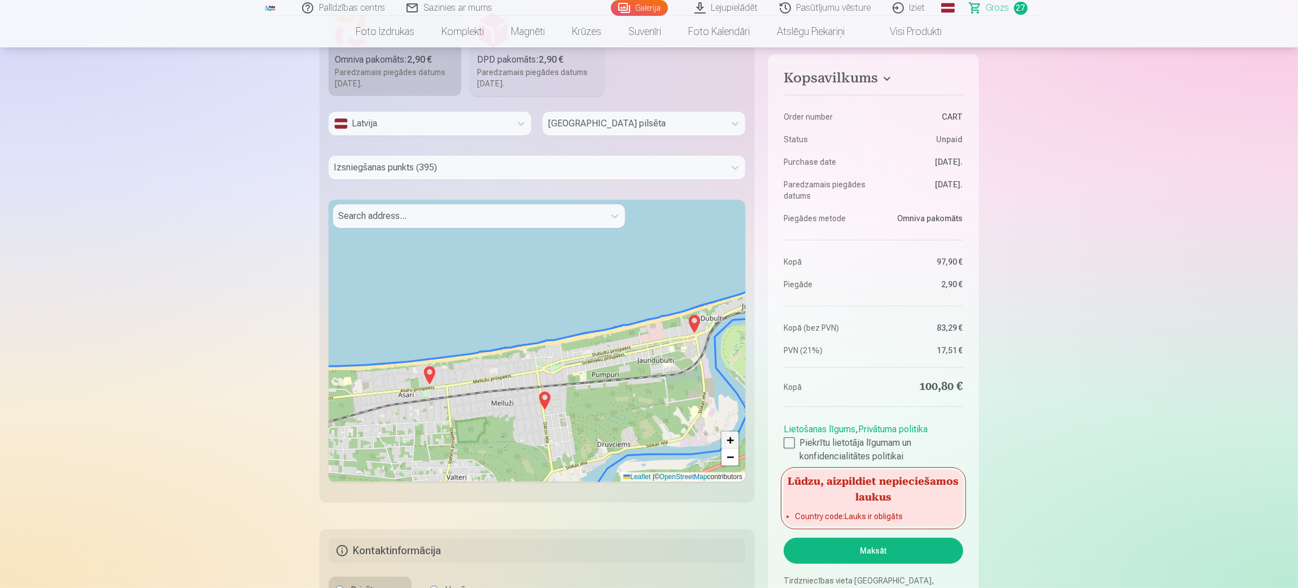
click at [732, 392] on span "+" at bounding box center [730, 440] width 7 height 14
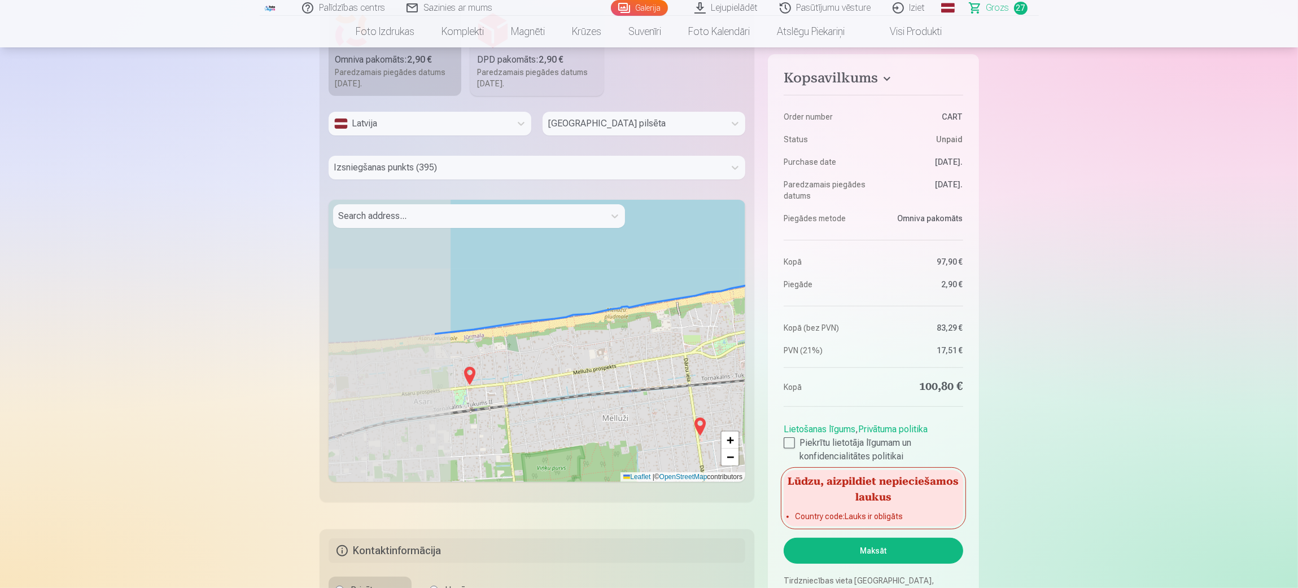
drag, startPoint x: 422, startPoint y: 429, endPoint x: 570, endPoint y: 381, distance: 155.3
click at [570, 381] on div "+ − Leaflet | © OpenStreetMap contributors" at bounding box center [537, 341] width 417 height 282
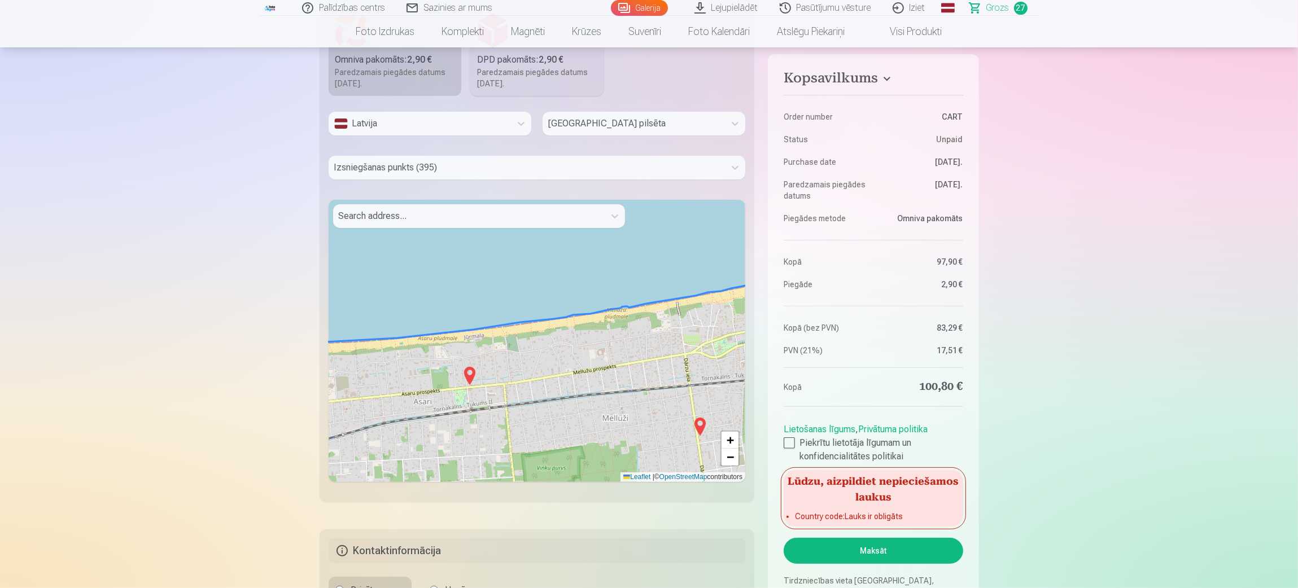
click at [468, 374] on img at bounding box center [470, 375] width 18 height 27
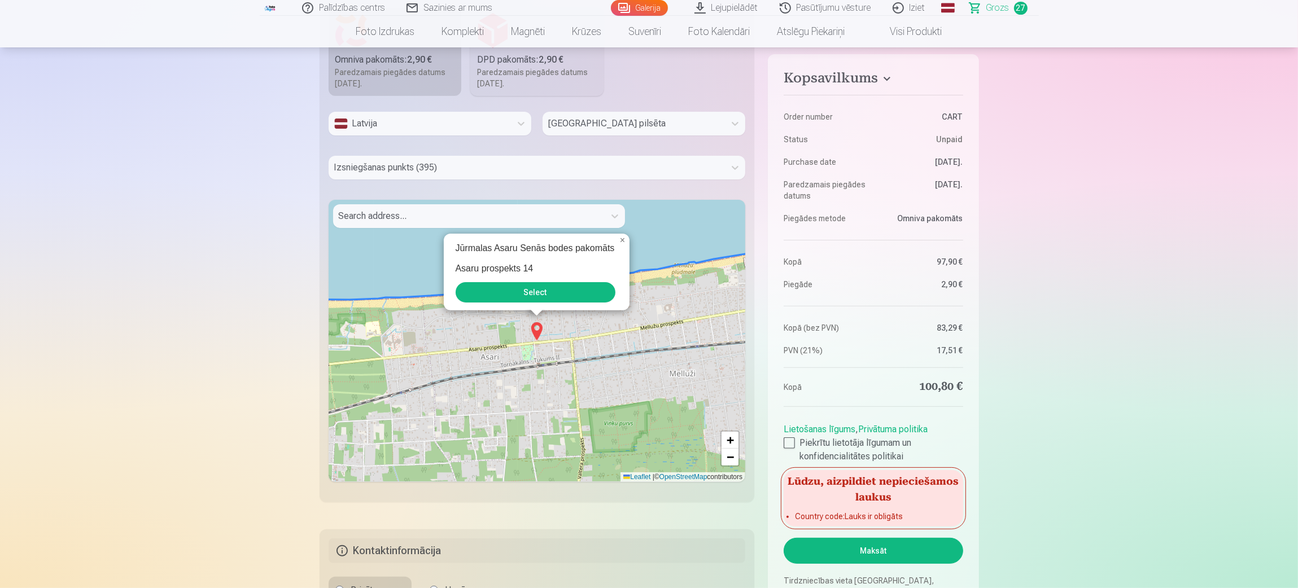
click at [529, 295] on button "Select" at bounding box center [536, 292] width 160 height 20
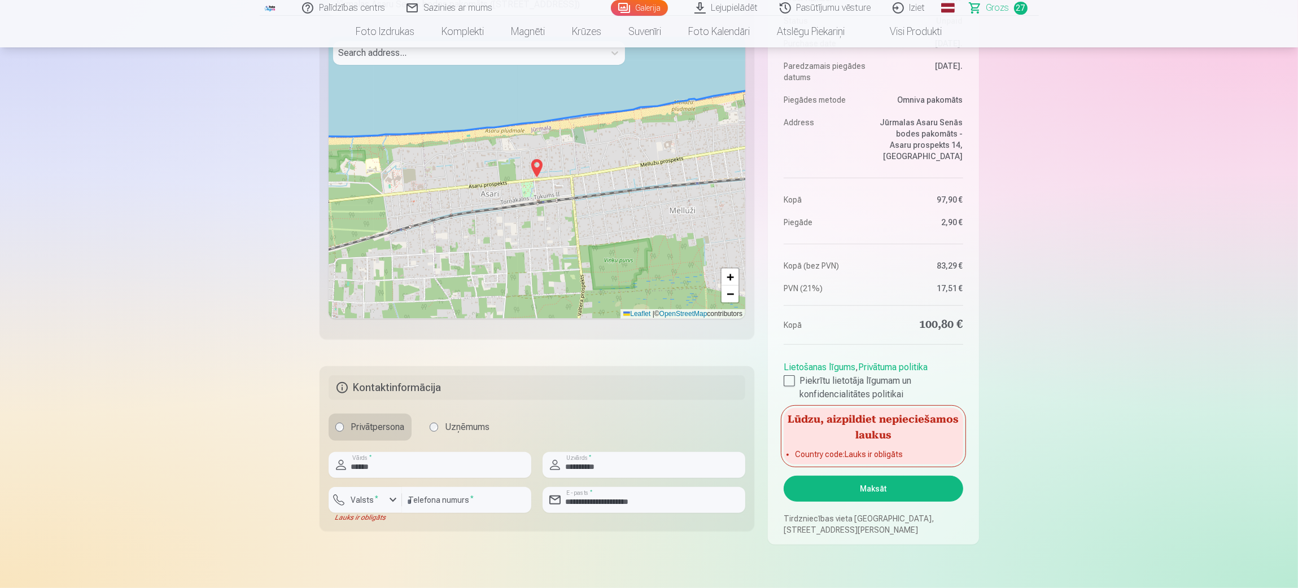
scroll to position [677, 0]
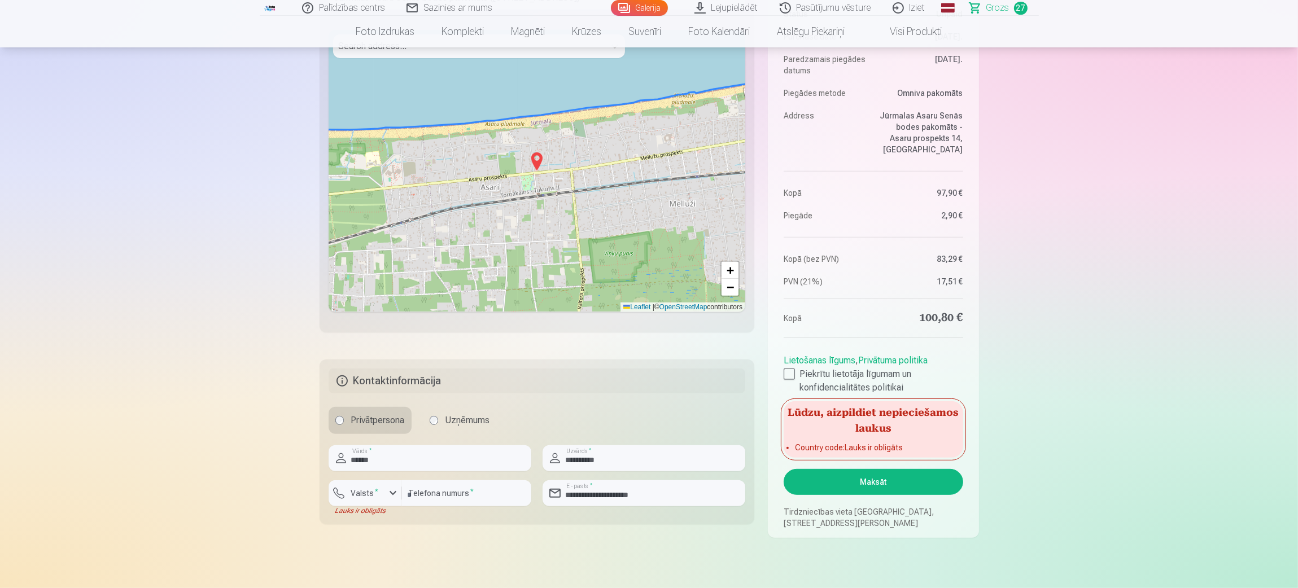
click at [864, 392] on button "Maksāt" at bounding box center [873, 482] width 179 height 26
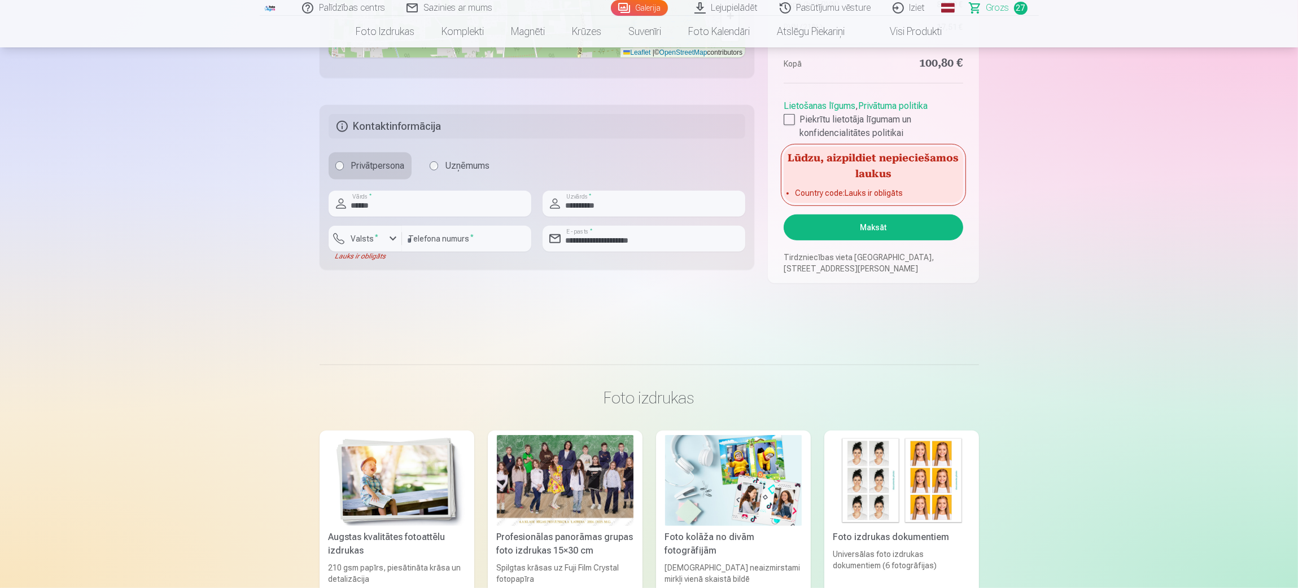
scroll to position [846, 0]
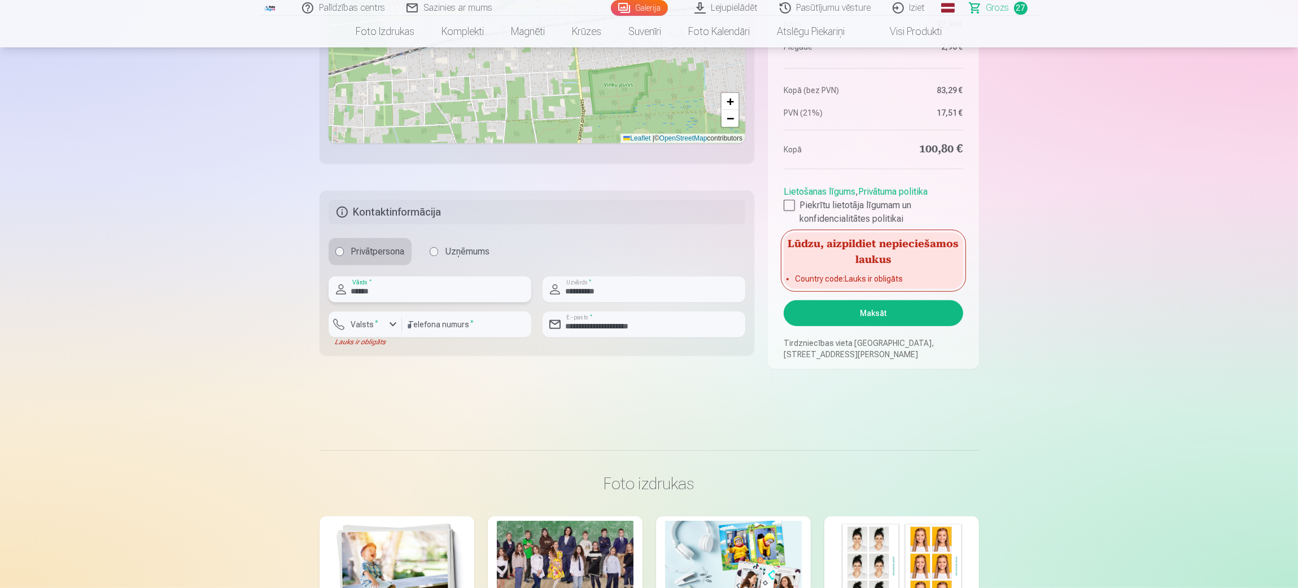
click at [394, 291] on input "******" at bounding box center [430, 290] width 203 height 26
click at [638, 292] on input "**********" at bounding box center [644, 290] width 203 height 26
click at [588, 323] on input "**********" at bounding box center [644, 325] width 203 height 26
click at [491, 326] on input "********" at bounding box center [466, 325] width 129 height 26
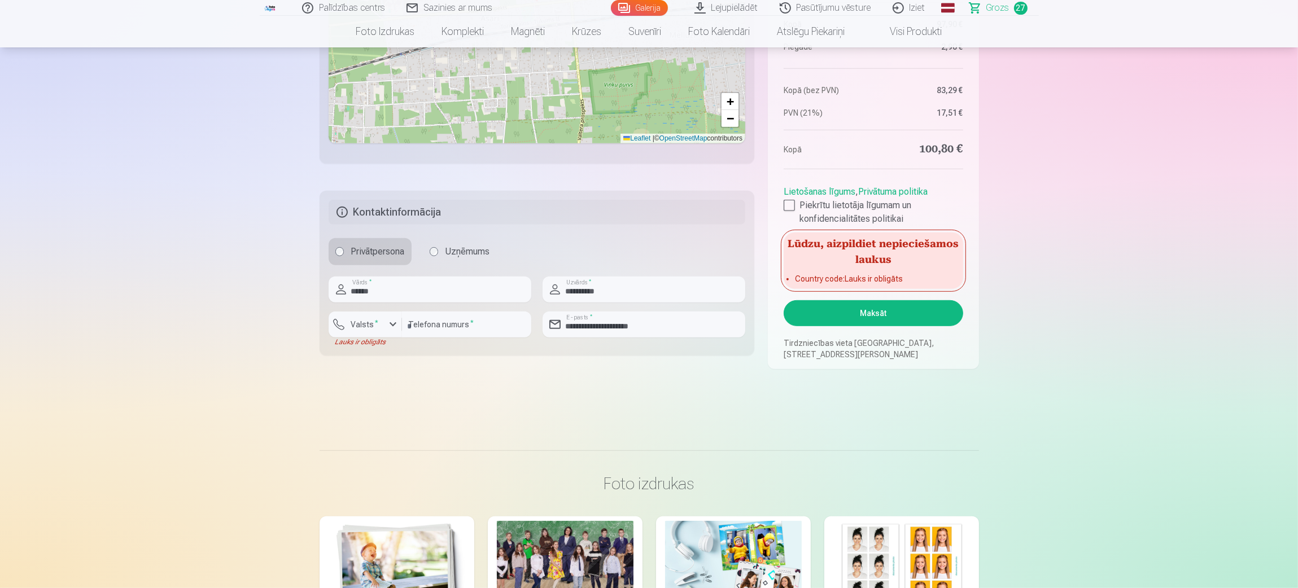
click at [864, 316] on button "Maksāt" at bounding box center [873, 313] width 179 height 26
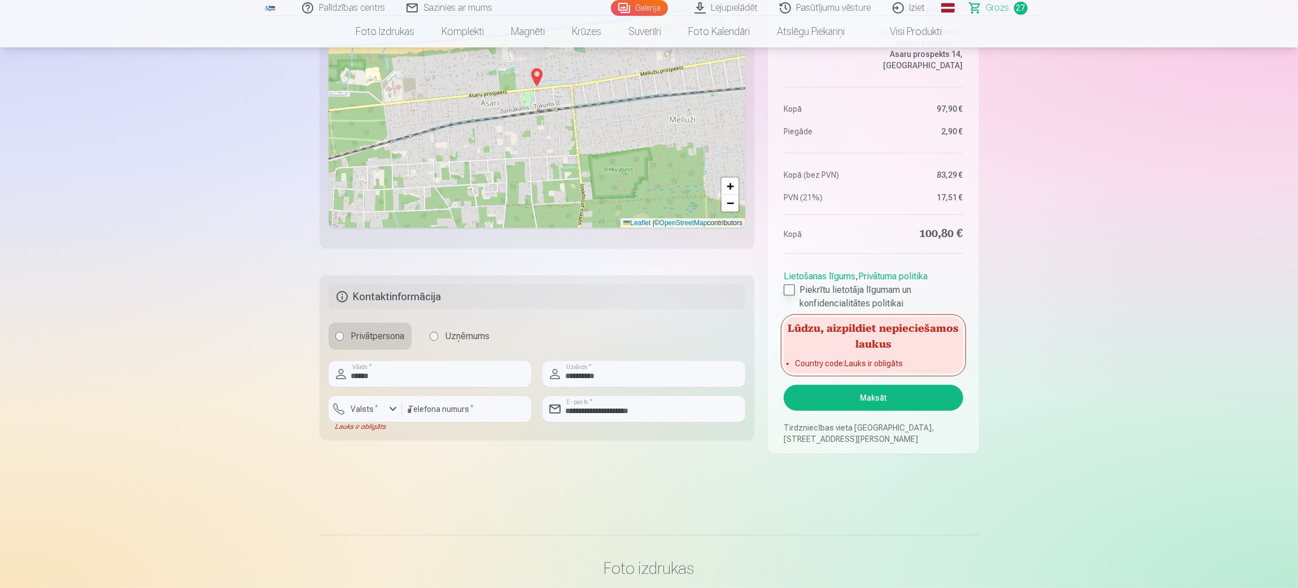
click at [788, 289] on div at bounding box center [789, 290] width 11 height 11
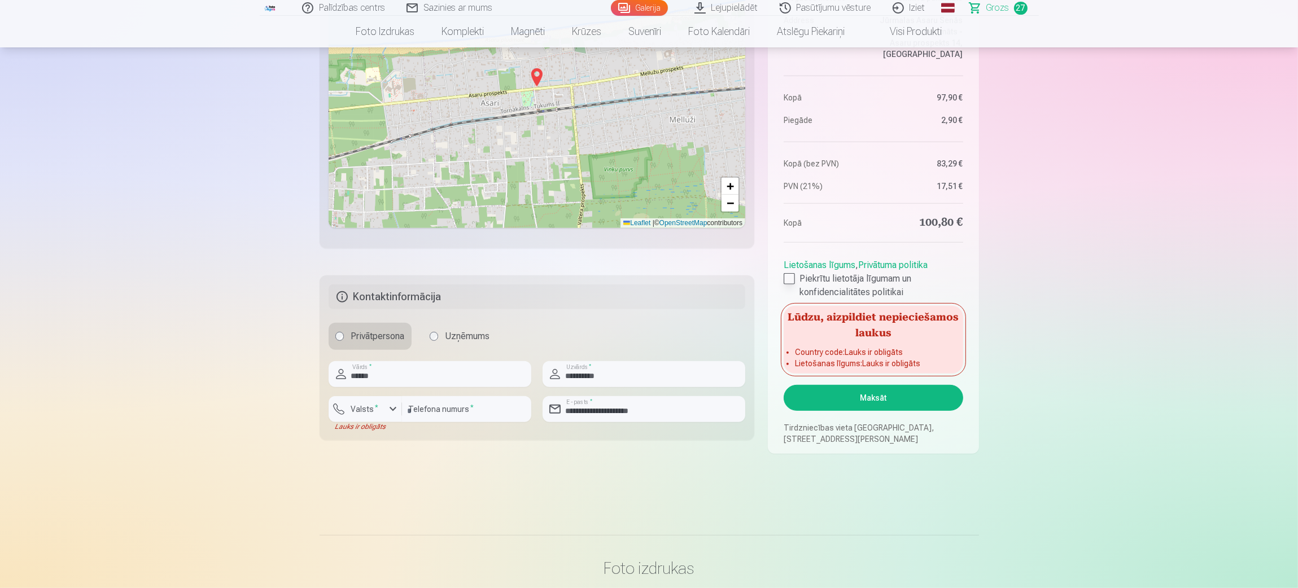
click at [790, 280] on div at bounding box center [789, 278] width 11 height 11
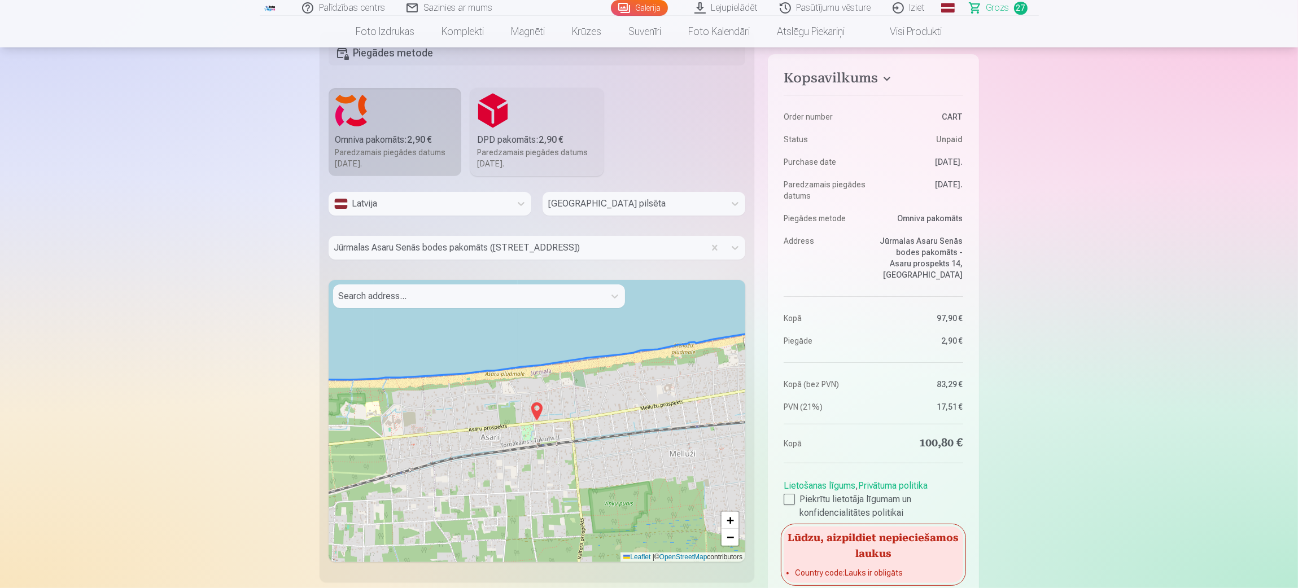
scroll to position [339, 0]
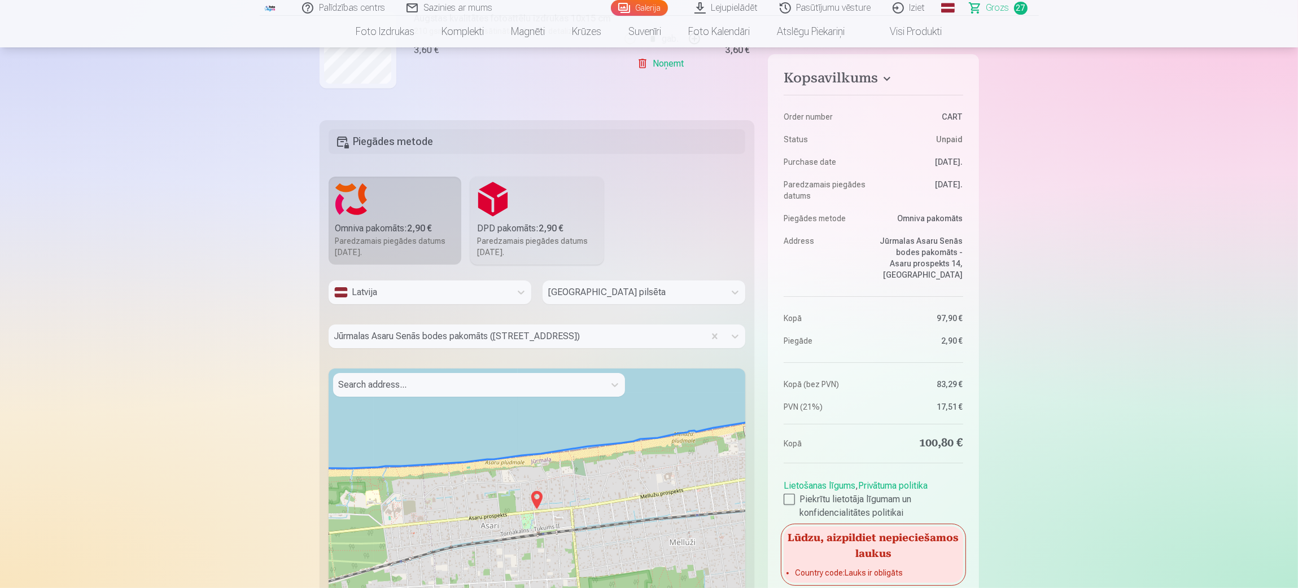
click at [585, 291] on div at bounding box center [633, 293] width 171 height 16
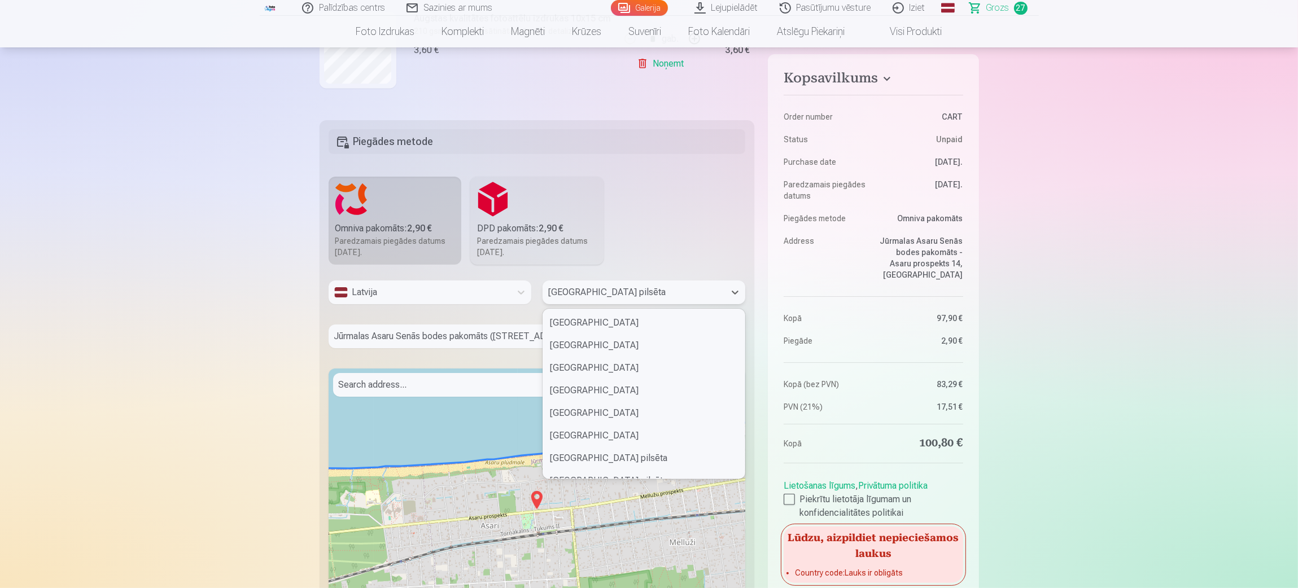
scroll to position [43, 0]
click at [585, 291] on div at bounding box center [633, 293] width 171 height 16
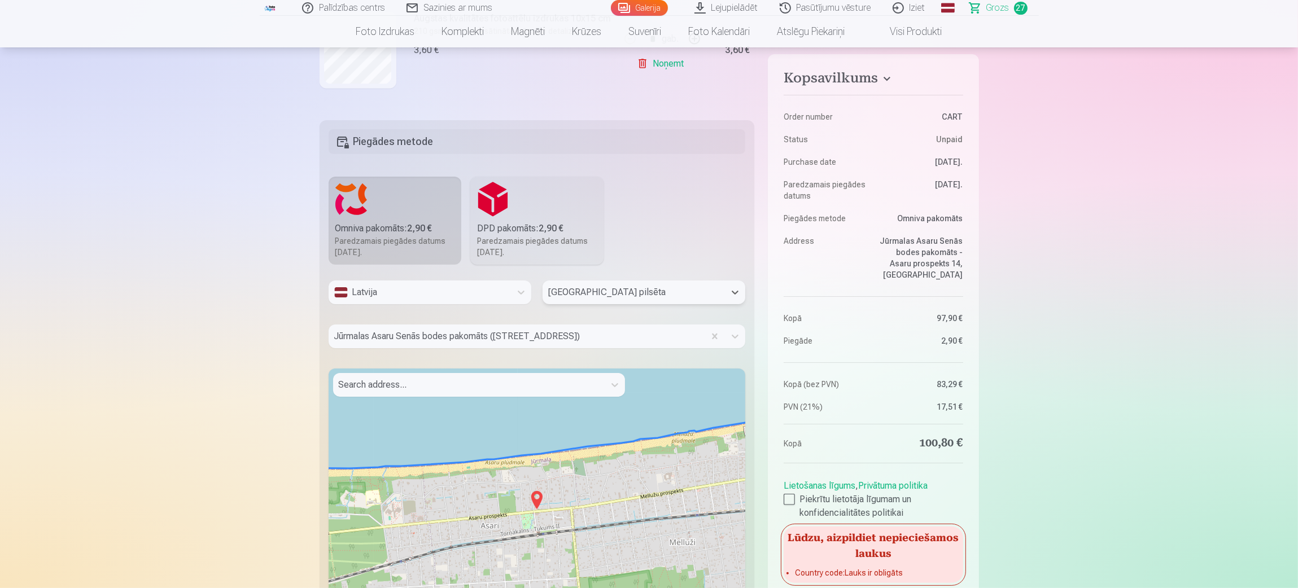
click at [581, 336] on div at bounding box center [516, 337] width 365 height 16
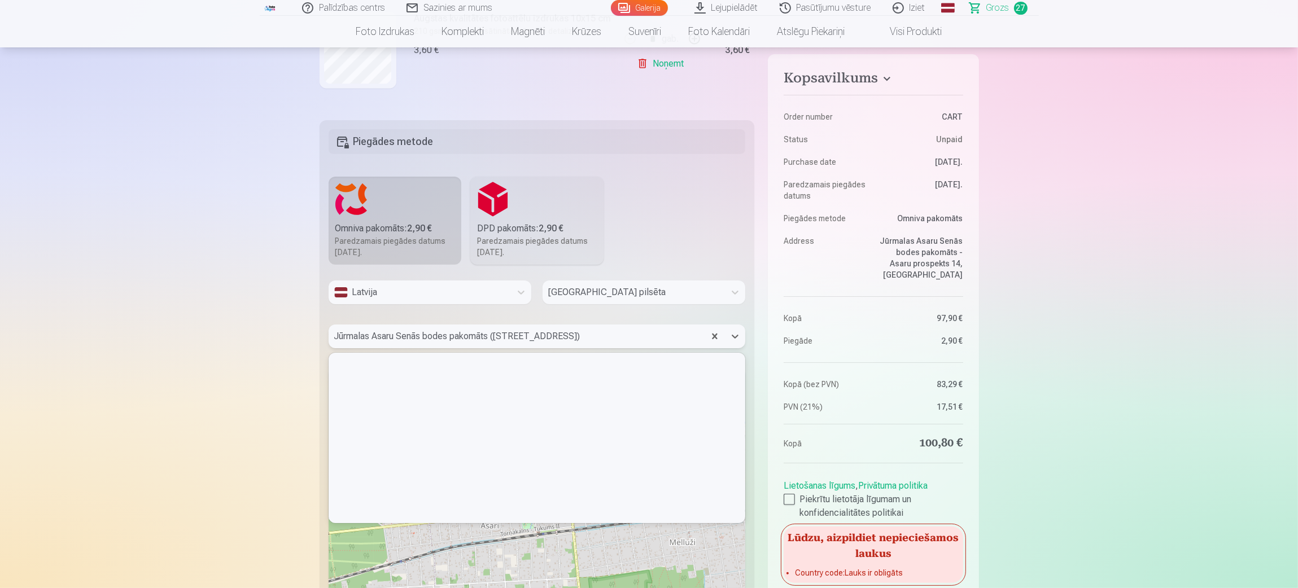
scroll to position [167, 412]
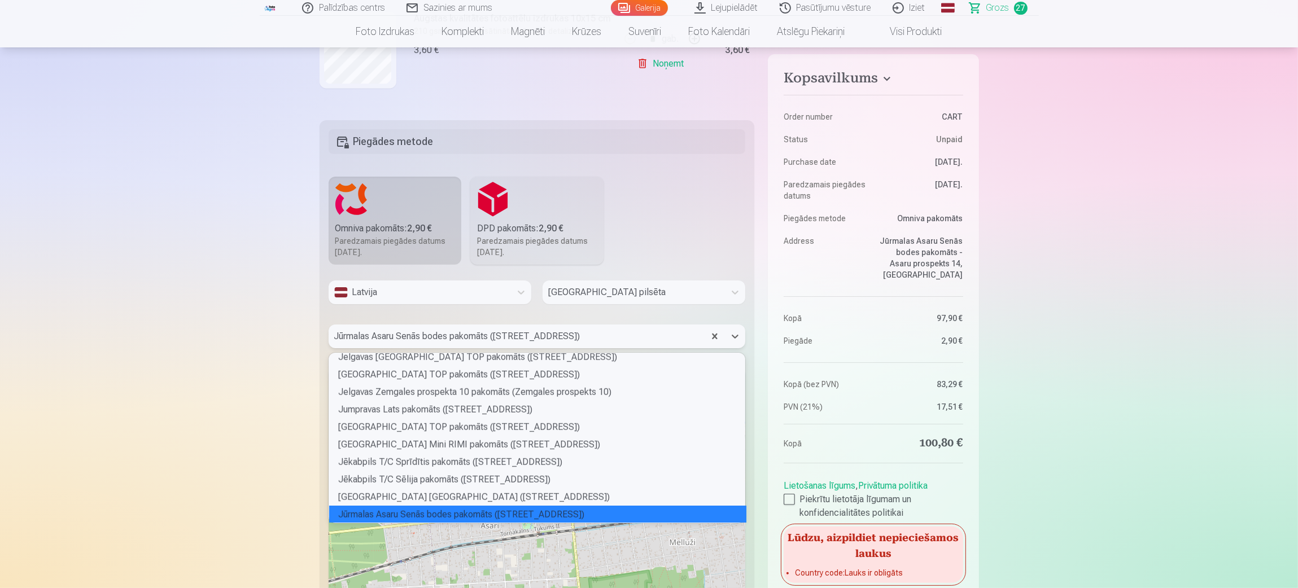
click at [530, 392] on div "Jūrmalas Asaru Senās bodes pakomāts (Asaru prospekts 14)" at bounding box center [537, 515] width 417 height 18
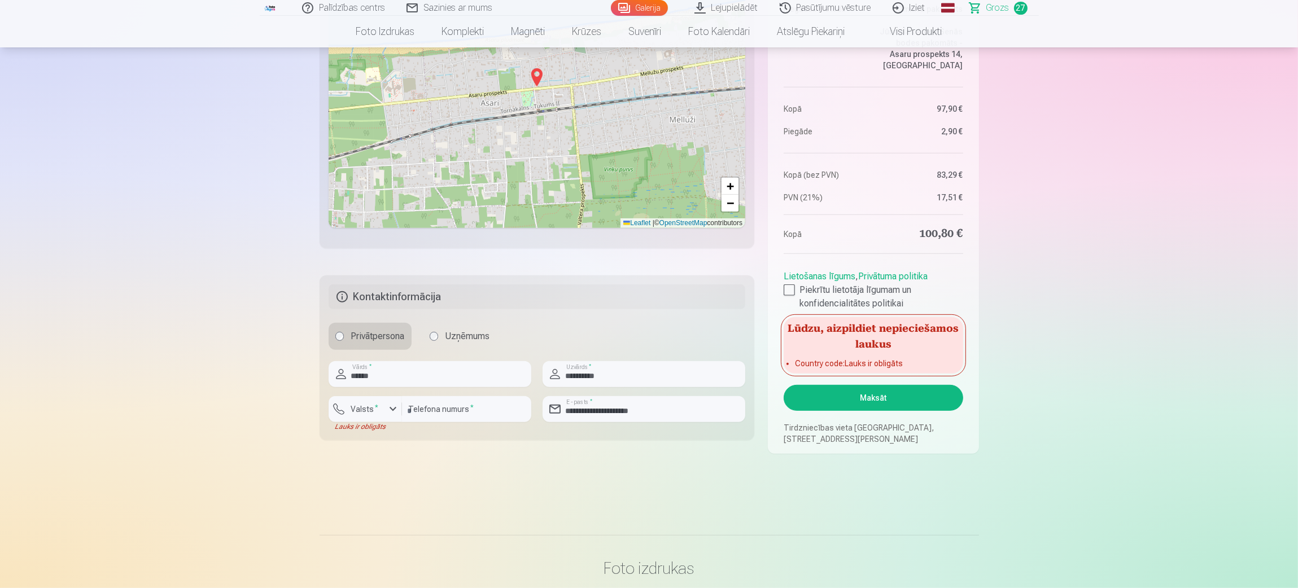
scroll to position [931, 0]
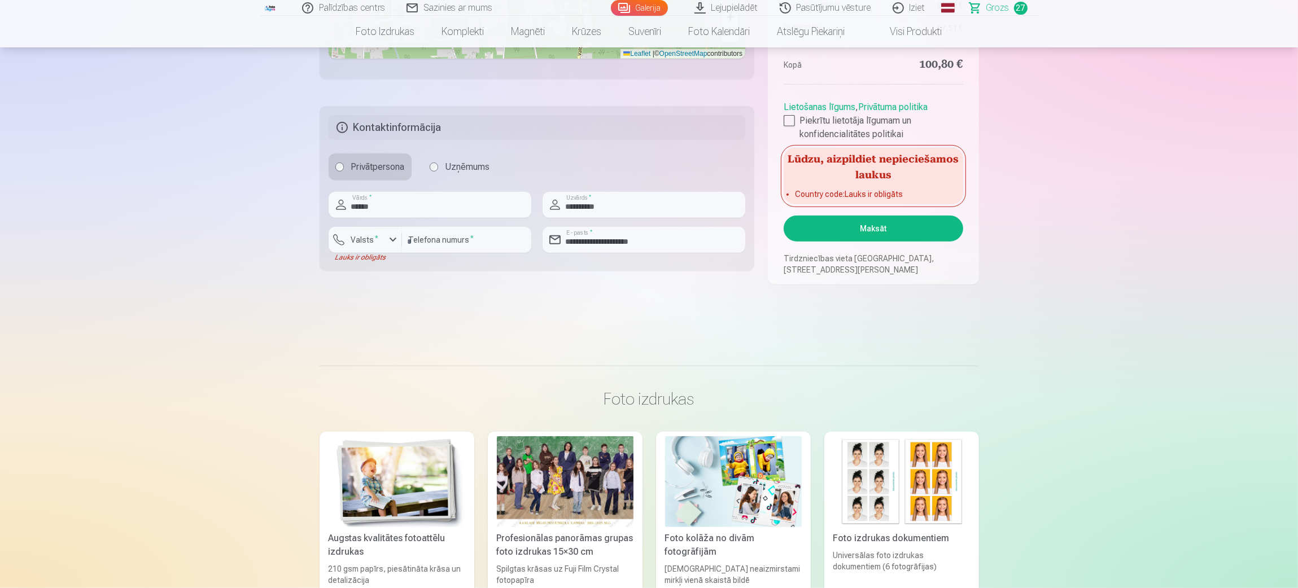
click at [864, 186] on div "Lūdzu, aizpildiet nepieciešamos laukus Country code : Lauks ir obligāts" at bounding box center [873, 176] width 179 height 56
click at [863, 196] on li "Country code : Lauks ir obligāts" at bounding box center [873, 194] width 156 height 11
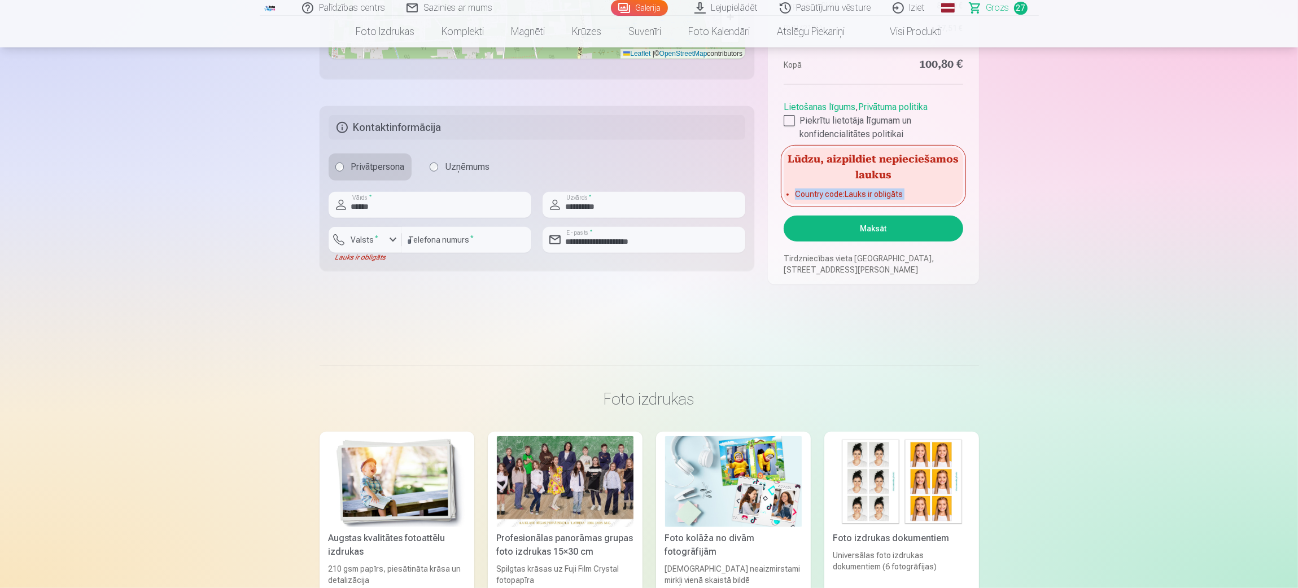
click at [863, 196] on li "Country code : Lauks ir obligāts" at bounding box center [873, 194] width 156 height 11
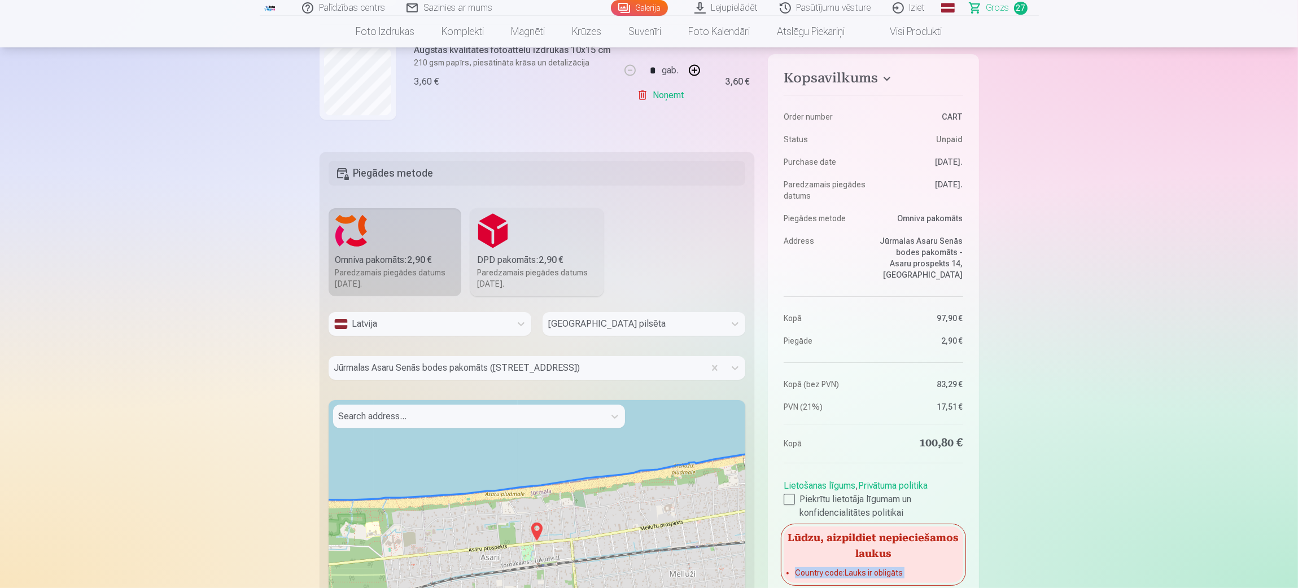
scroll to position [169, 0]
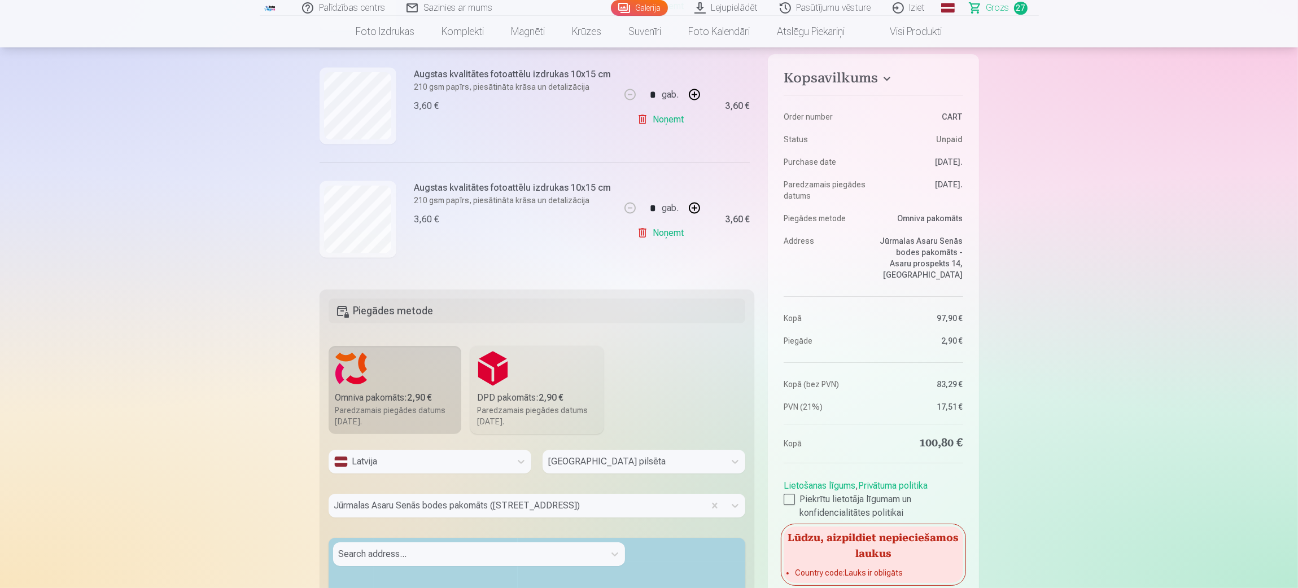
click at [703, 392] on fieldset "Piegādes metode Omniva pakomāts : 2,90 € Paredzamais piegādes datums 20.09.2025…" at bounding box center [537, 565] width 435 height 551
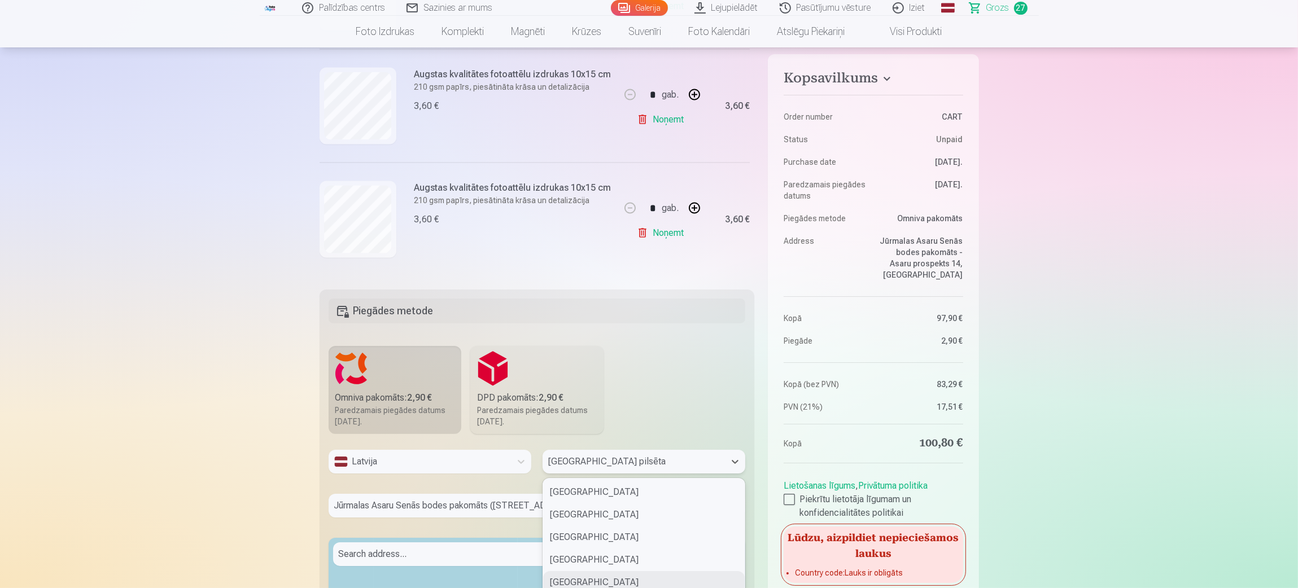
scroll to position [234, 0]
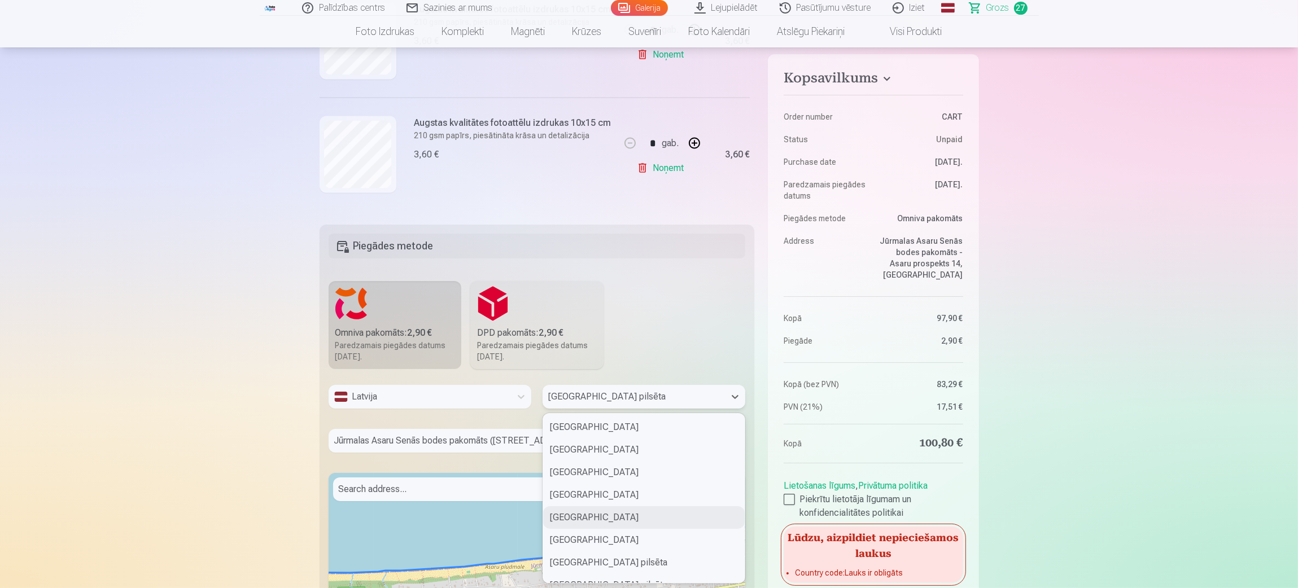
click at [661, 392] on div "42 results available. Use Up and Down to choose options, press Enter to select …" at bounding box center [644, 397] width 203 height 24
click at [627, 392] on div "Jūrmalas pilsēta" at bounding box center [644, 565] width 202 height 23
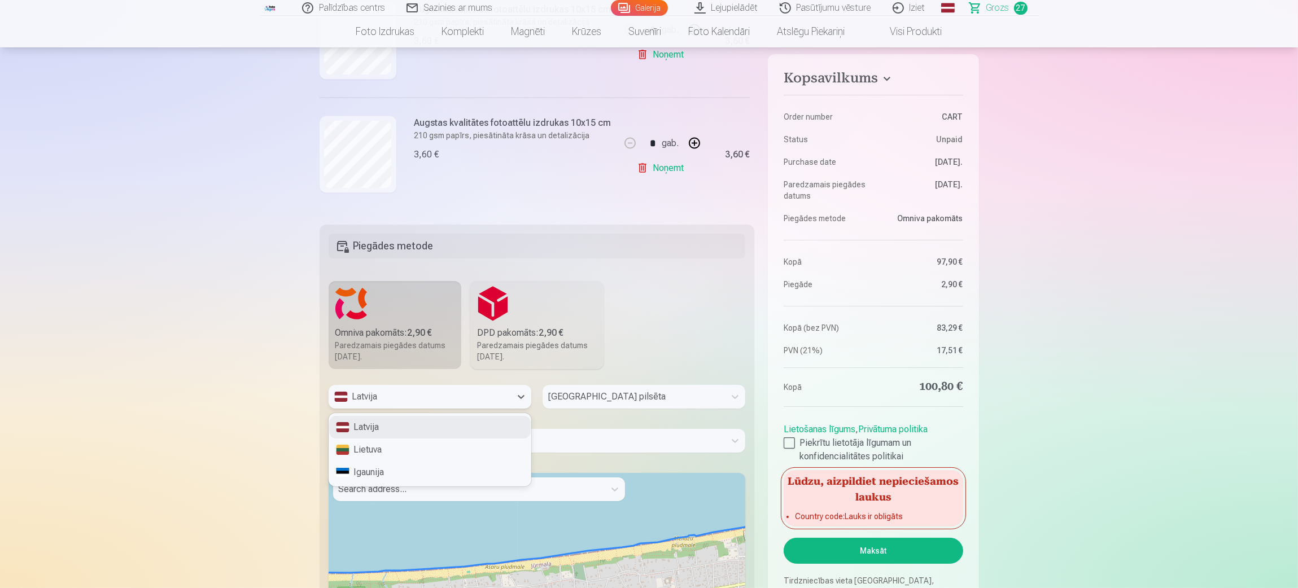
click at [431, 392] on div "Latvija" at bounding box center [419, 397] width 171 height 14
click at [422, 392] on div "Latvija" at bounding box center [430, 427] width 202 height 23
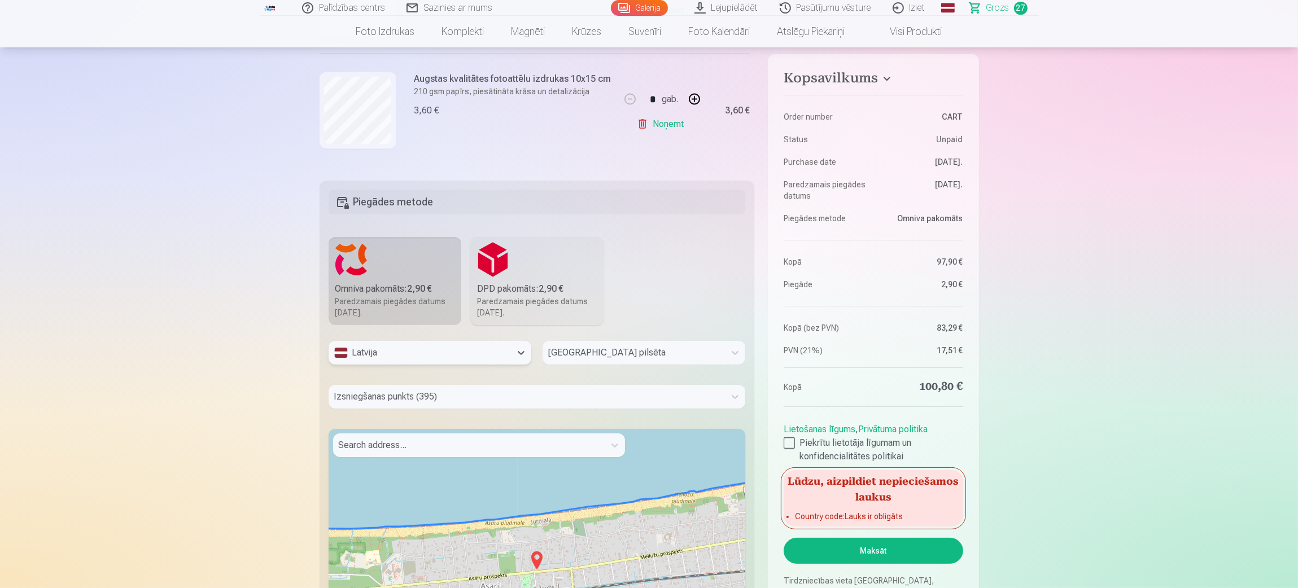
click at [447, 392] on div "Izsniegšanas punkts (395)" at bounding box center [537, 397] width 417 height 24
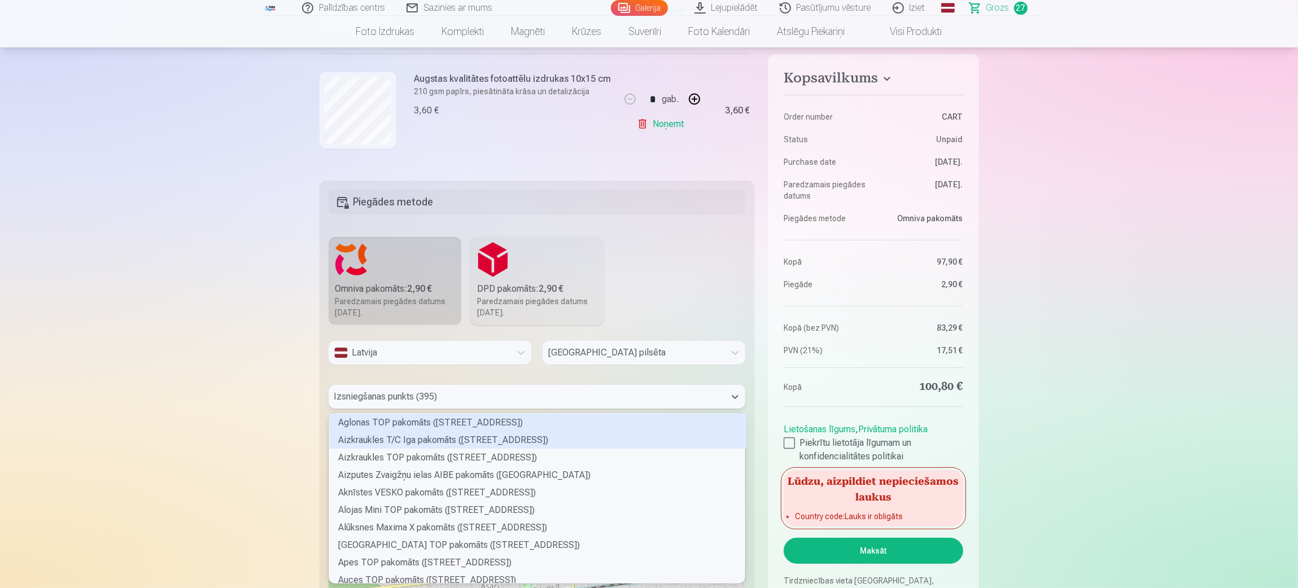
scroll to position [167, 412]
click at [629, 354] on div at bounding box center [633, 353] width 171 height 16
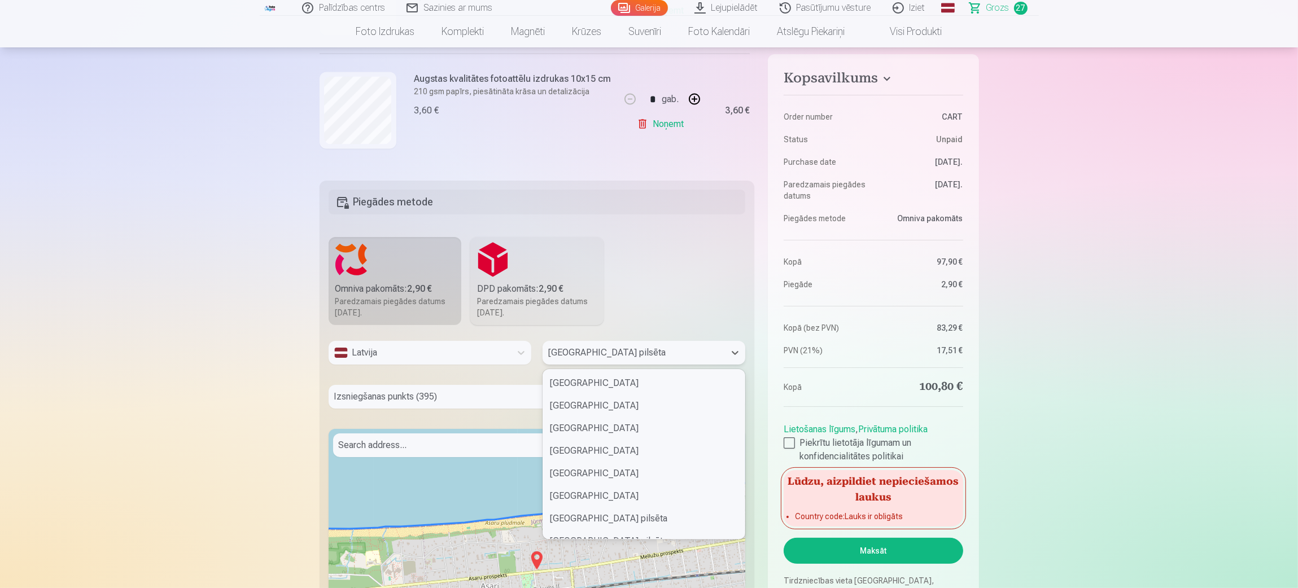
scroll to position [43, 0]
click at [595, 392] on div "Jūrmalas pilsēta" at bounding box center [644, 521] width 202 height 23
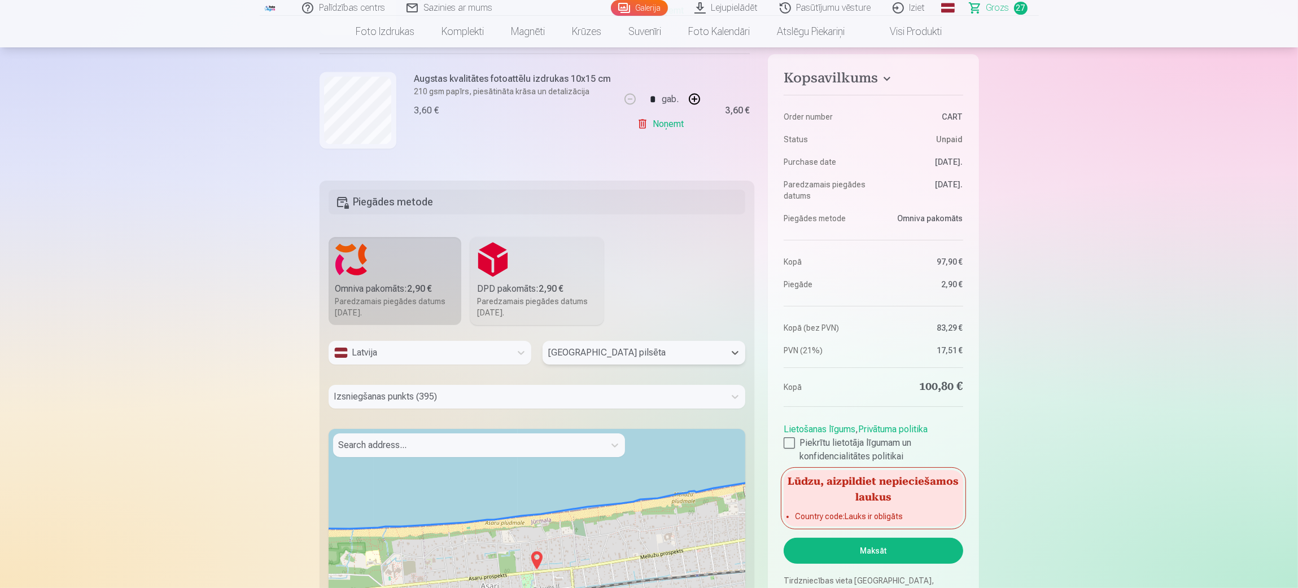
click at [433, 392] on div at bounding box center [469, 446] width 260 height 16
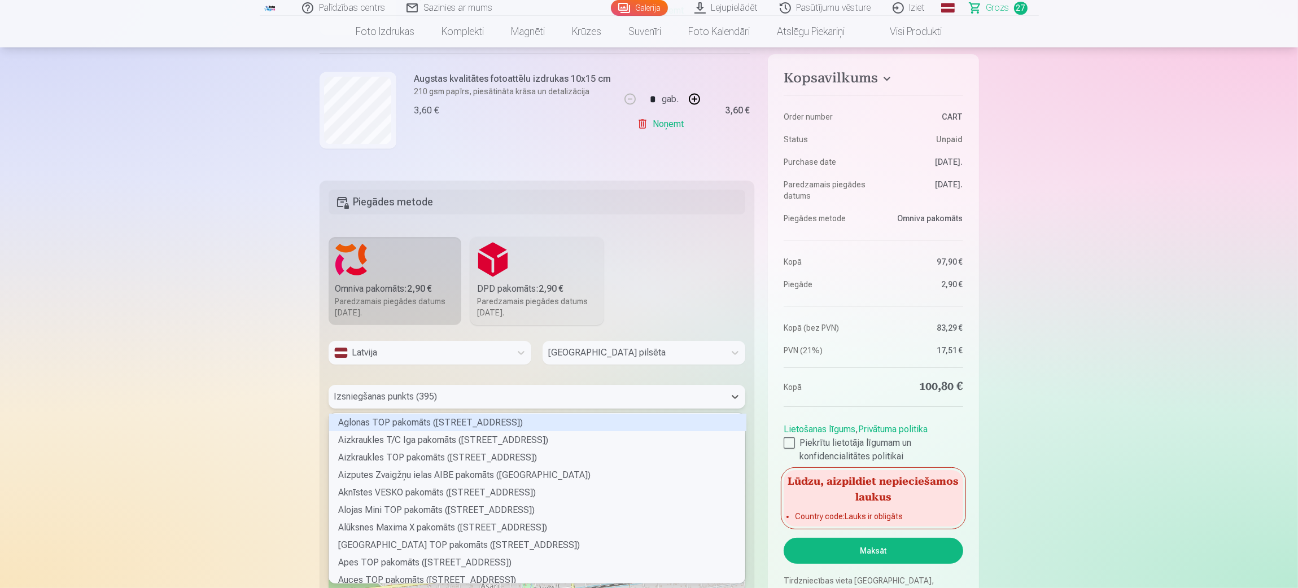
click at [446, 392] on div at bounding box center [527, 397] width 386 height 16
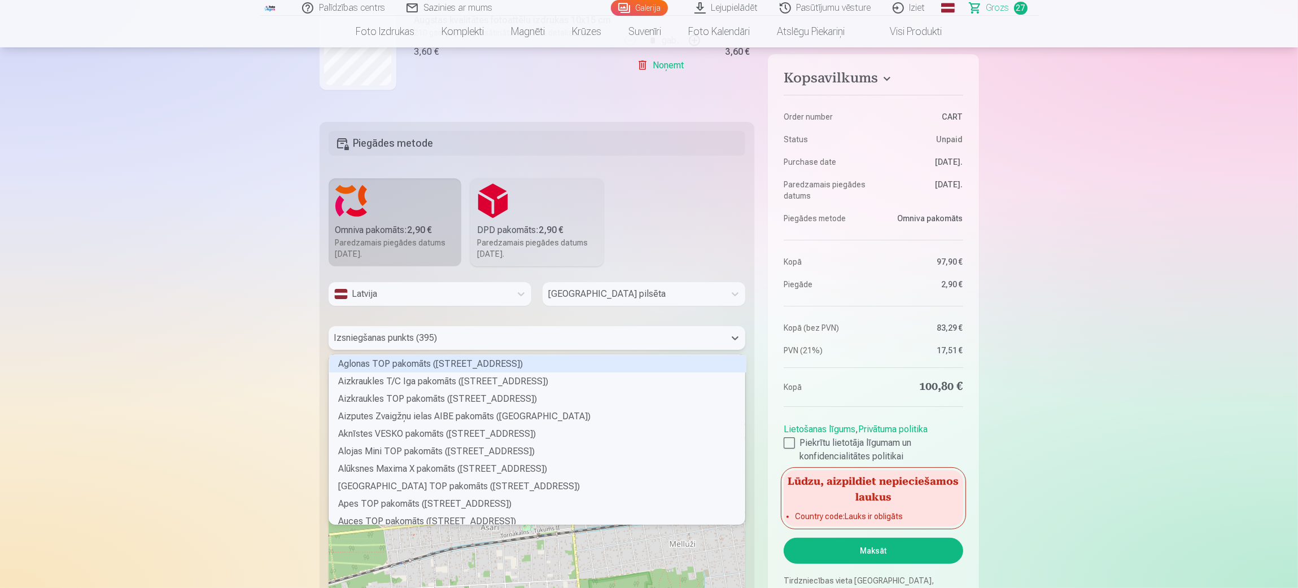
scroll to position [363, 0]
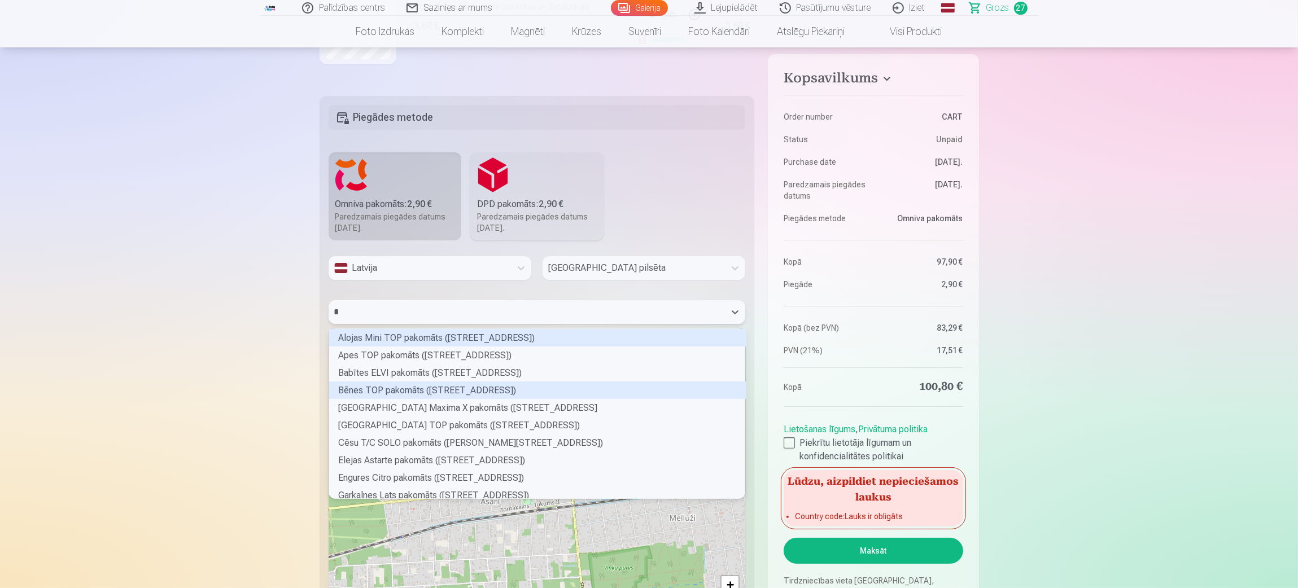
type input "**"
click at [446, 392] on div "Jūrmalas Asaru Senās bodes pakomāts (Asaru prospekts 14)" at bounding box center [537, 391] width 417 height 18
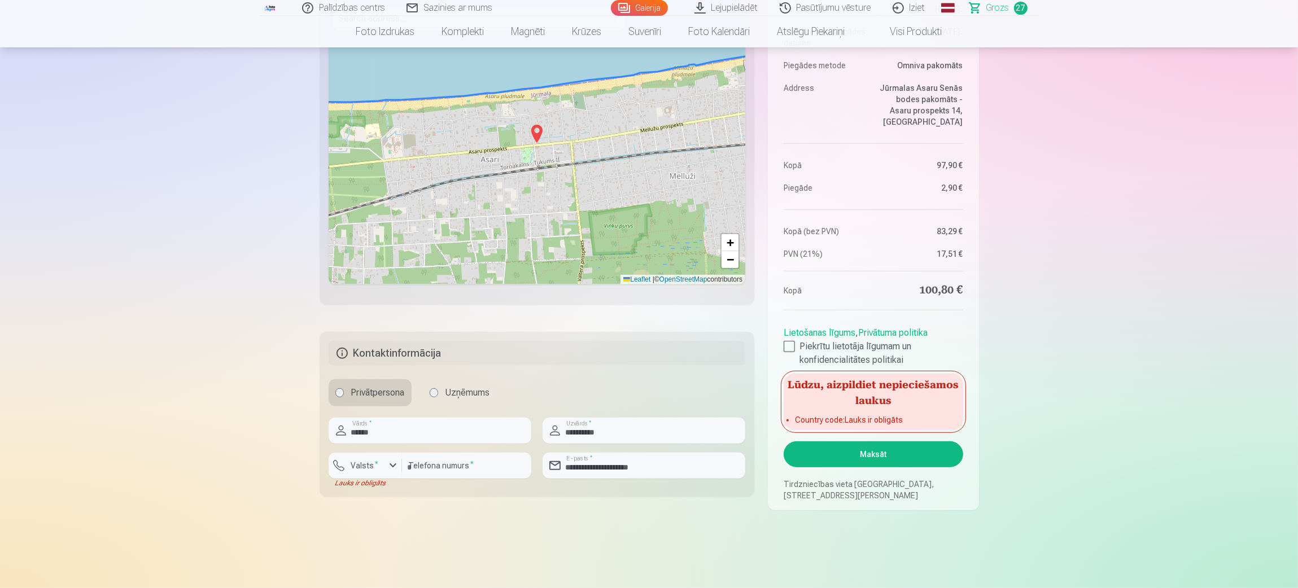
scroll to position [871, 0]
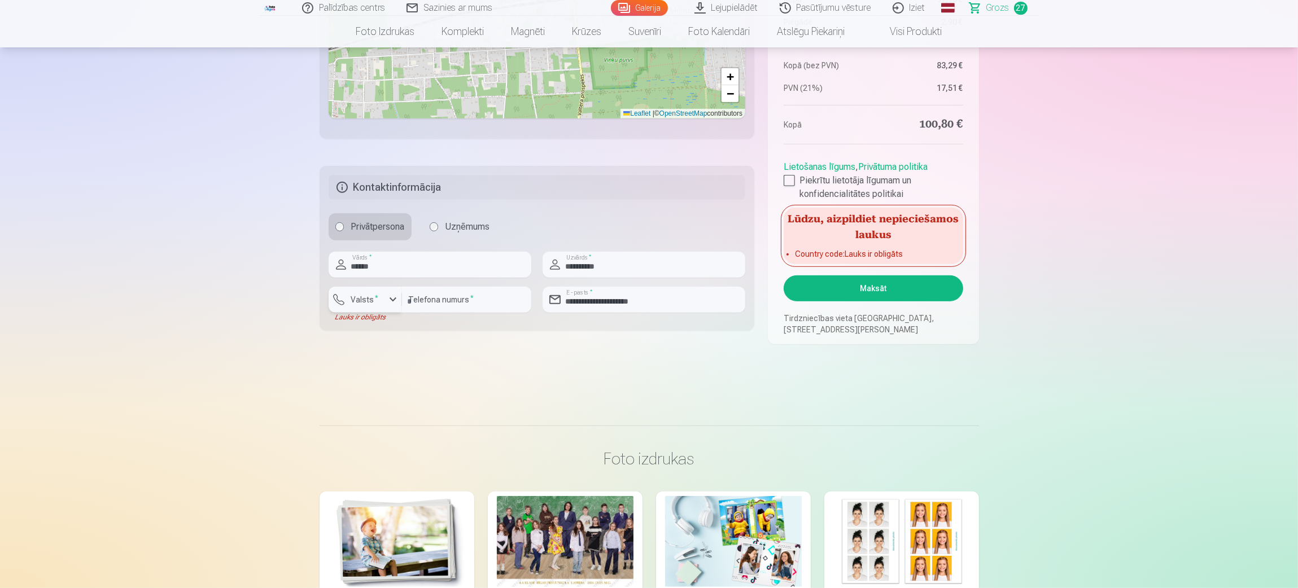
click at [396, 301] on div "button" at bounding box center [393, 300] width 14 height 14
click at [395, 321] on li "+371 Latvija" at bounding box center [378, 326] width 80 height 23
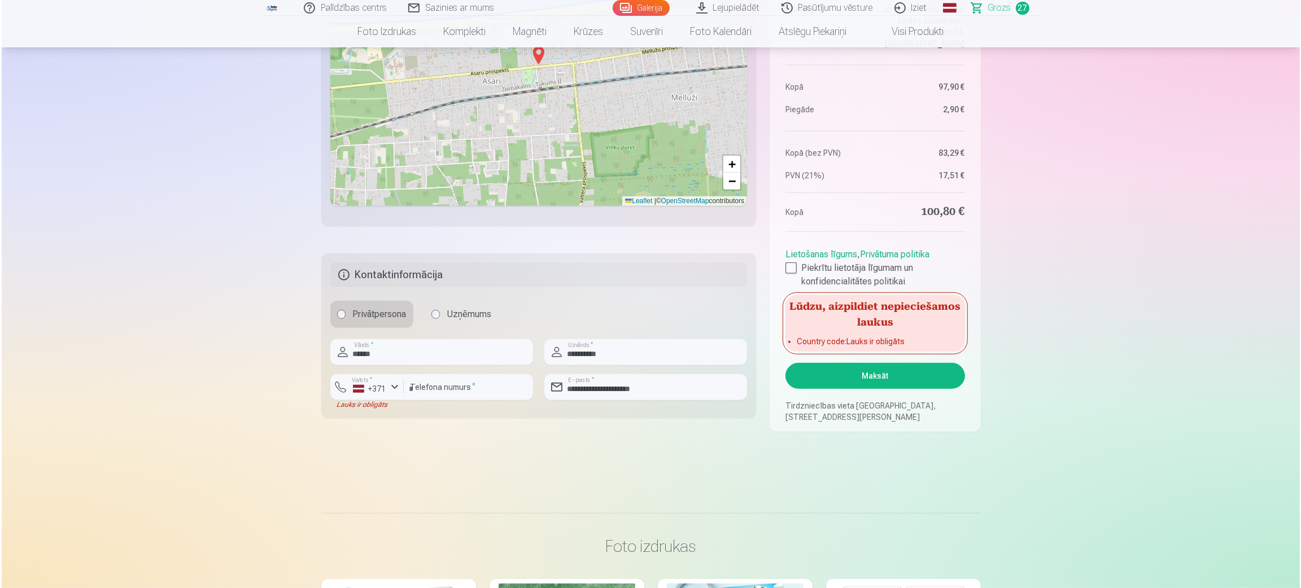
scroll to position [786, 0]
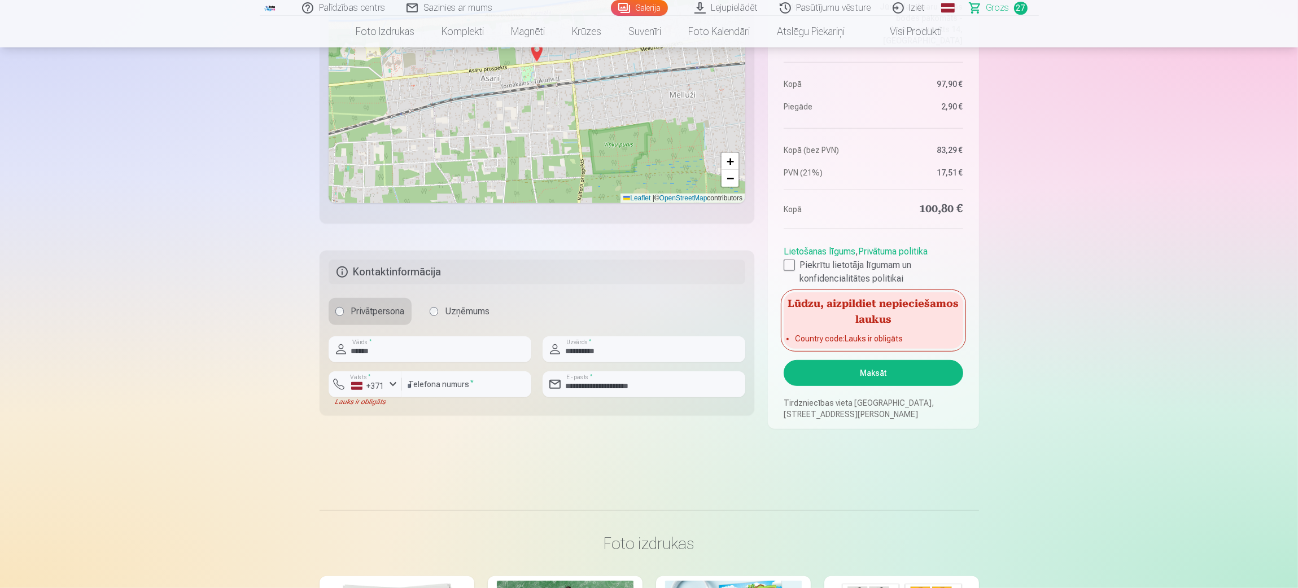
click at [864, 369] on button "Maksāt" at bounding box center [873, 373] width 179 height 26
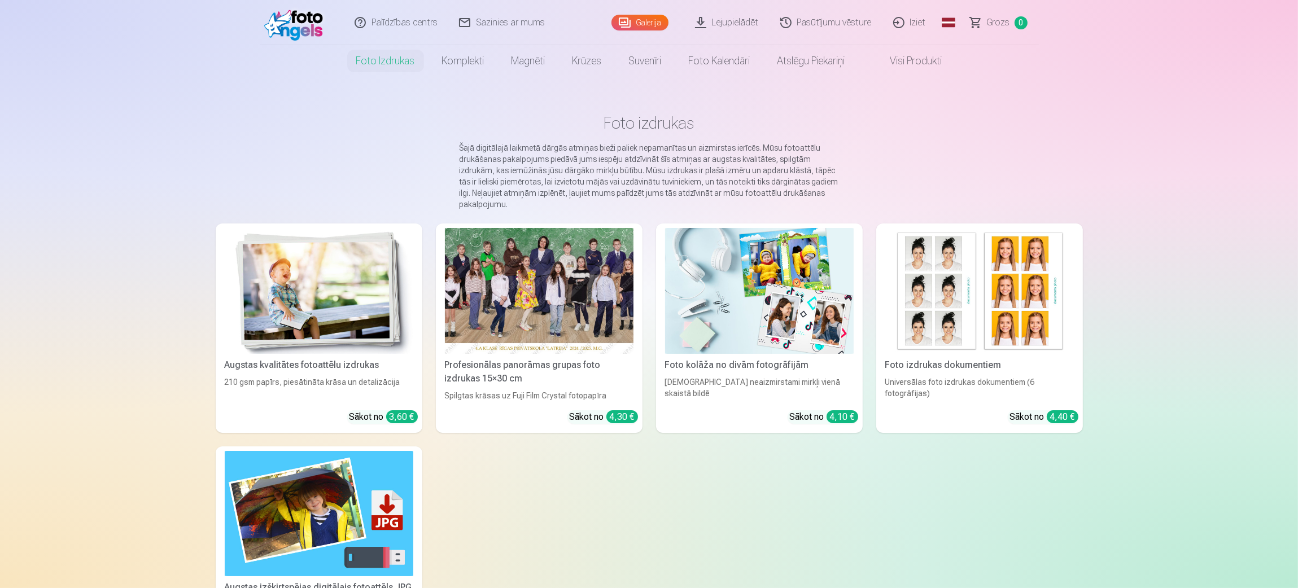
click at [727, 23] on link "Lejupielādēt" at bounding box center [727, 22] width 85 height 45
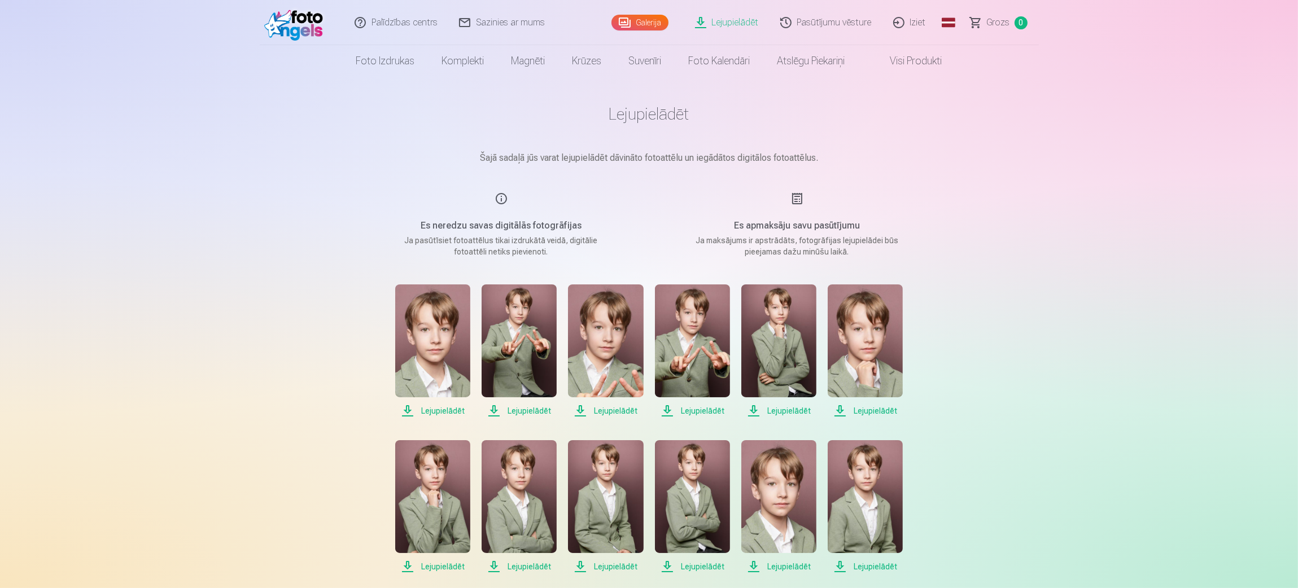
click at [443, 385] on img at bounding box center [432, 341] width 75 height 113
click at [526, 353] on img at bounding box center [519, 341] width 75 height 113
click at [530, 405] on span "Lejupielādēt" at bounding box center [519, 411] width 75 height 14
click at [615, 409] on span "Lejupielādēt" at bounding box center [605, 411] width 75 height 14
click at [702, 411] on span "Lejupielādēt" at bounding box center [692, 411] width 75 height 14
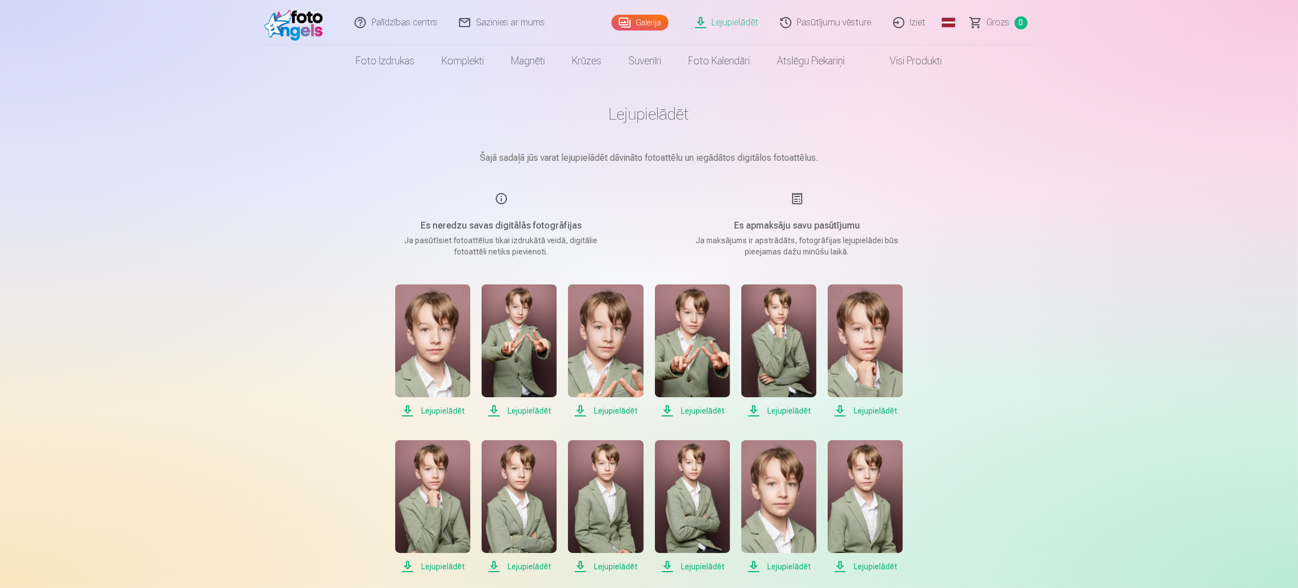
click at [788, 413] on span "Lejupielādēt" at bounding box center [778, 411] width 75 height 14
click at [873, 410] on span "Lejupielādēt" at bounding box center [865, 411] width 75 height 14
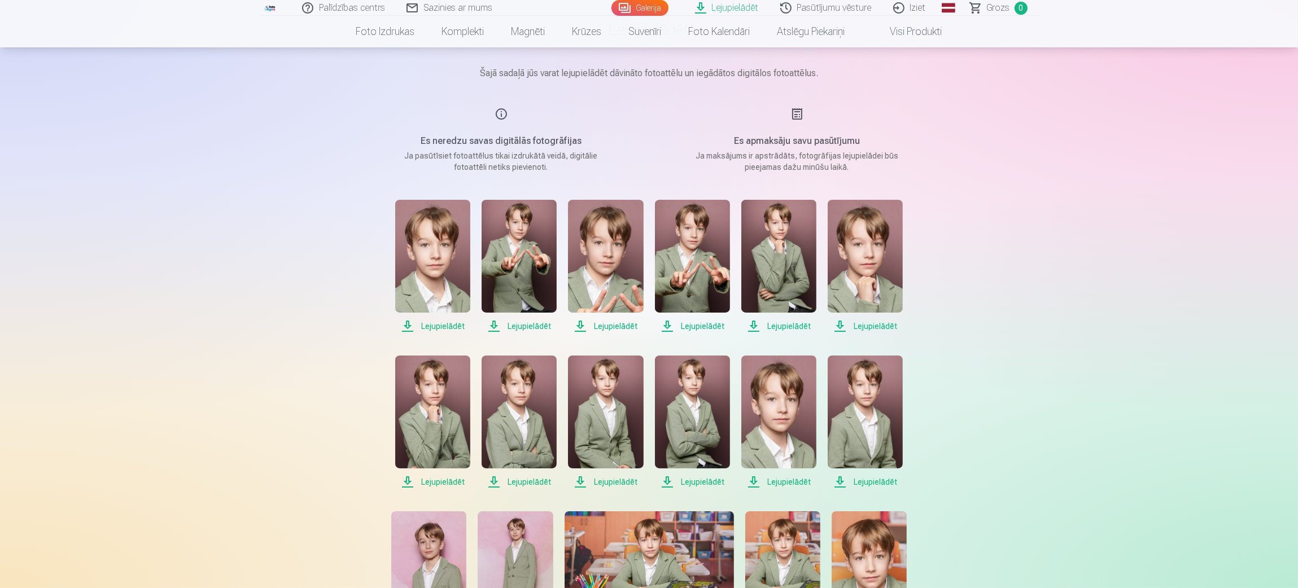
scroll to position [169, 0]
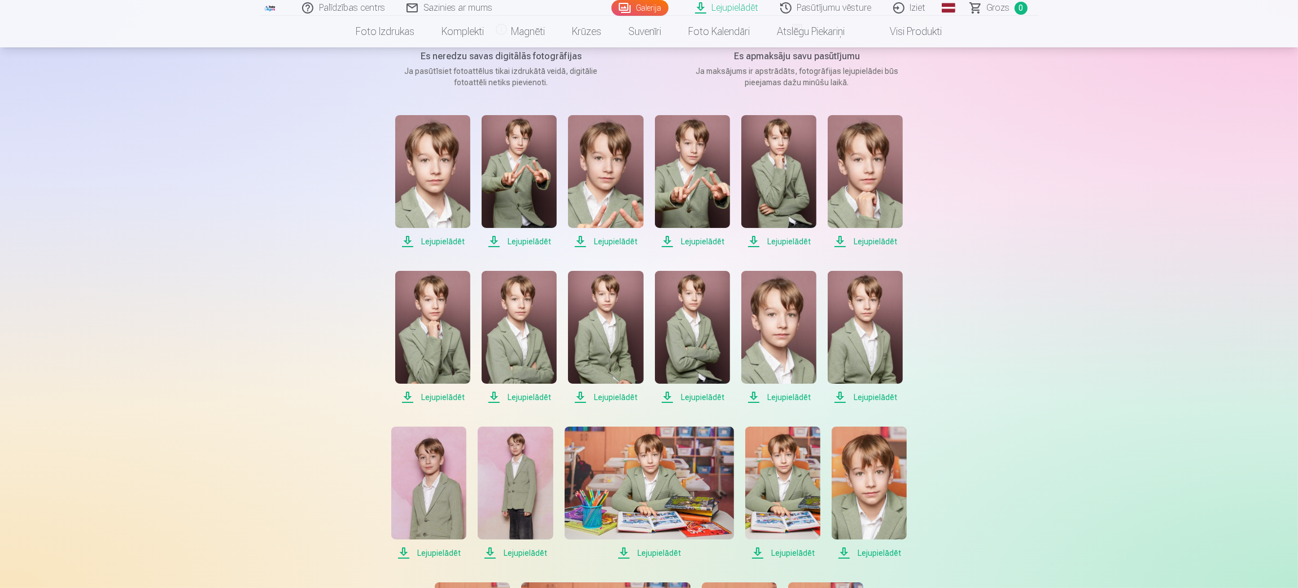
click at [869, 399] on span "Lejupielādēt" at bounding box center [865, 398] width 75 height 14
click at [788, 399] on span "Lejupielādēt" at bounding box center [778, 398] width 75 height 14
click at [700, 399] on span "Lejupielādēt" at bounding box center [692, 398] width 75 height 14
click at [614, 397] on span "Lejupielādēt" at bounding box center [605, 398] width 75 height 14
click at [514, 398] on span "Lejupielādēt" at bounding box center [519, 398] width 75 height 14
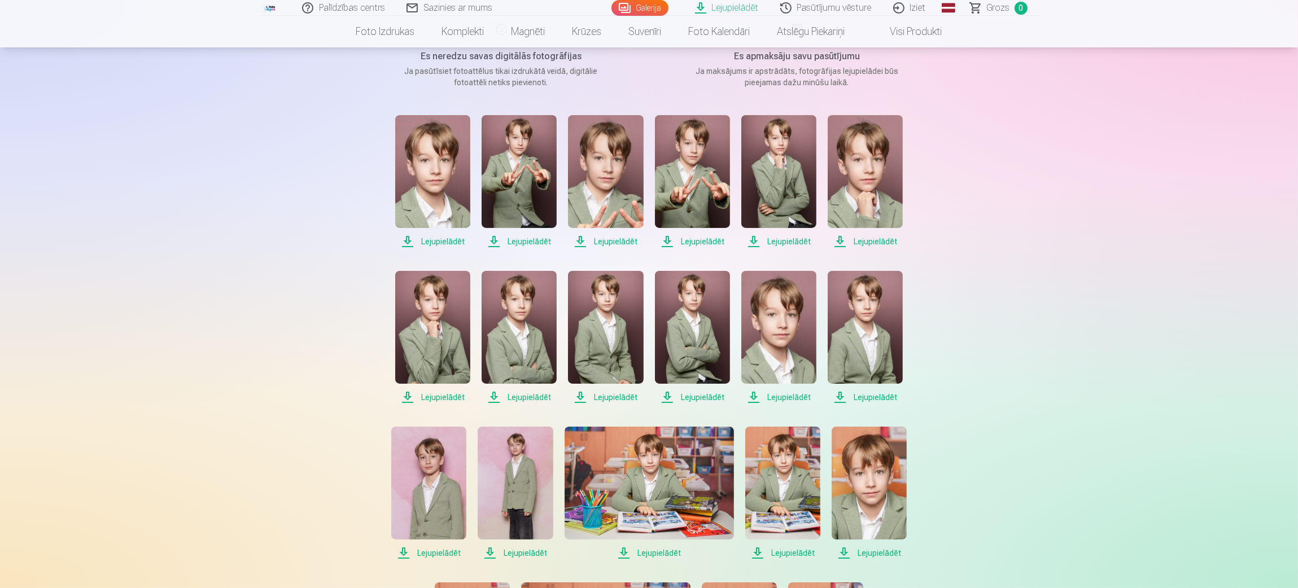
click at [435, 396] on span "Lejupielādēt" at bounding box center [432, 398] width 75 height 14
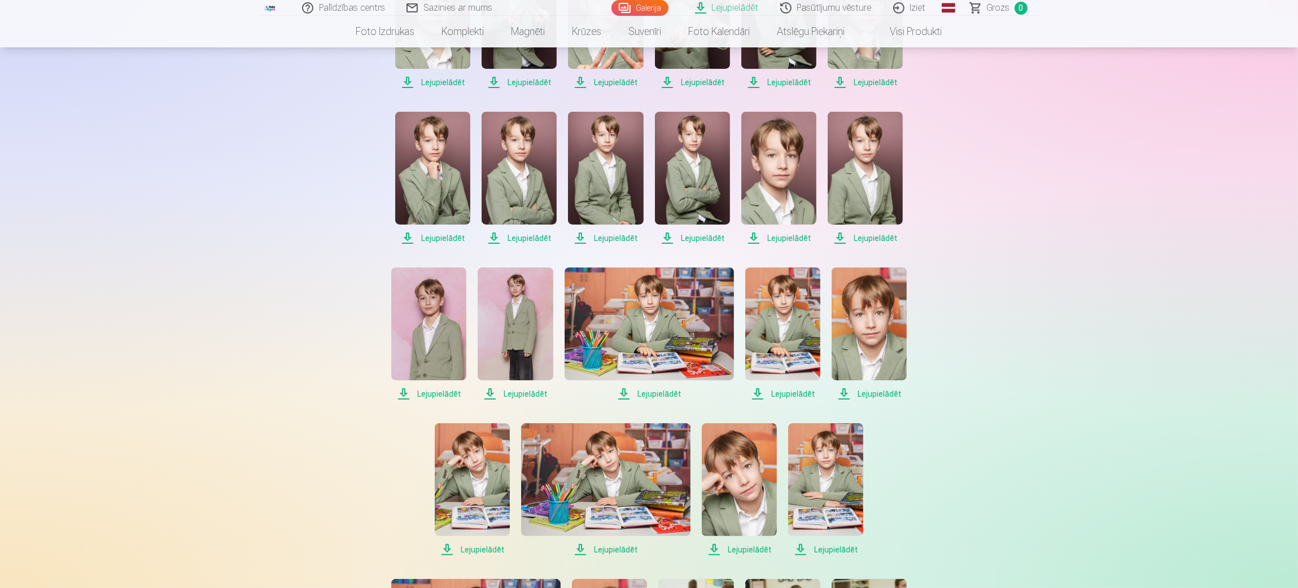
scroll to position [339, 0]
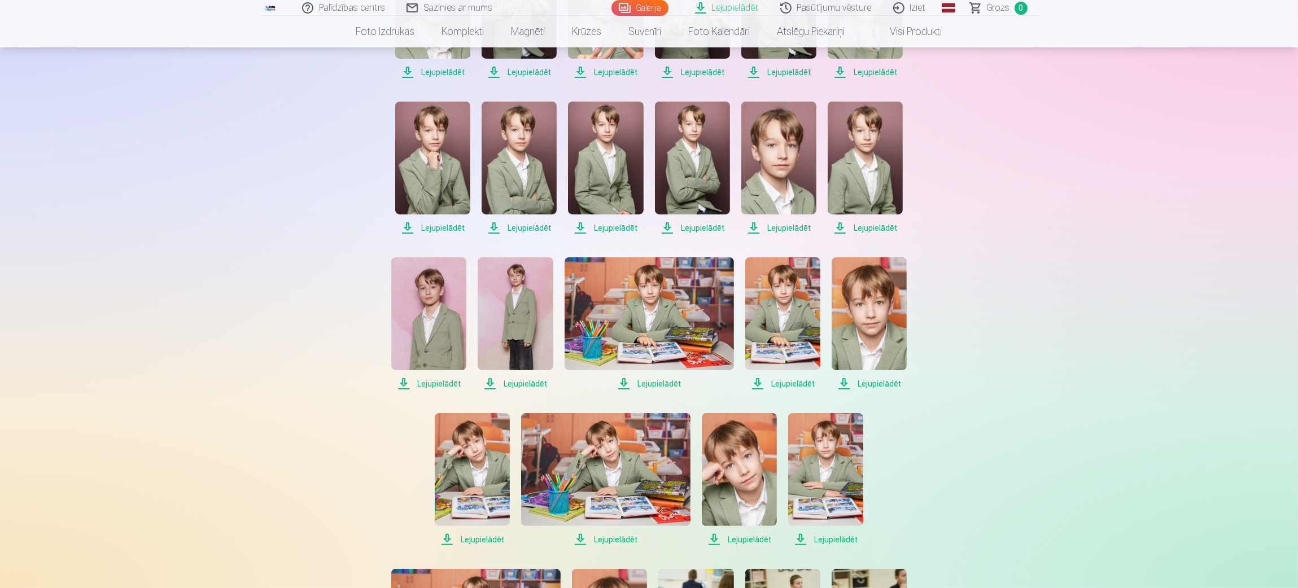
click at [436, 381] on span "Lejupielādēt" at bounding box center [428, 384] width 75 height 14
click at [518, 384] on span "Lejupielādēt" at bounding box center [515, 384] width 75 height 14
click at [658, 383] on span "Lejupielādēt" at bounding box center [649, 384] width 169 height 14
click at [792, 384] on span "Lejupielādēt" at bounding box center [782, 384] width 75 height 14
click at [863, 382] on span "Lejupielādēt" at bounding box center [869, 384] width 75 height 14
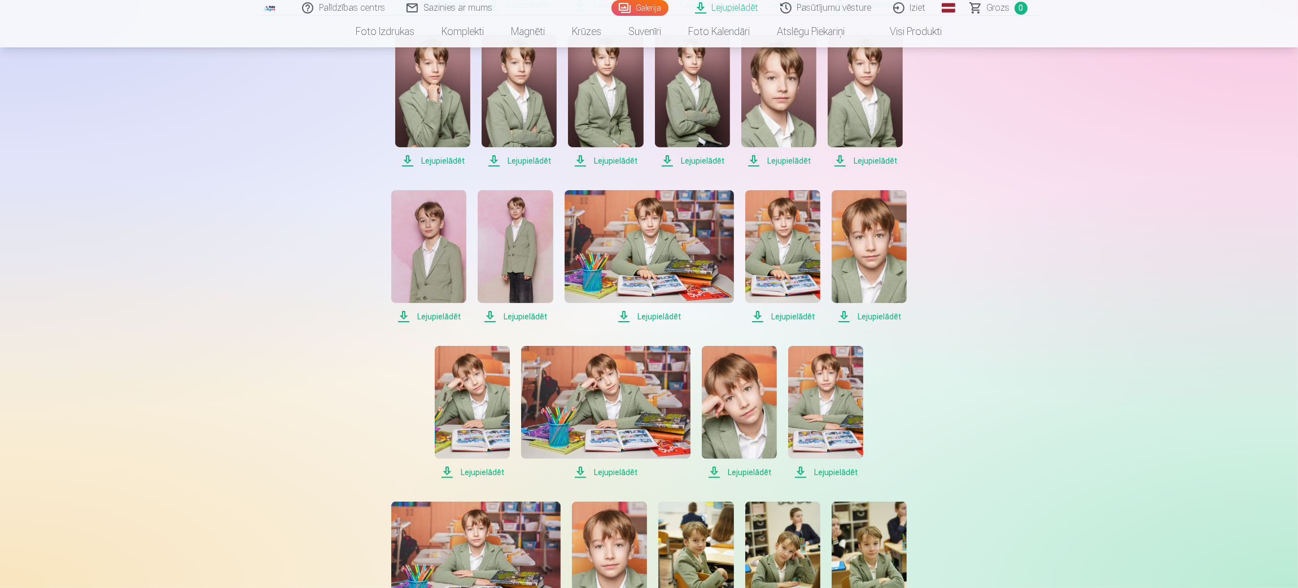
scroll to position [508, 0]
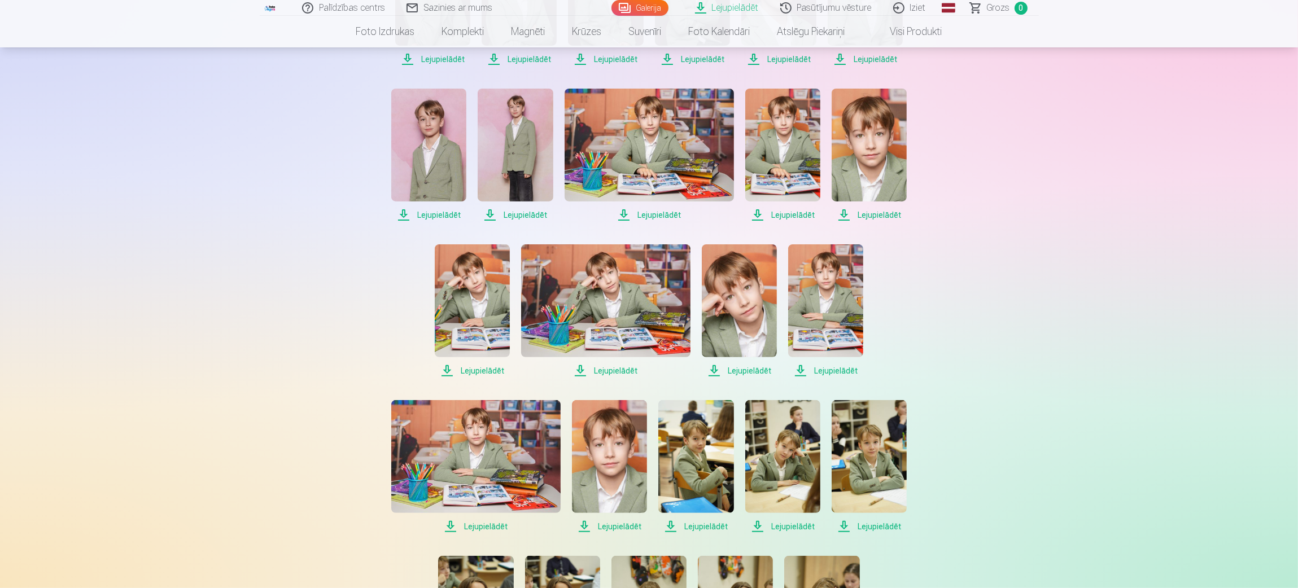
click at [832, 371] on span "Lejupielādēt" at bounding box center [825, 371] width 75 height 14
click at [740, 369] on span "Lejupielādēt" at bounding box center [739, 371] width 75 height 14
click at [615, 368] on span "Lejupielādēt" at bounding box center [605, 371] width 169 height 14
click at [483, 369] on span "Lejupielādēt" at bounding box center [472, 371] width 75 height 14
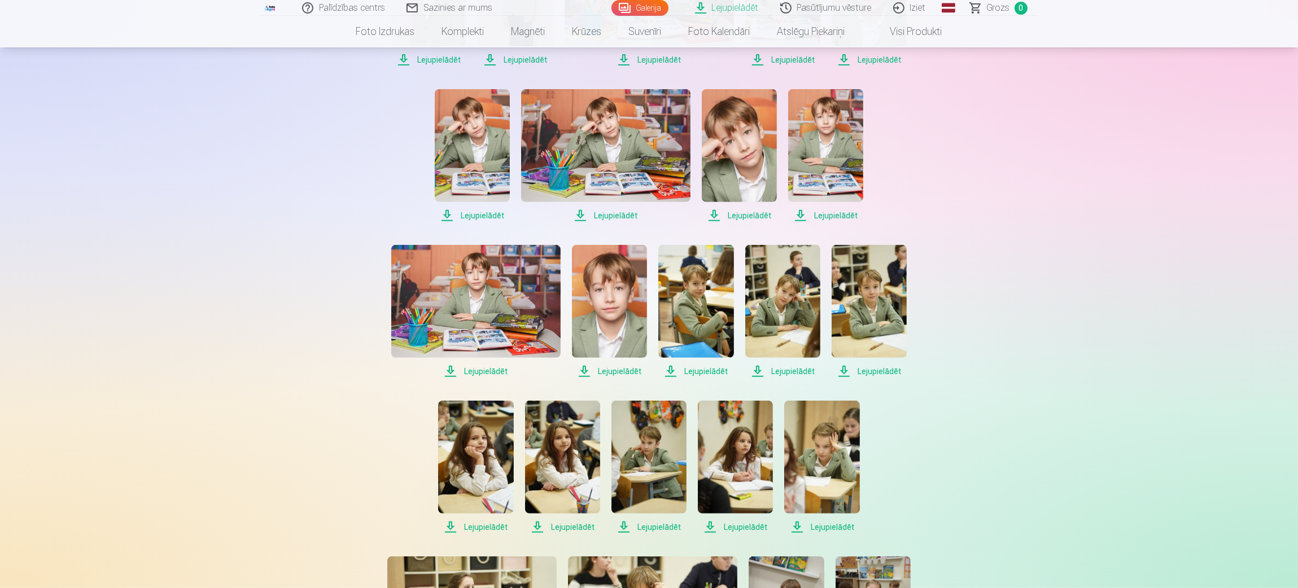
scroll to position [677, 0]
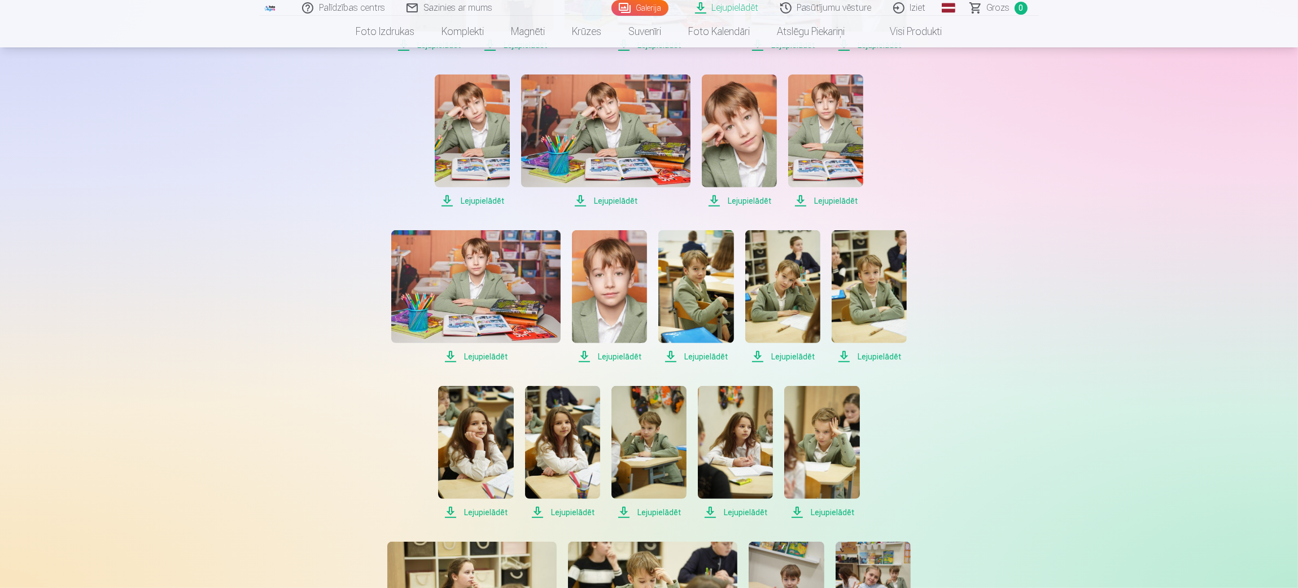
click at [483, 356] on span "Lejupielādēt" at bounding box center [475, 357] width 169 height 14
click at [618, 357] on span "Lejupielādēt" at bounding box center [609, 357] width 75 height 14
click at [703, 356] on span "Lejupielādēt" at bounding box center [695, 357] width 75 height 14
click at [785, 357] on span "Lejupielādēt" at bounding box center [782, 357] width 75 height 14
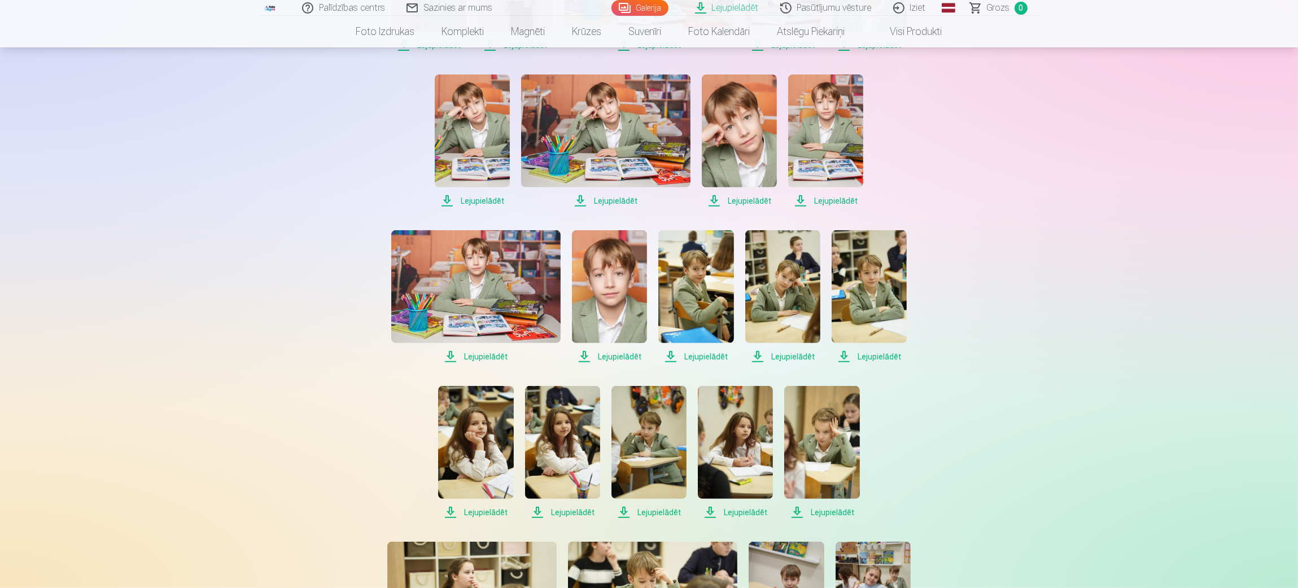
click at [869, 352] on span "Lejupielādēt" at bounding box center [869, 357] width 75 height 14
click at [829, 513] on span "Lejupielādēt" at bounding box center [821, 513] width 75 height 14
click at [657, 513] on span "Lejupielādēt" at bounding box center [648, 513] width 75 height 14
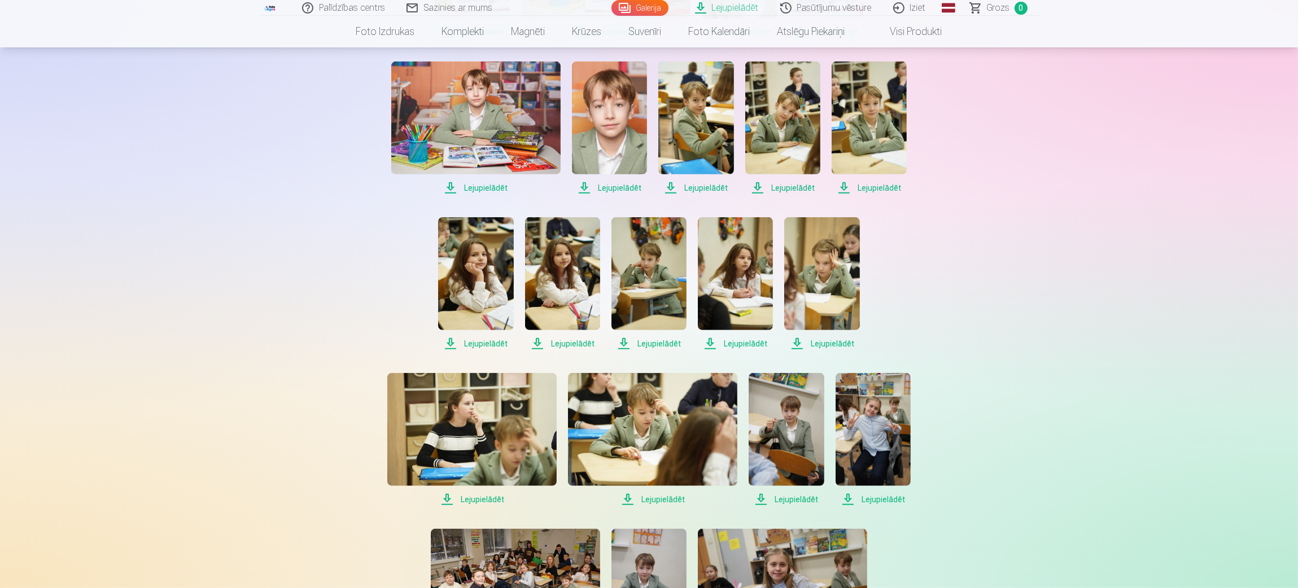
scroll to position [931, 0]
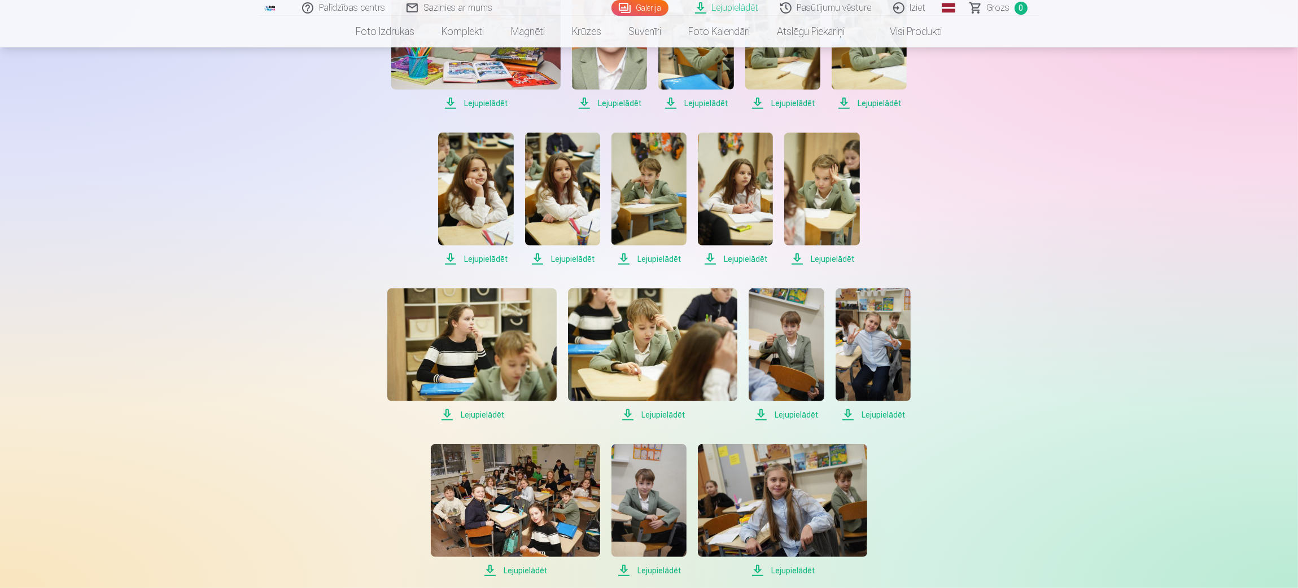
click at [653, 410] on span "Lejupielādēt" at bounding box center [652, 415] width 169 height 14
click at [786, 412] on span "Lejupielādēt" at bounding box center [786, 415] width 75 height 14
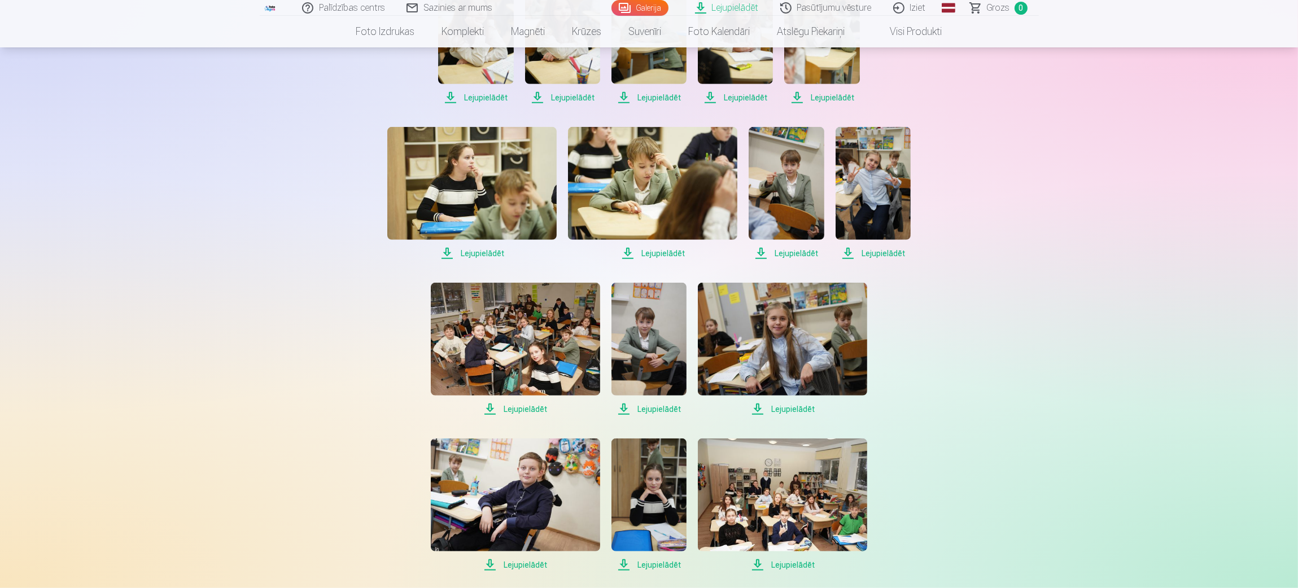
scroll to position [1100, 0]
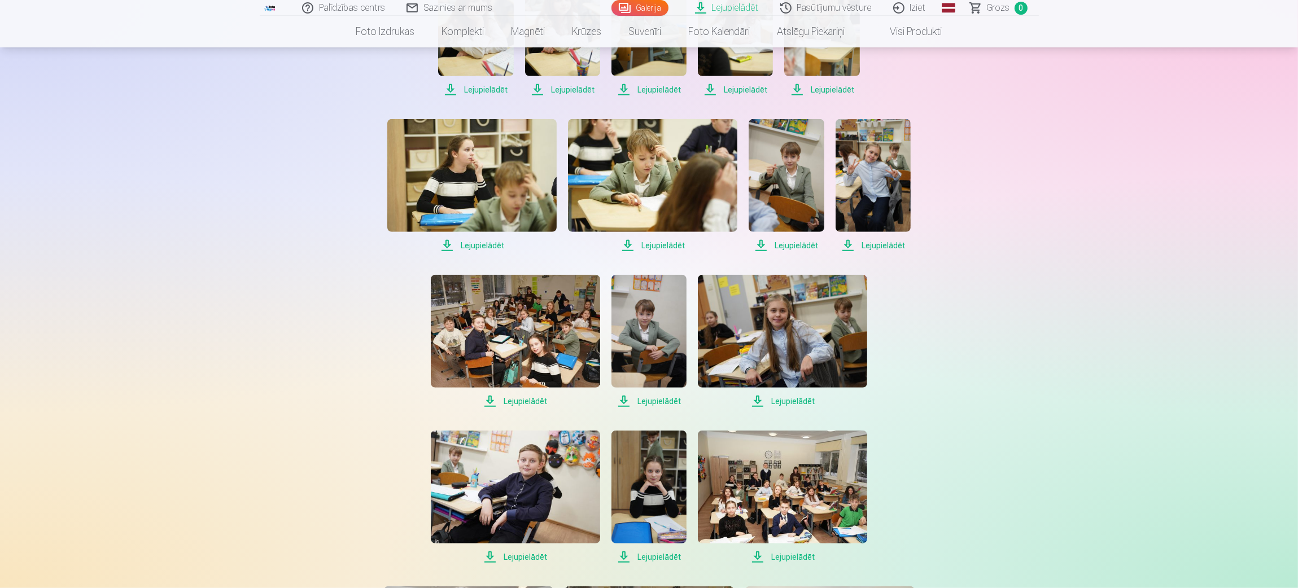
click at [520, 401] on span "Lejupielādēt" at bounding box center [515, 402] width 169 height 14
click at [662, 398] on span "Lejupielādēt" at bounding box center [648, 402] width 75 height 14
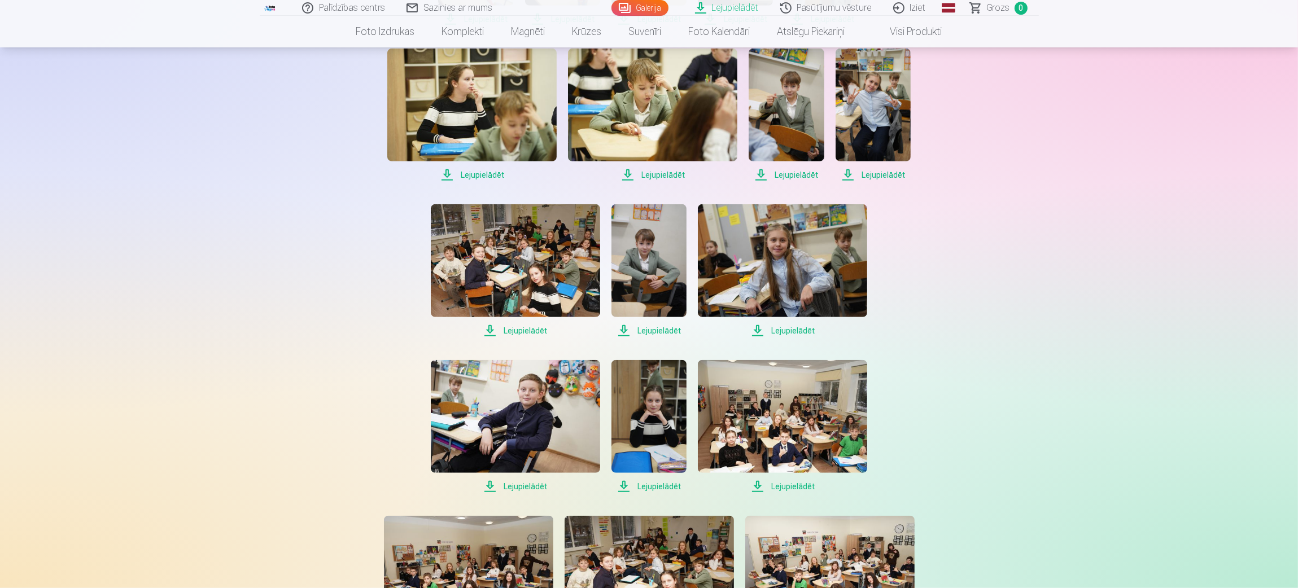
scroll to position [1270, 0]
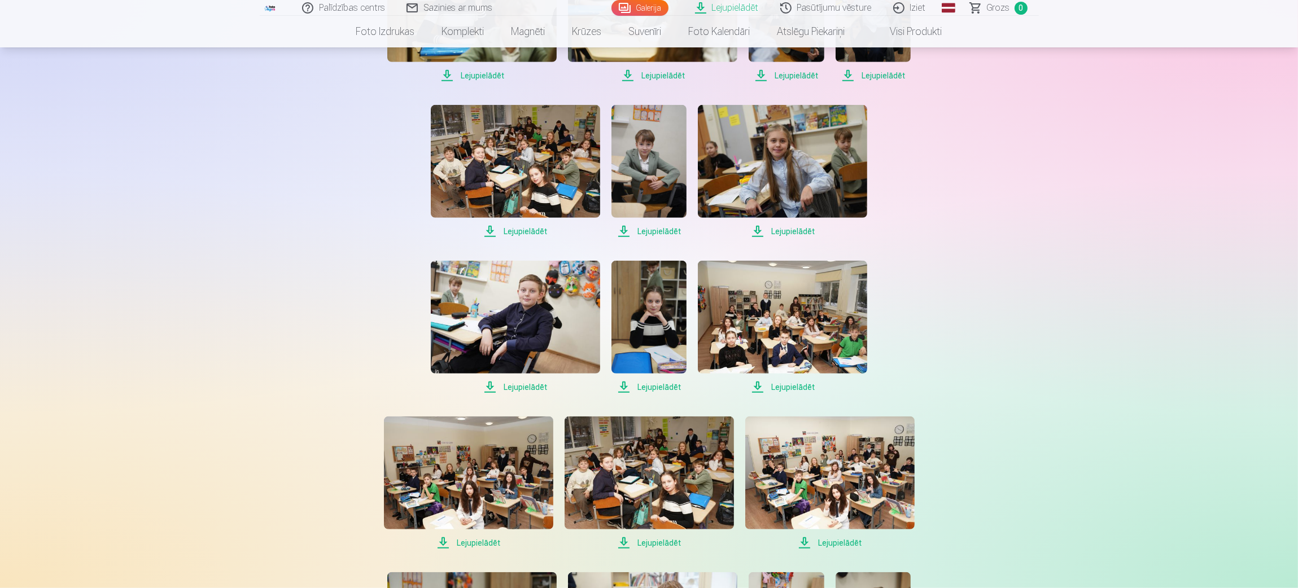
click at [787, 388] on span "Lejupielādēt" at bounding box center [782, 388] width 169 height 14
click at [660, 541] on span "Lejupielādēt" at bounding box center [649, 543] width 169 height 14
click at [839, 543] on span "Lejupielādēt" at bounding box center [829, 543] width 169 height 14
click at [473, 545] on span "Lejupielādēt" at bounding box center [468, 543] width 169 height 14
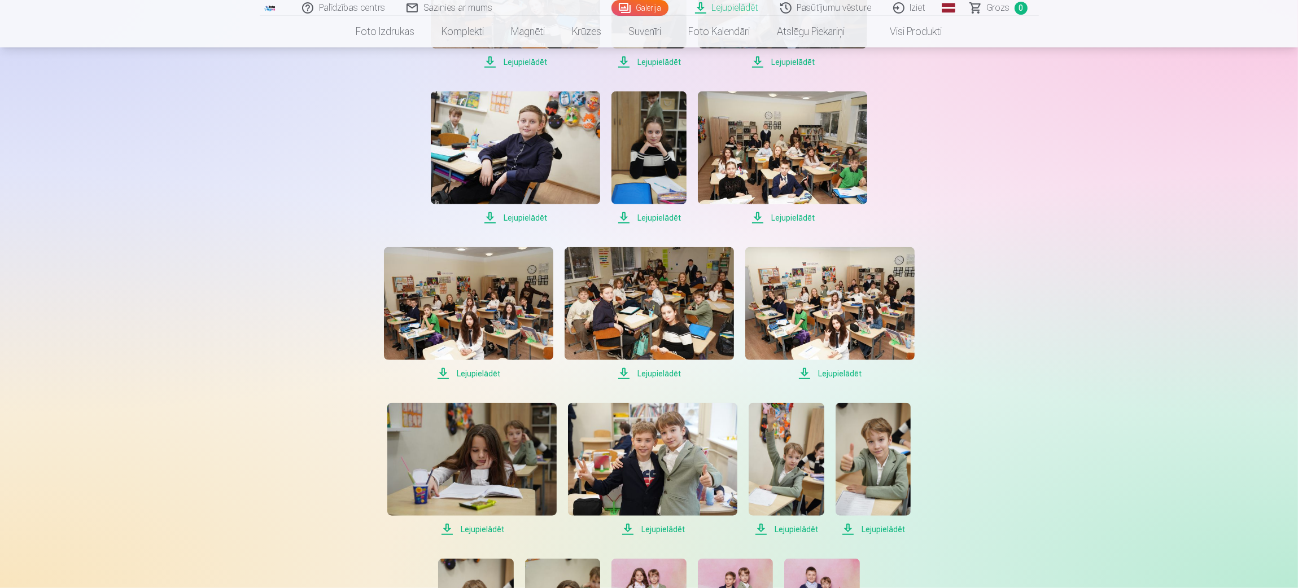
scroll to position [1524, 0]
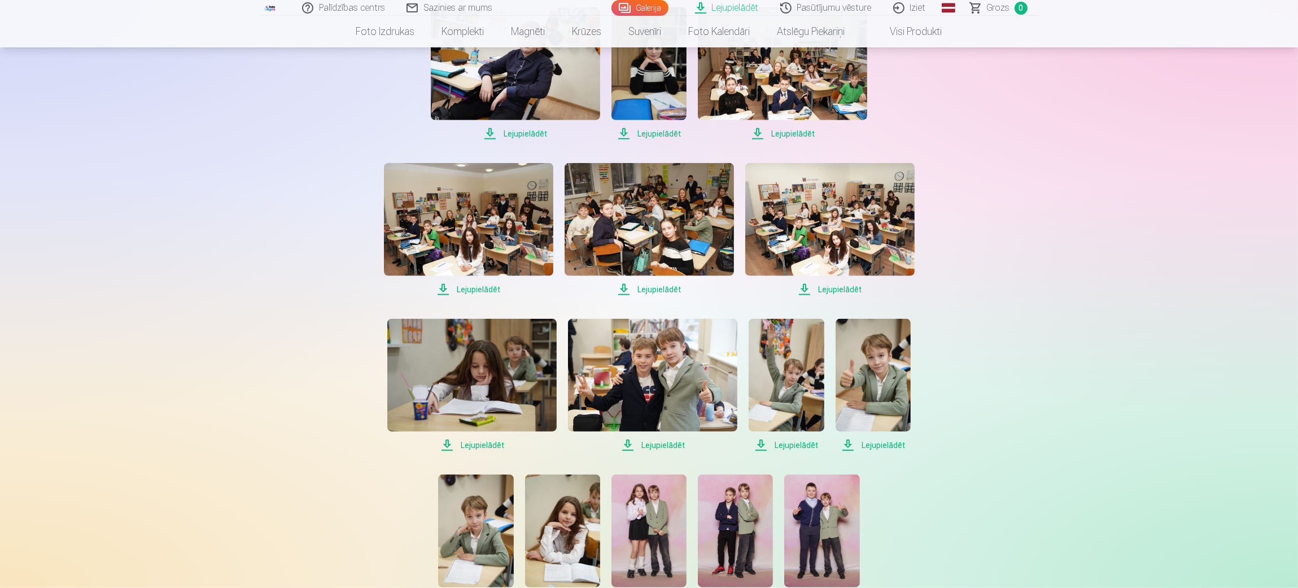
click at [662, 445] on span "Lejupielādēt" at bounding box center [652, 446] width 169 height 14
click at [784, 441] on span "Lejupielādēt" at bounding box center [786, 446] width 75 height 14
click at [877, 442] on span "Lejupielādēt" at bounding box center [873, 446] width 75 height 14
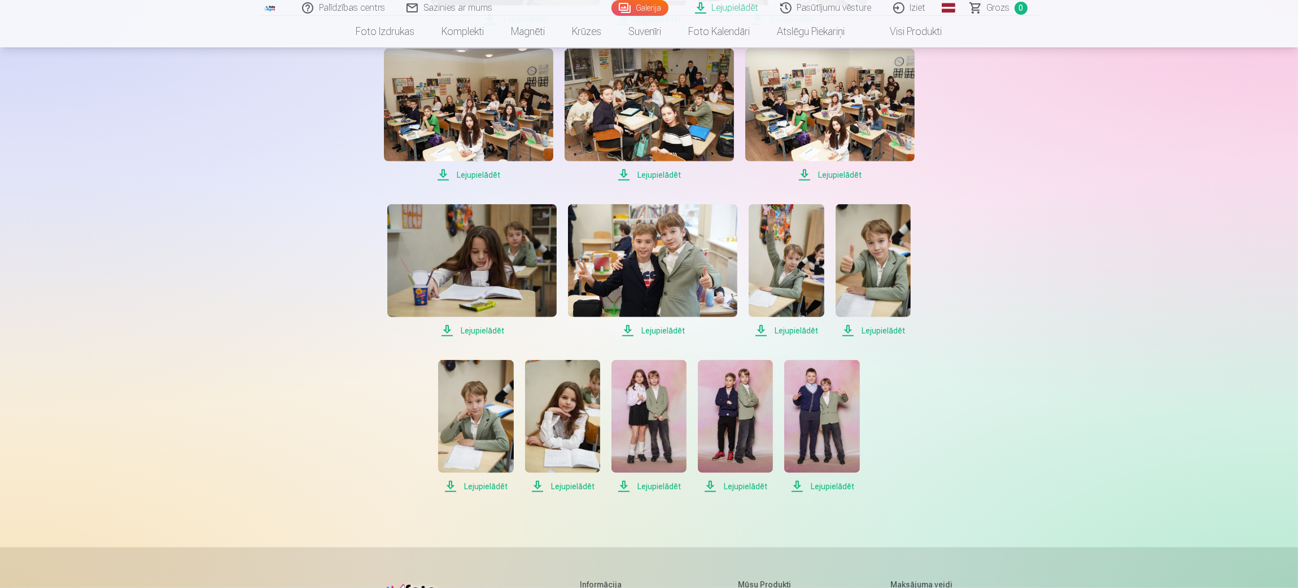
scroll to position [1693, 0]
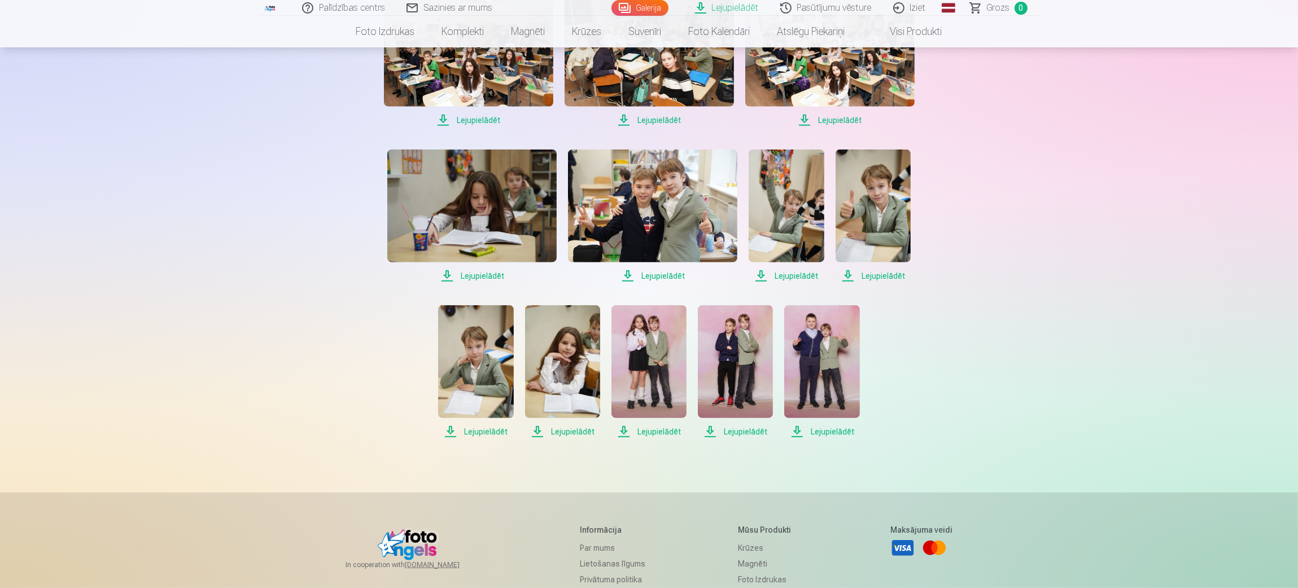
click at [832, 434] on span "Lejupielādēt" at bounding box center [821, 432] width 75 height 14
click at [745, 434] on span "Lejupielādēt" at bounding box center [735, 432] width 75 height 14
click at [658, 432] on span "Lejupielādēt" at bounding box center [648, 432] width 75 height 14
click at [475, 430] on span "Lejupielādēt" at bounding box center [475, 432] width 75 height 14
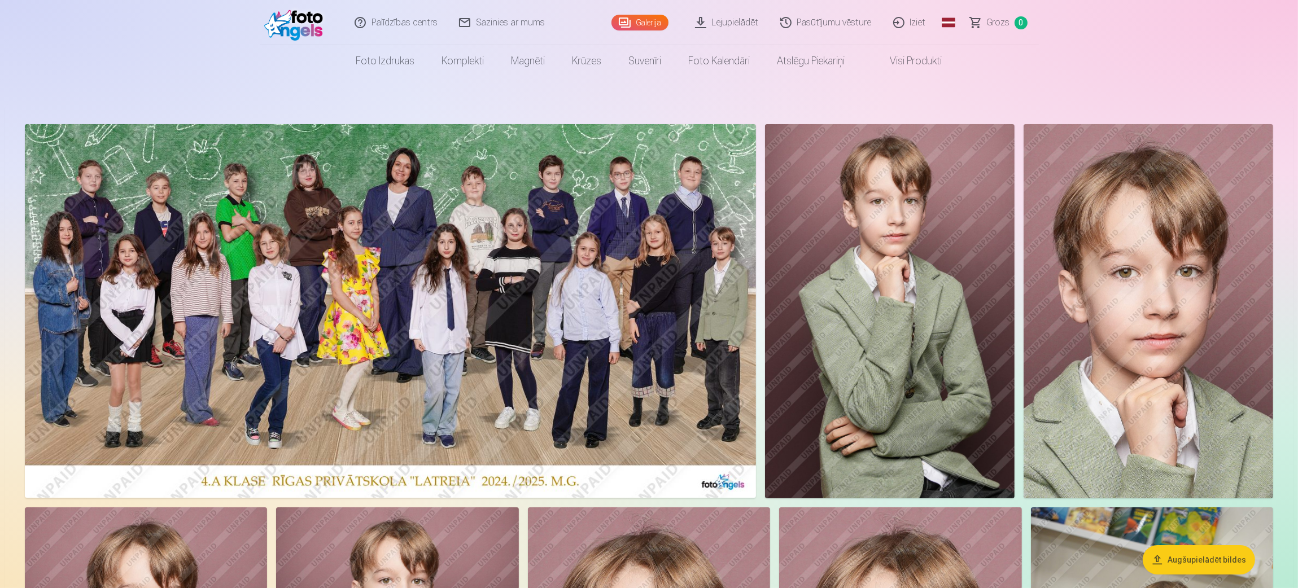
click at [738, 23] on link "Lejupielādēt" at bounding box center [727, 22] width 85 height 45
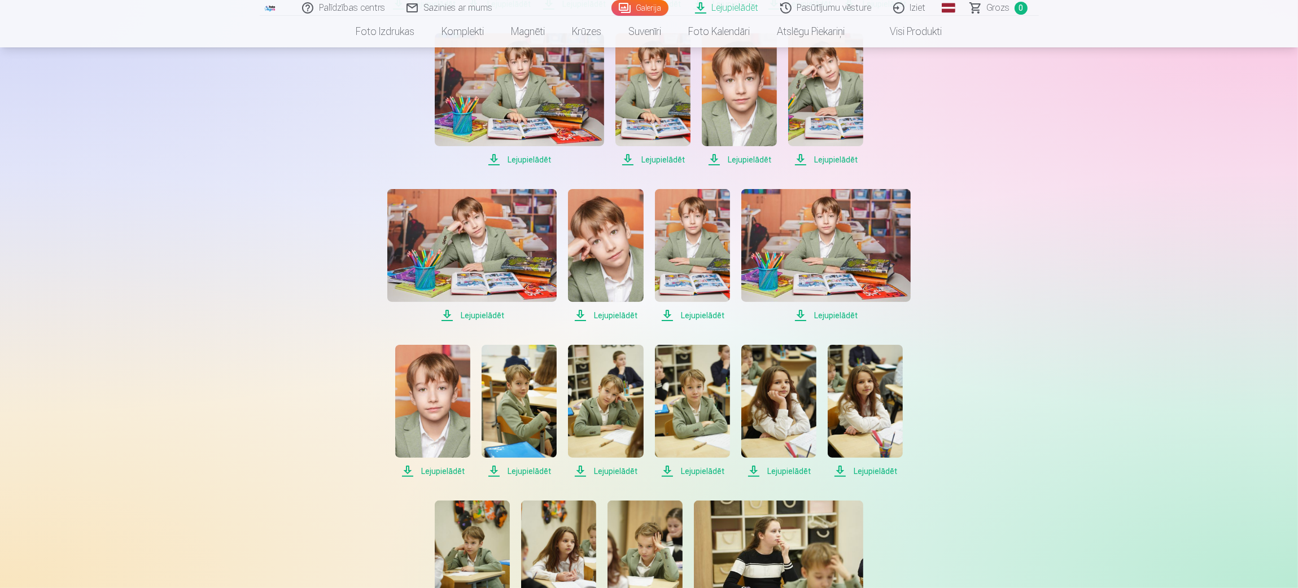
scroll to position [253, 0]
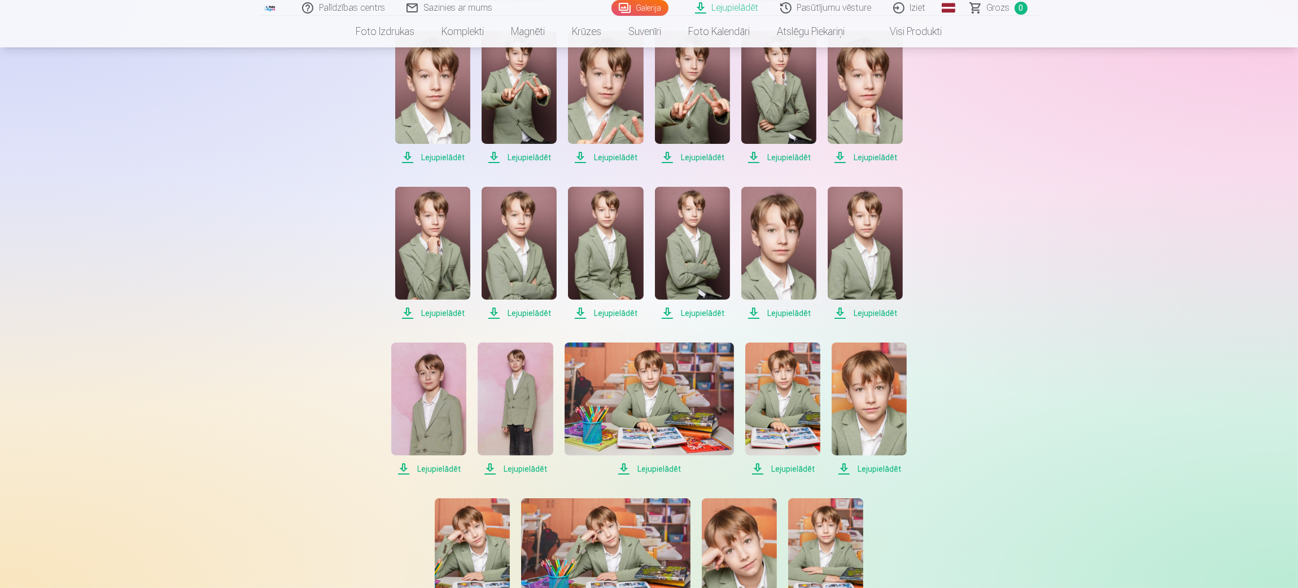
click at [614, 421] on img at bounding box center [649, 399] width 169 height 113
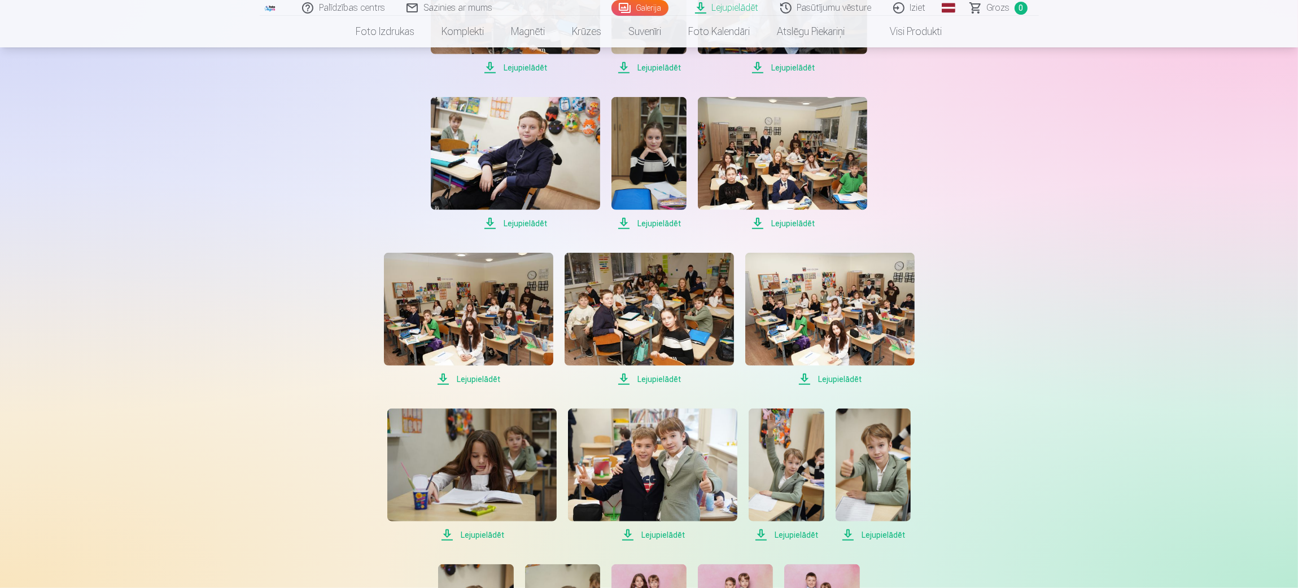
scroll to position [1608, 0]
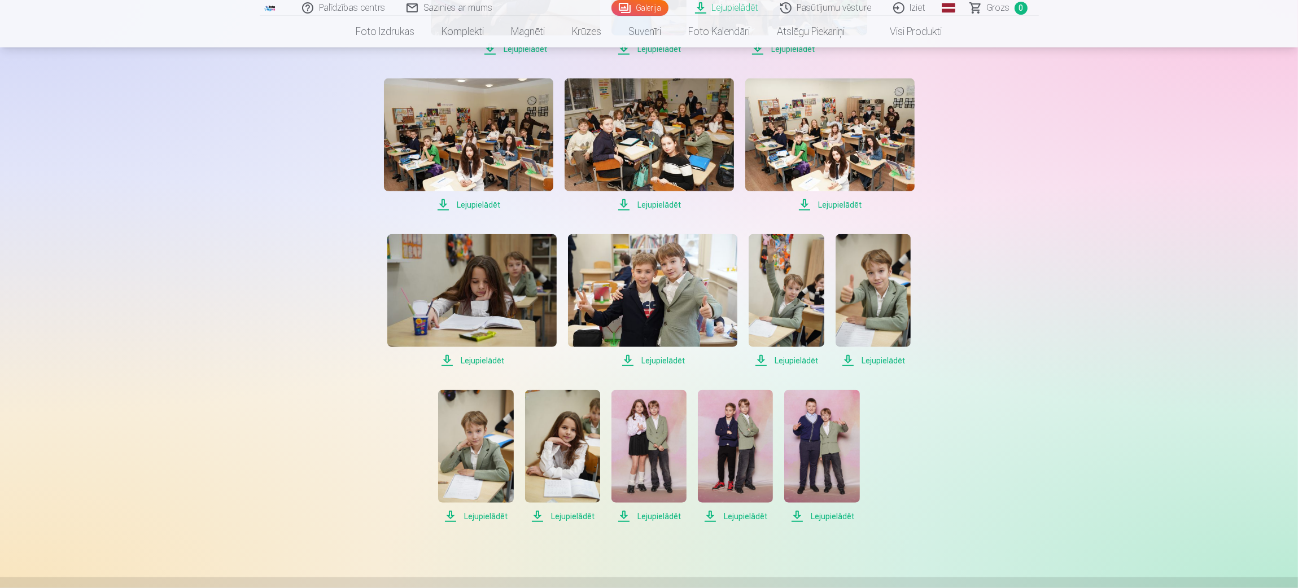
click at [826, 514] on span "Lejupielādēt" at bounding box center [821, 517] width 75 height 14
